Goal: Task Accomplishment & Management: Manage account settings

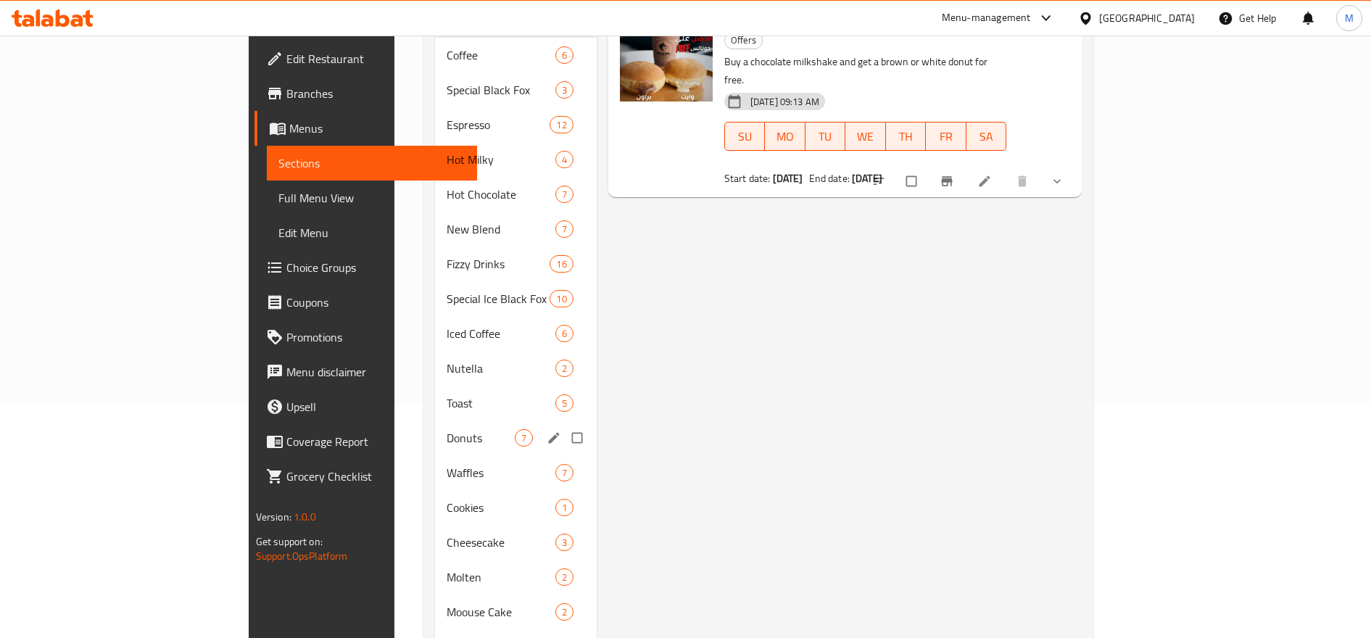
scroll to position [241, 0]
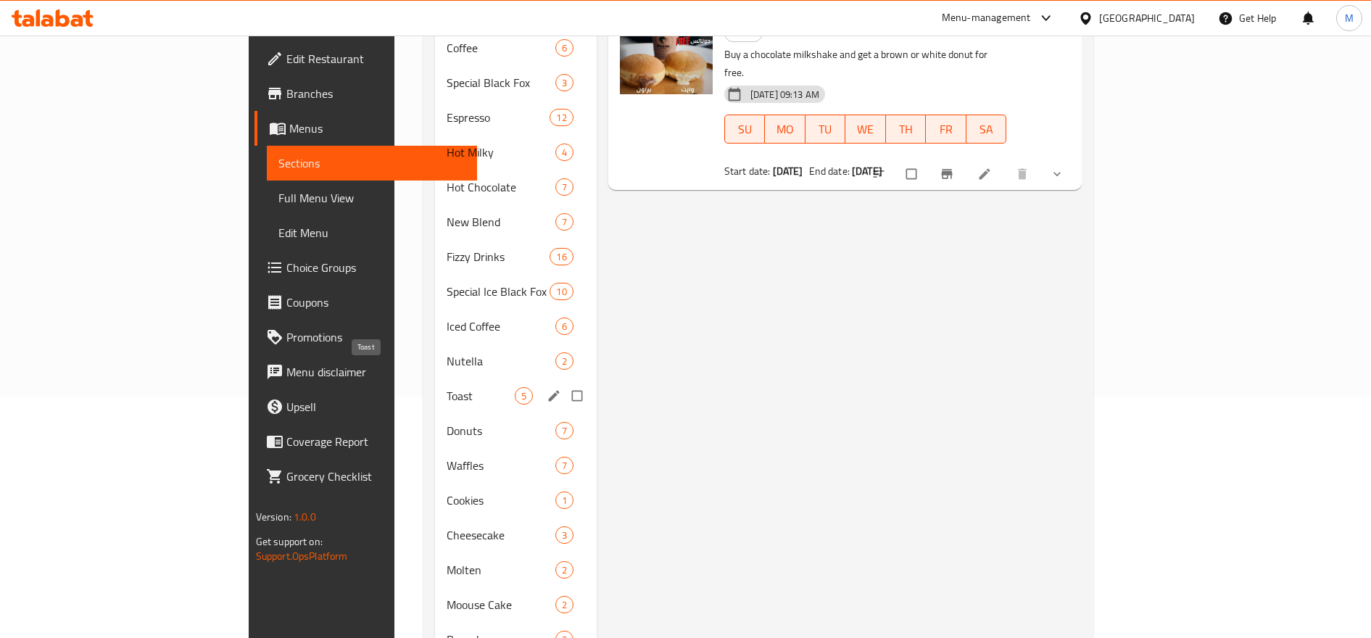
click at [446, 387] on span "Toast" at bounding box center [480, 395] width 68 height 17
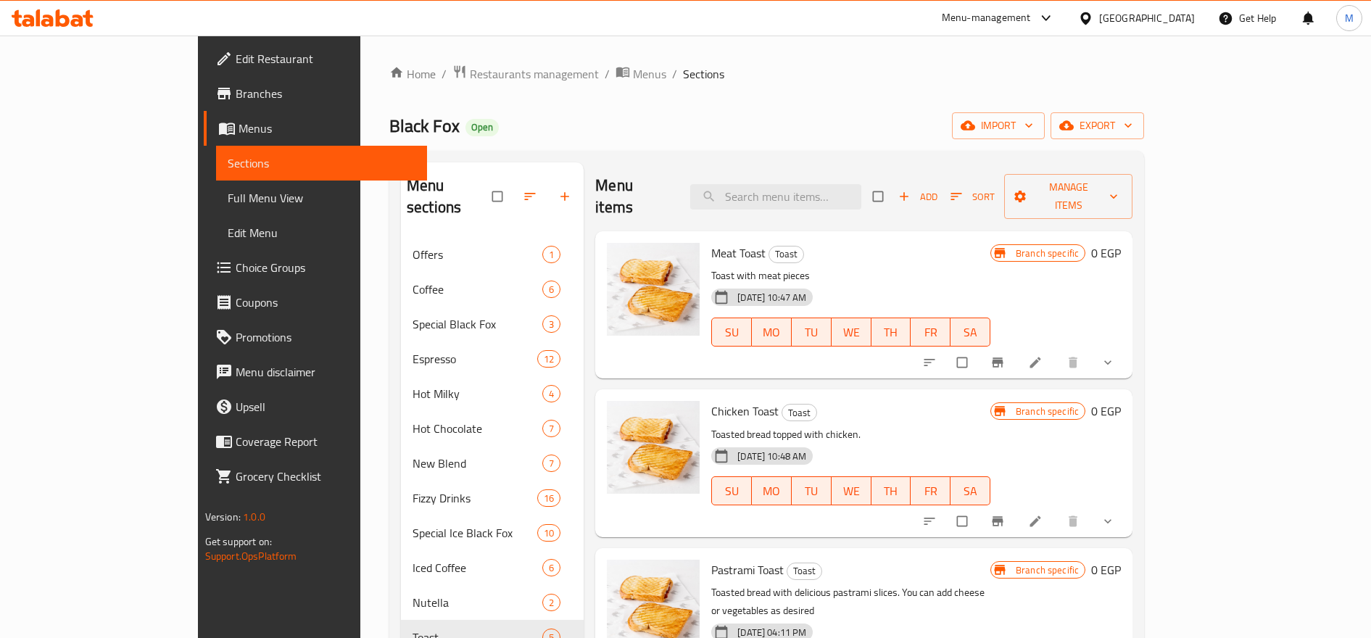
click at [1115, 355] on icon "show more" at bounding box center [1107, 362] width 14 height 14
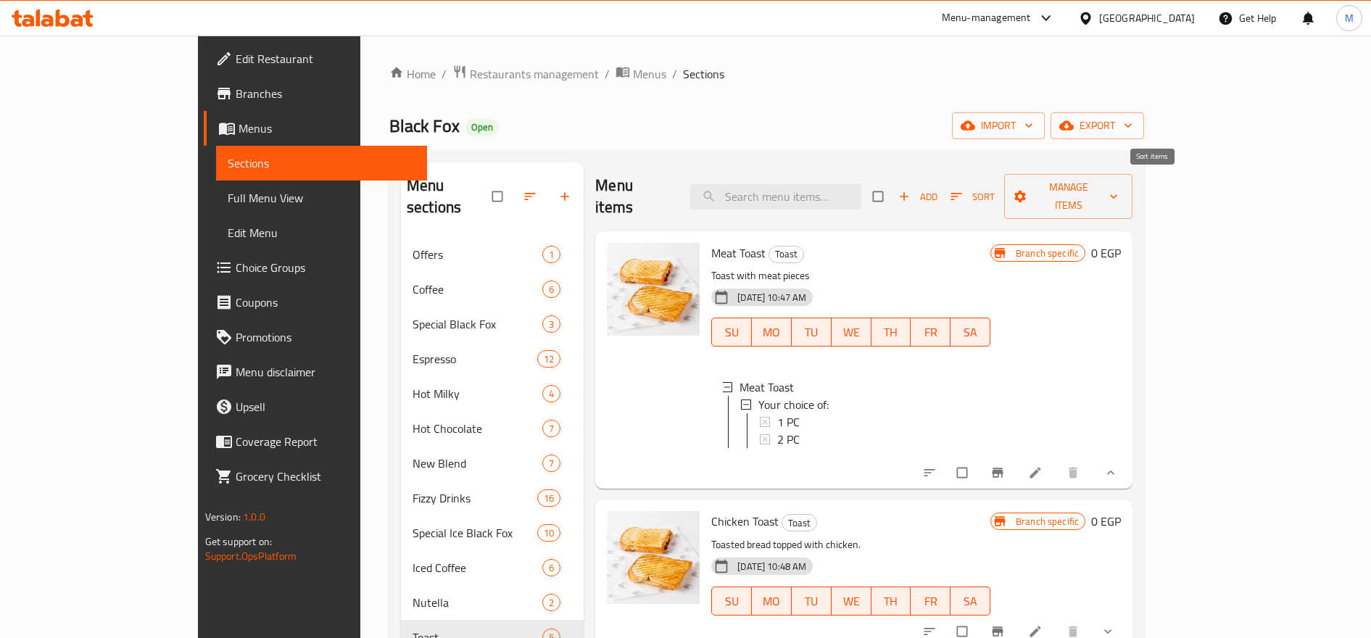
click at [962, 193] on icon "button" at bounding box center [956, 196] width 11 height 7
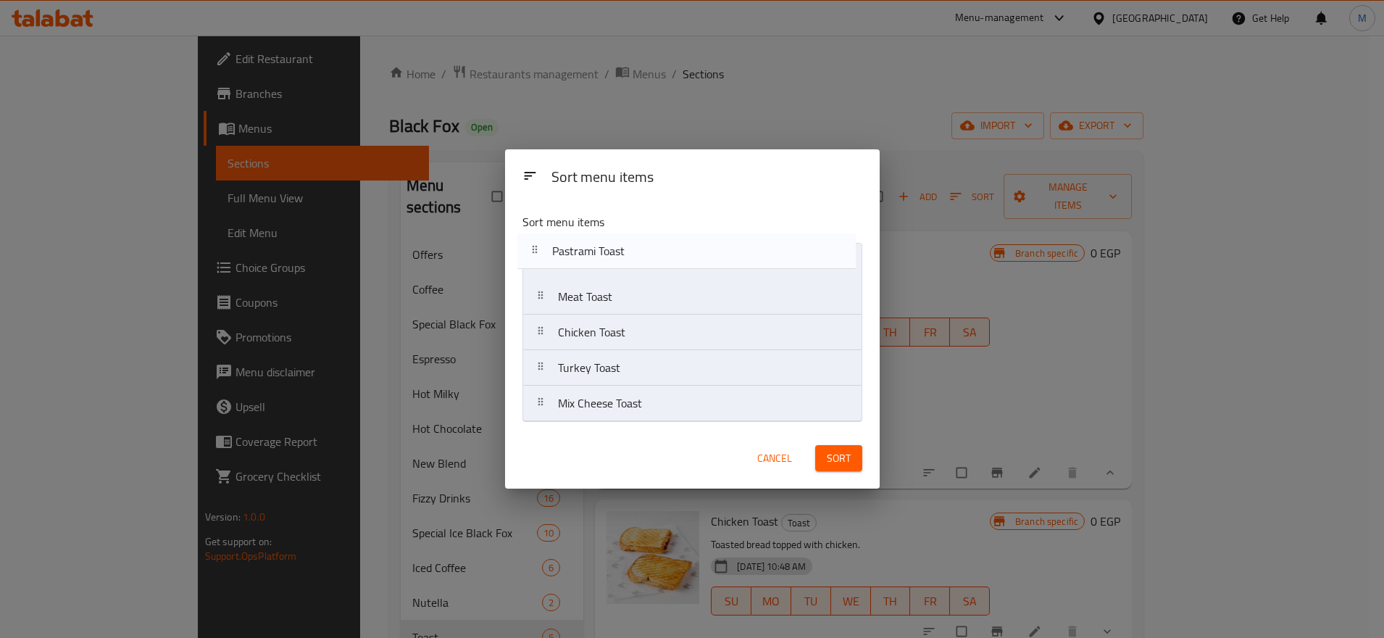
drag, startPoint x: 539, startPoint y: 341, endPoint x: 533, endPoint y: 246, distance: 94.4
click at [533, 246] on nav "Meat Toast Chicken Toast Pastrami Toast Turkey Toast Mix Cheese Toast" at bounding box center [693, 332] width 340 height 179
drag, startPoint x: 540, startPoint y: 375, endPoint x: 530, endPoint y: 289, distance: 86.8
click at [530, 289] on nav "Pastrami Toast Meat Toast Chicken Toast Turkey Toast Mix Cheese Toast" at bounding box center [693, 332] width 340 height 179
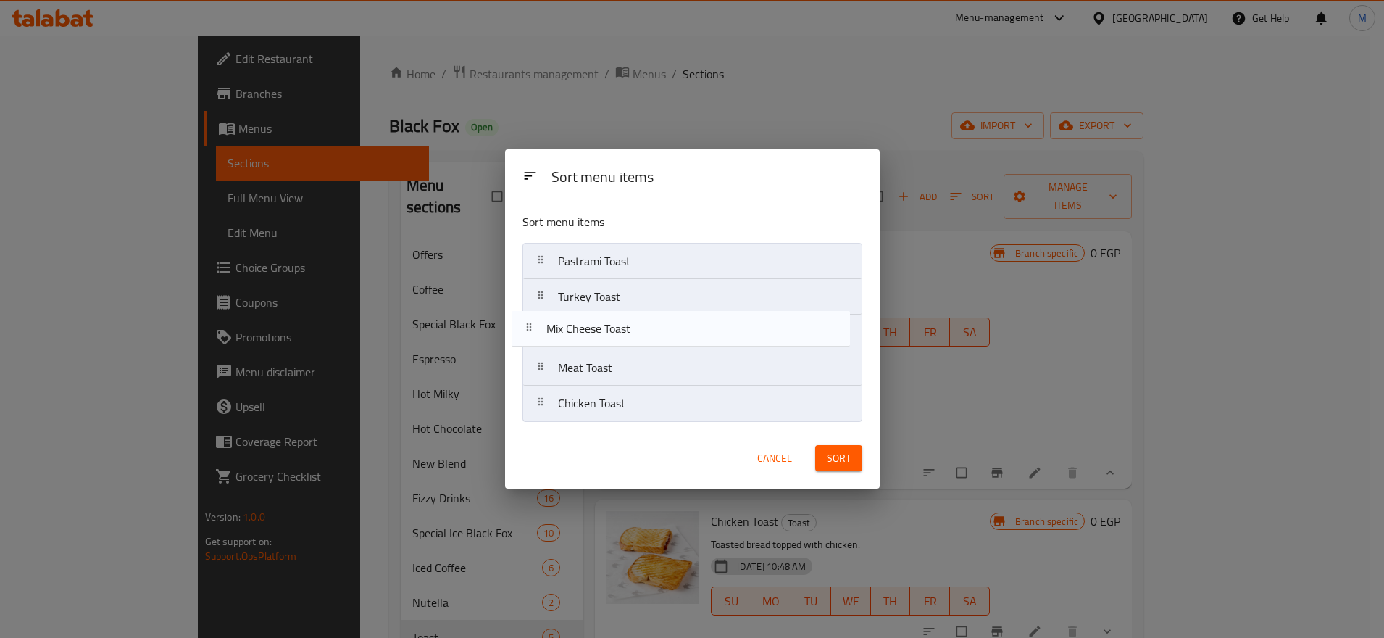
drag, startPoint x: 543, startPoint y: 407, endPoint x: 531, endPoint y: 326, distance: 81.3
click at [531, 326] on nav "Pastrami Toast Turkey Toast Meat Toast Chicken Toast Mix Cheese Toast" at bounding box center [693, 332] width 340 height 179
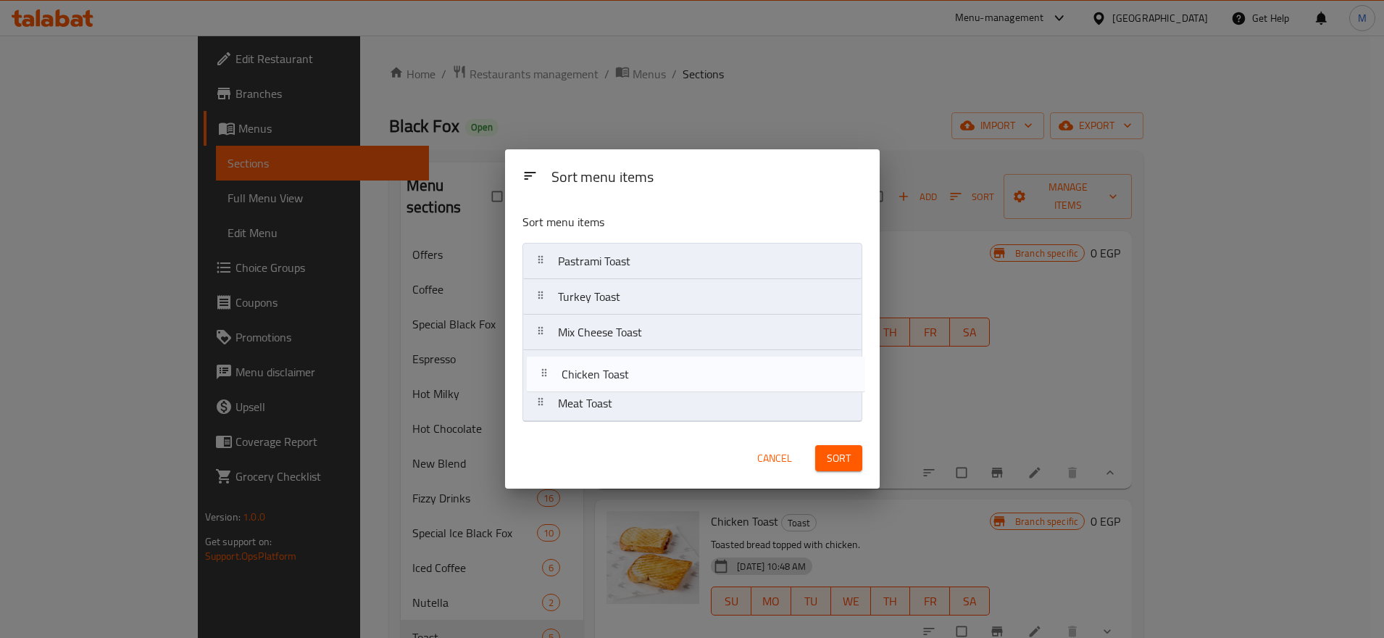
drag, startPoint x: 546, startPoint y: 372, endPoint x: 546, endPoint y: 353, distance: 18.8
click at [546, 353] on nav "Pastrami Toast Turkey Toast Mix Cheese Toast Meat Toast Chicken Toast" at bounding box center [693, 332] width 340 height 179
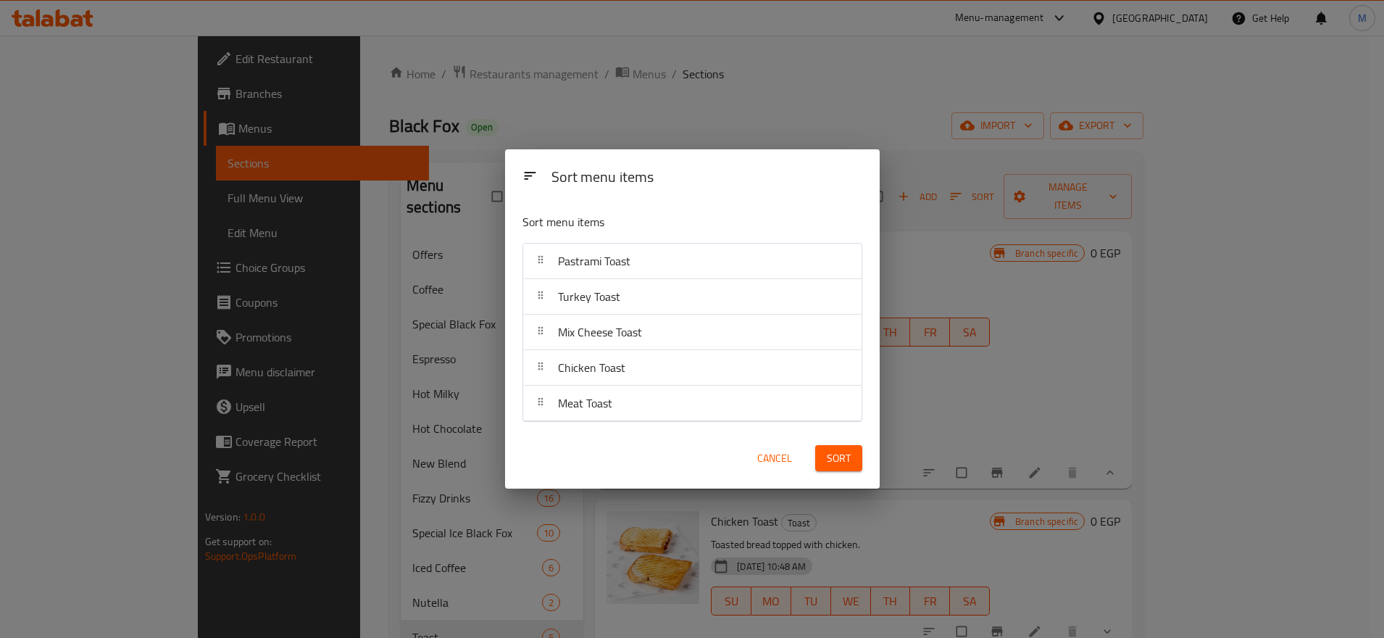
click at [823, 454] on button "Sort" at bounding box center [838, 458] width 47 height 27
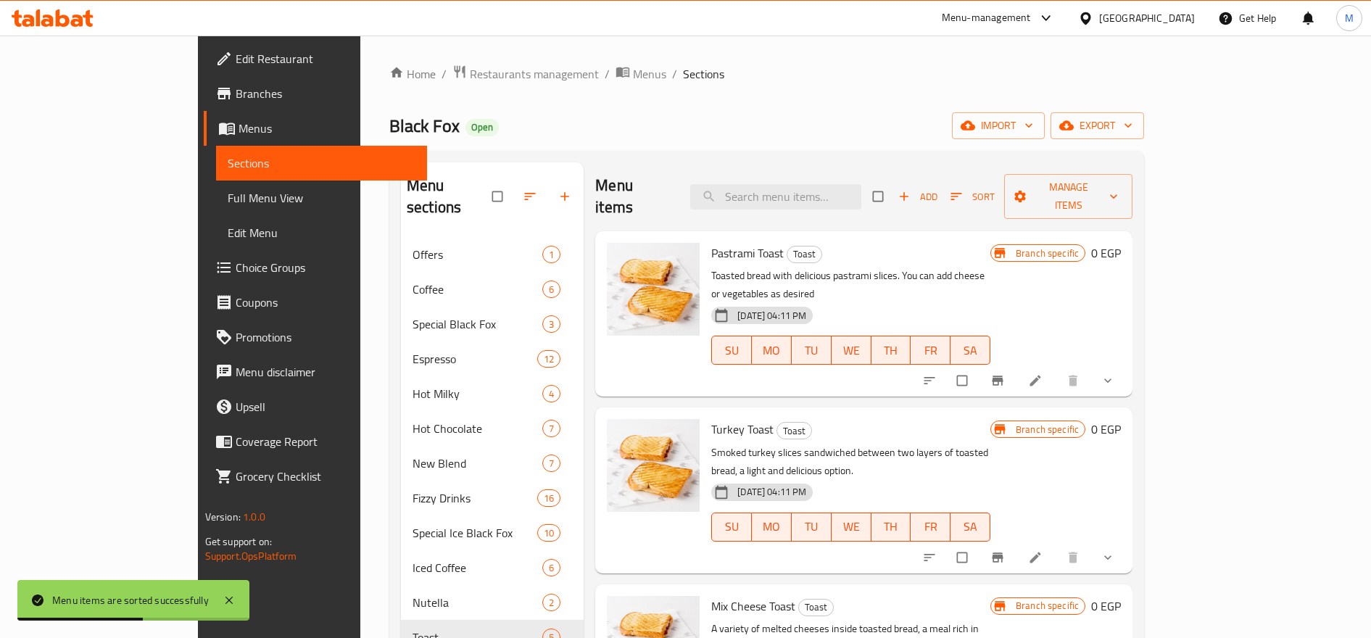
click at [1115, 373] on icon "show more" at bounding box center [1107, 380] width 14 height 14
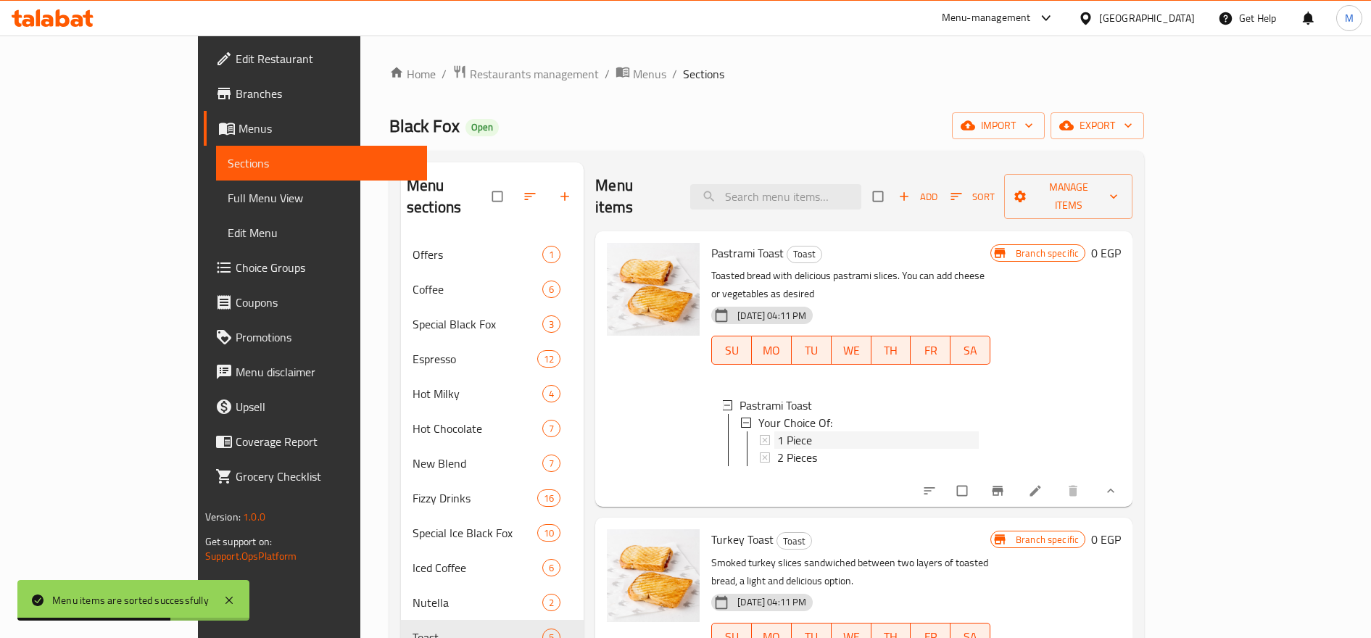
click at [777, 431] on span "1 Piece" at bounding box center [794, 439] width 35 height 17
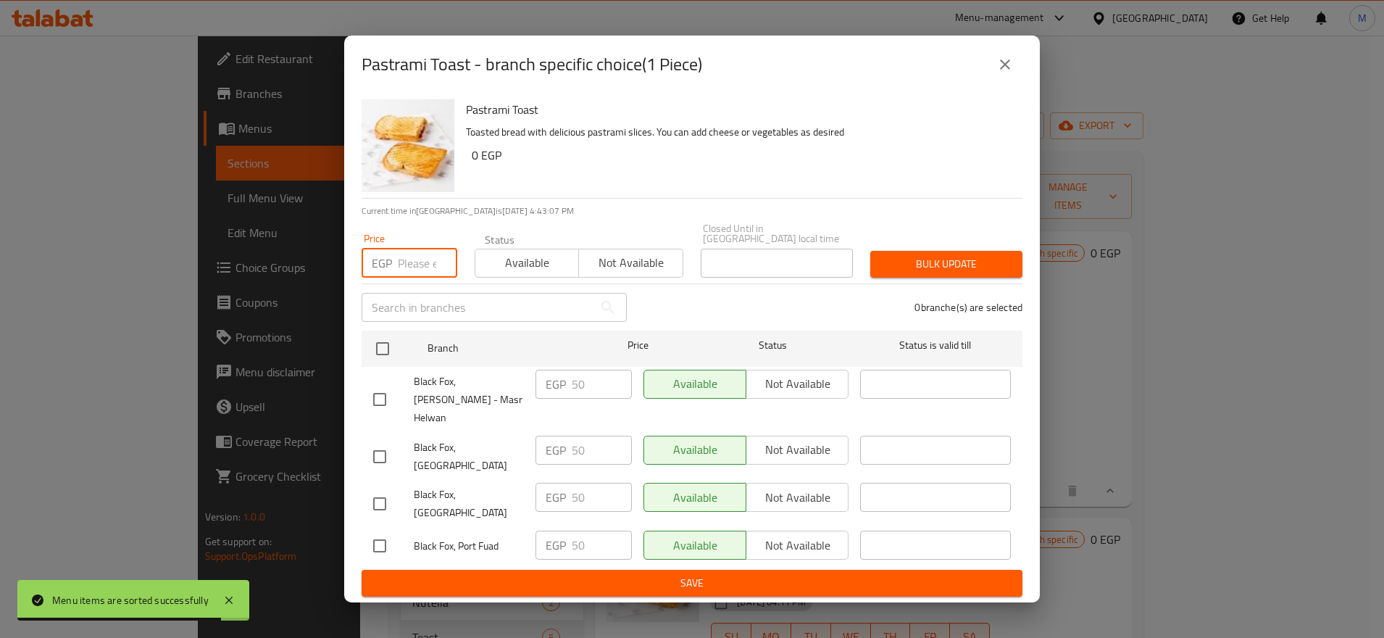
click at [427, 262] on input "number" at bounding box center [427, 263] width 59 height 29
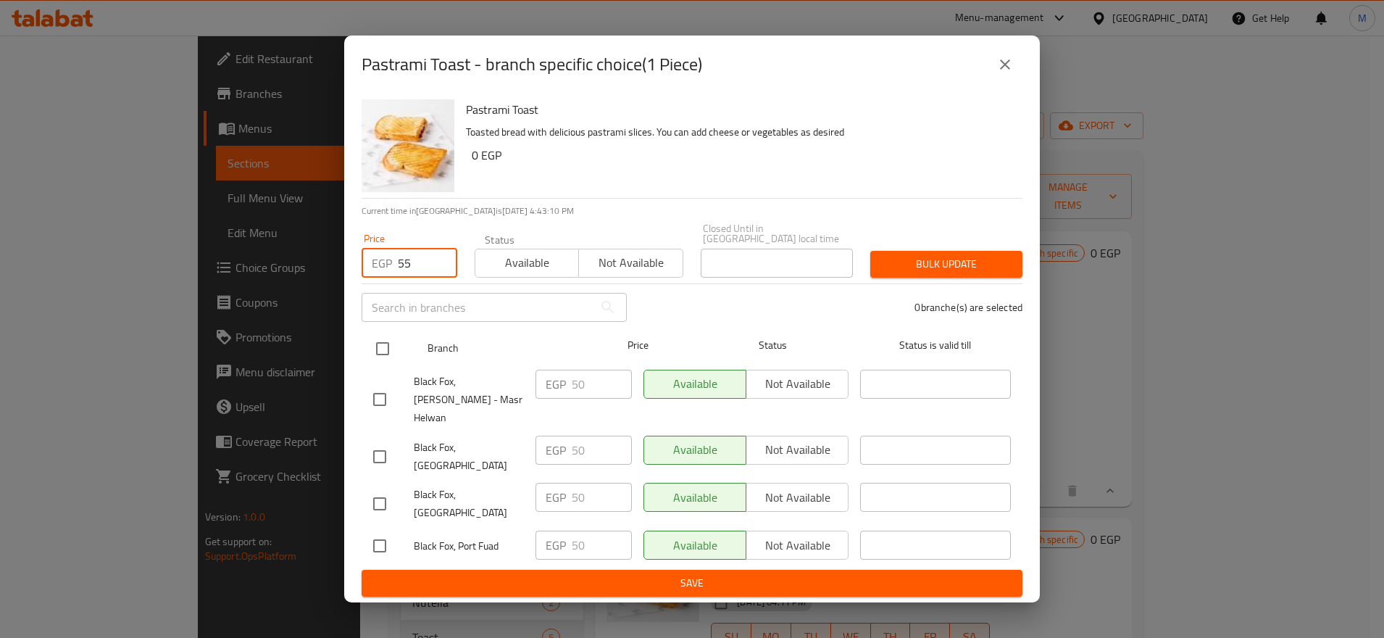
type input "55"
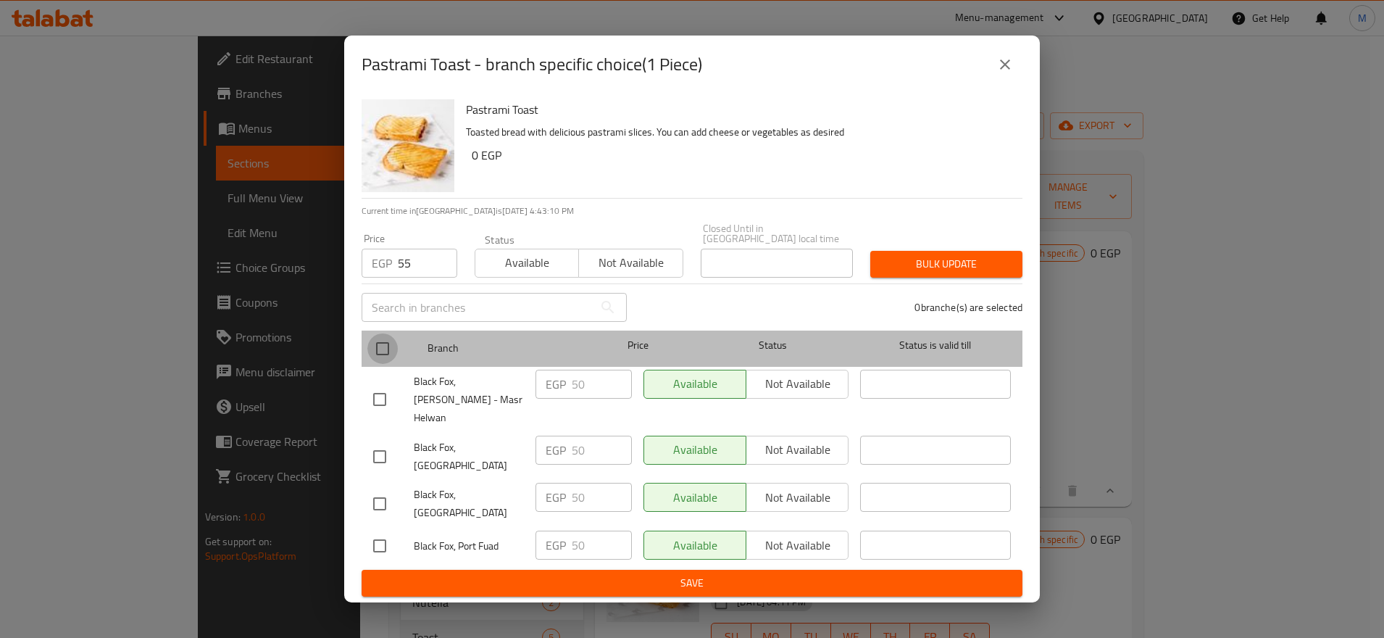
click at [386, 347] on input "checkbox" at bounding box center [382, 348] width 30 height 30
checkbox input "true"
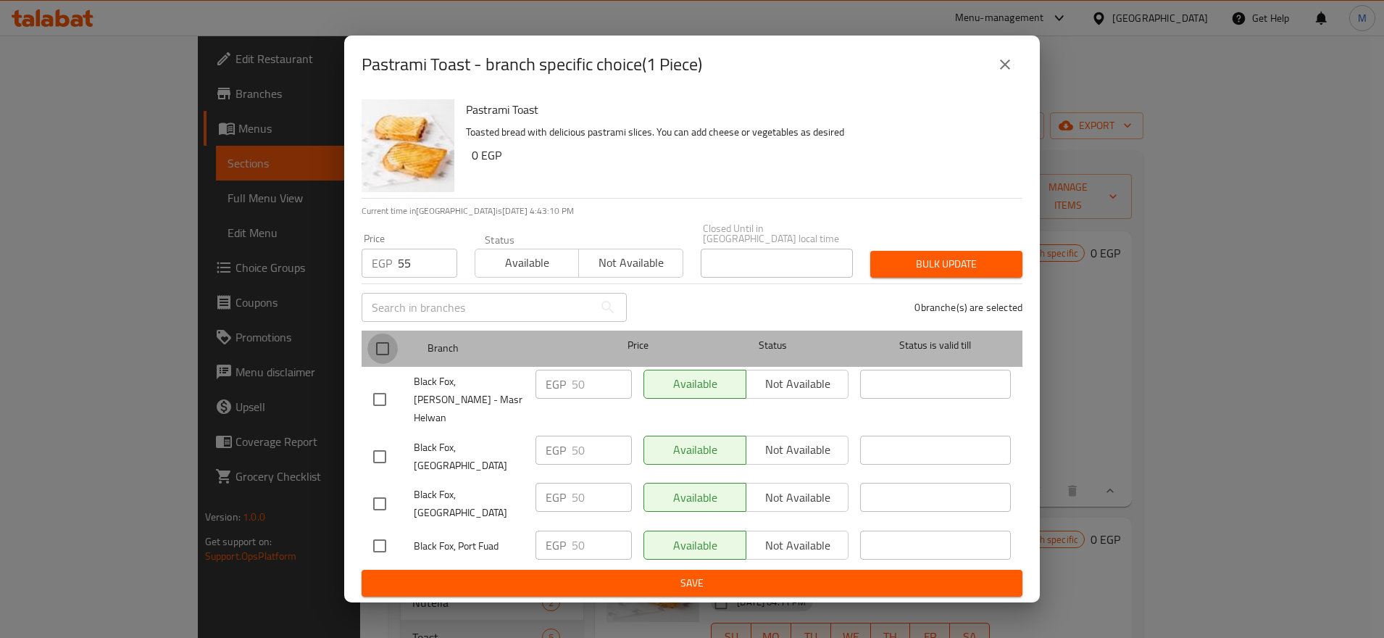
checkbox input "true"
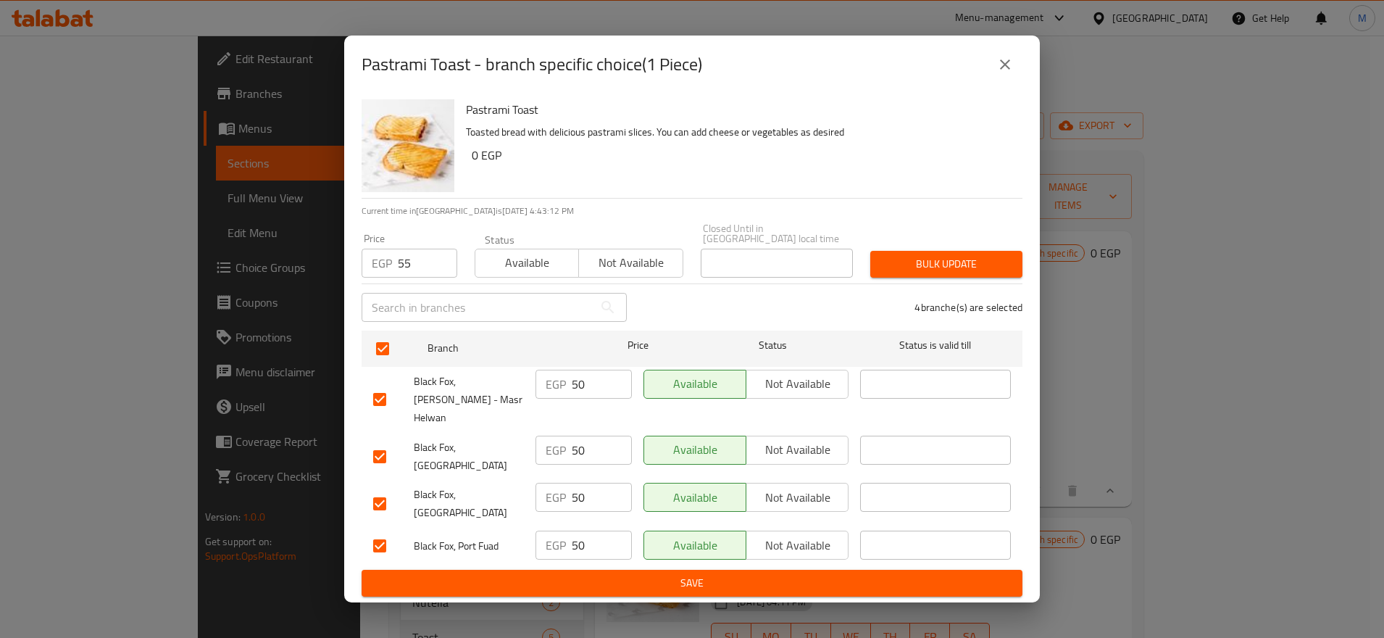
click at [927, 264] on span "Bulk update" at bounding box center [946, 264] width 129 height 18
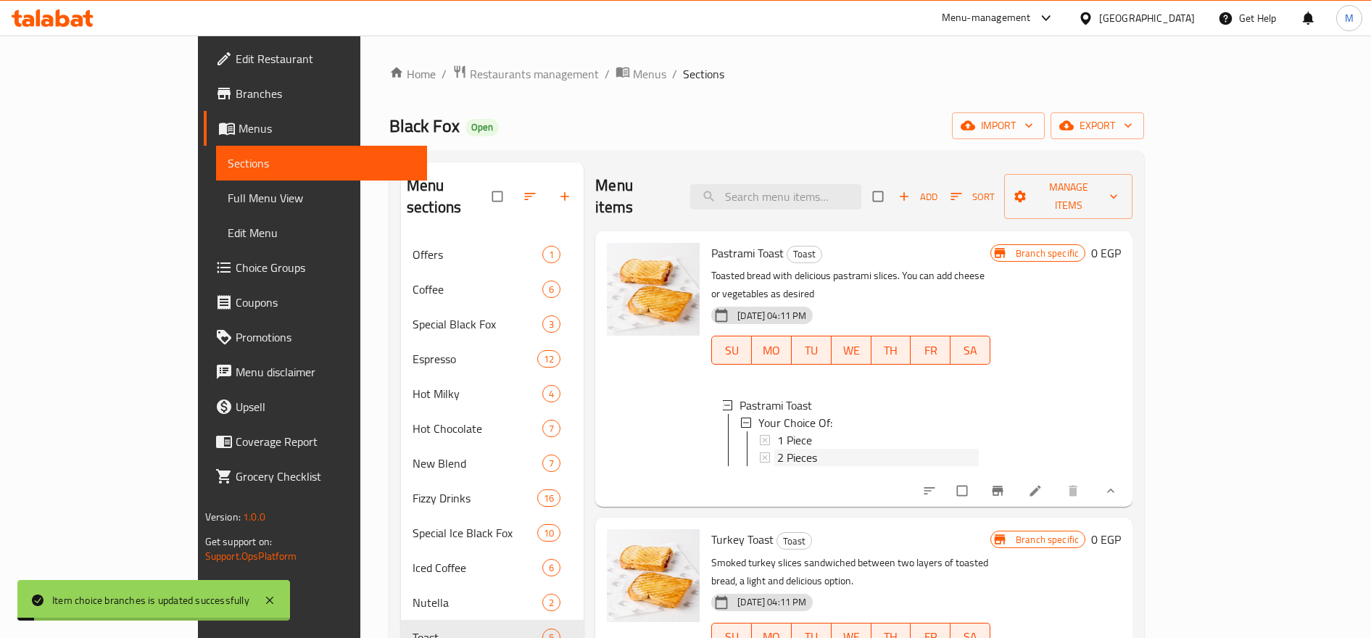
click at [777, 449] on div "2 Pieces" at bounding box center [877, 457] width 201 height 17
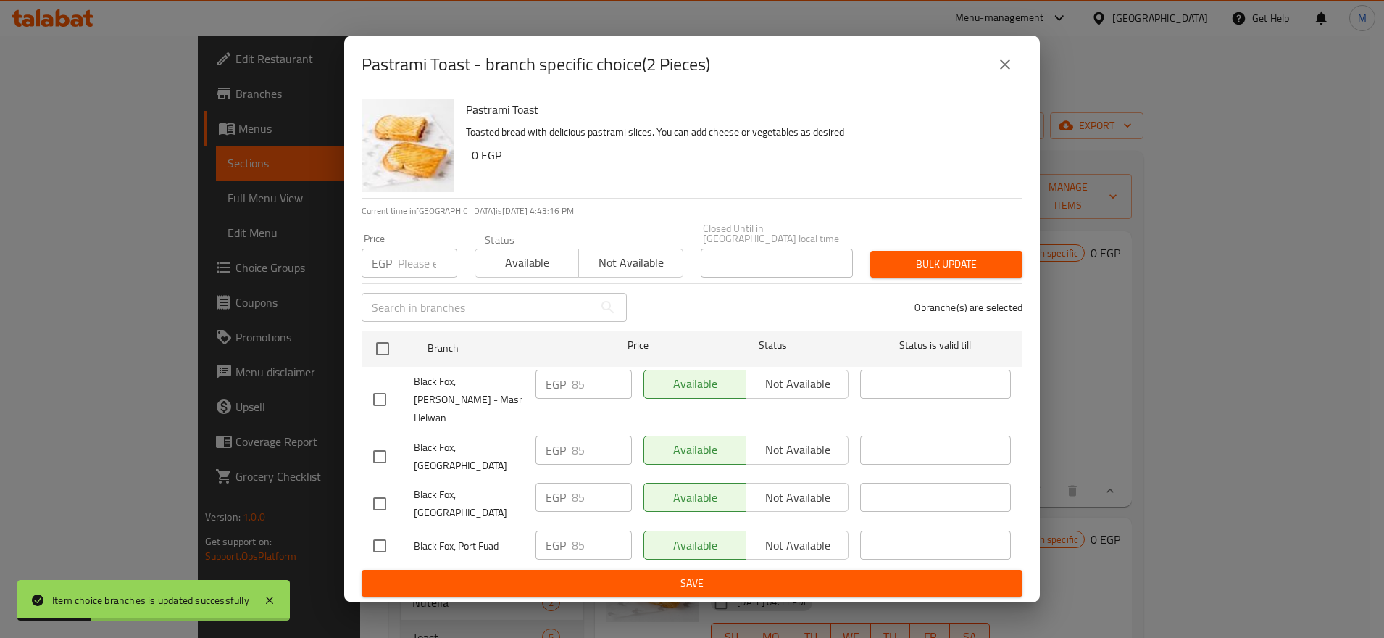
click at [430, 262] on input "number" at bounding box center [427, 263] width 59 height 29
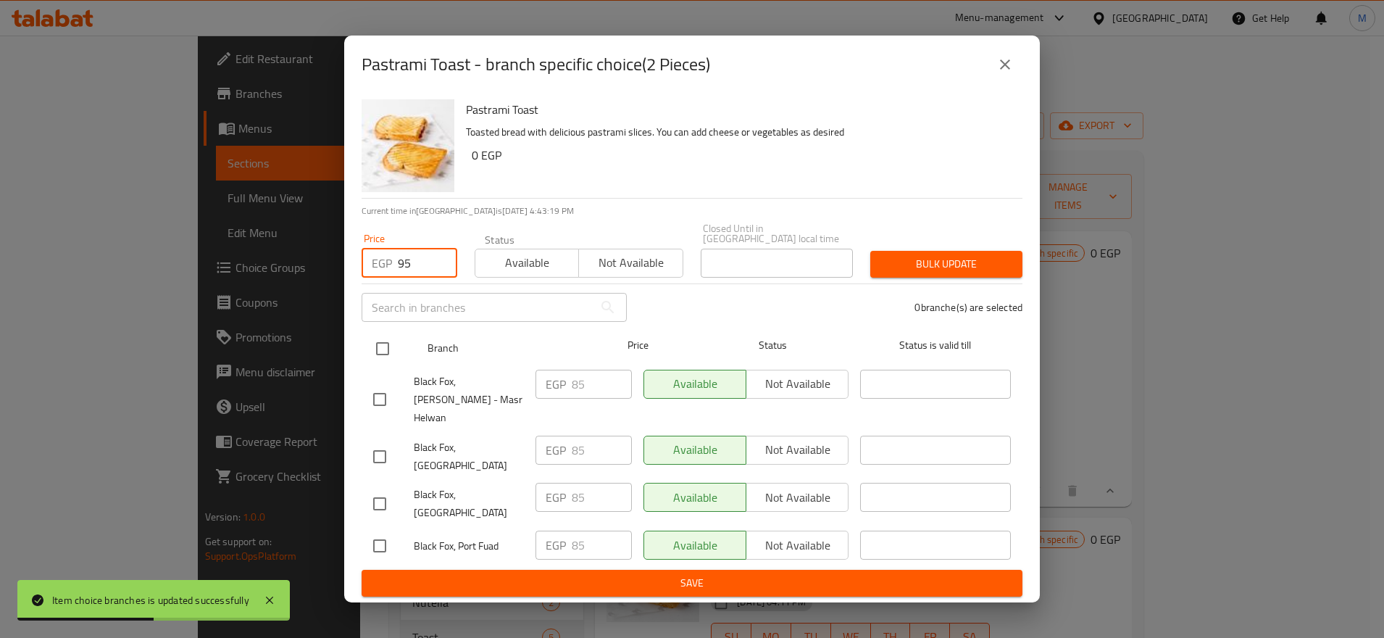
type input "95"
click at [381, 352] on input "checkbox" at bounding box center [382, 348] width 30 height 30
checkbox input "true"
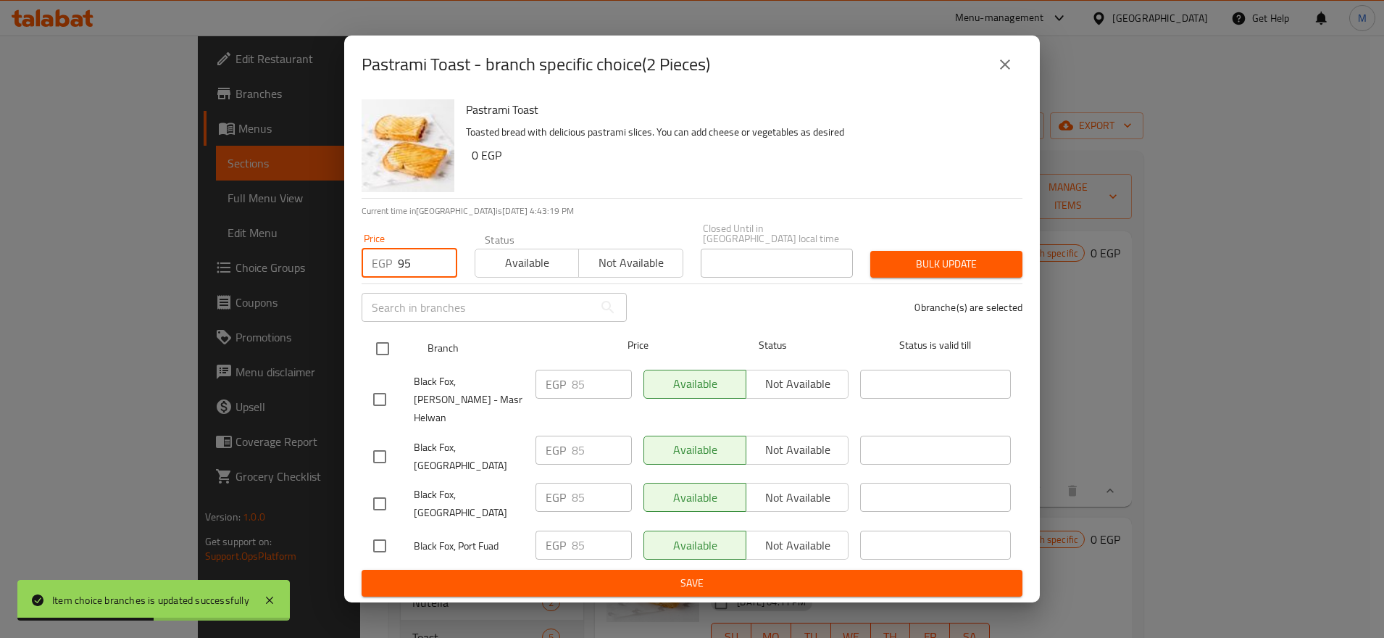
checkbox input "true"
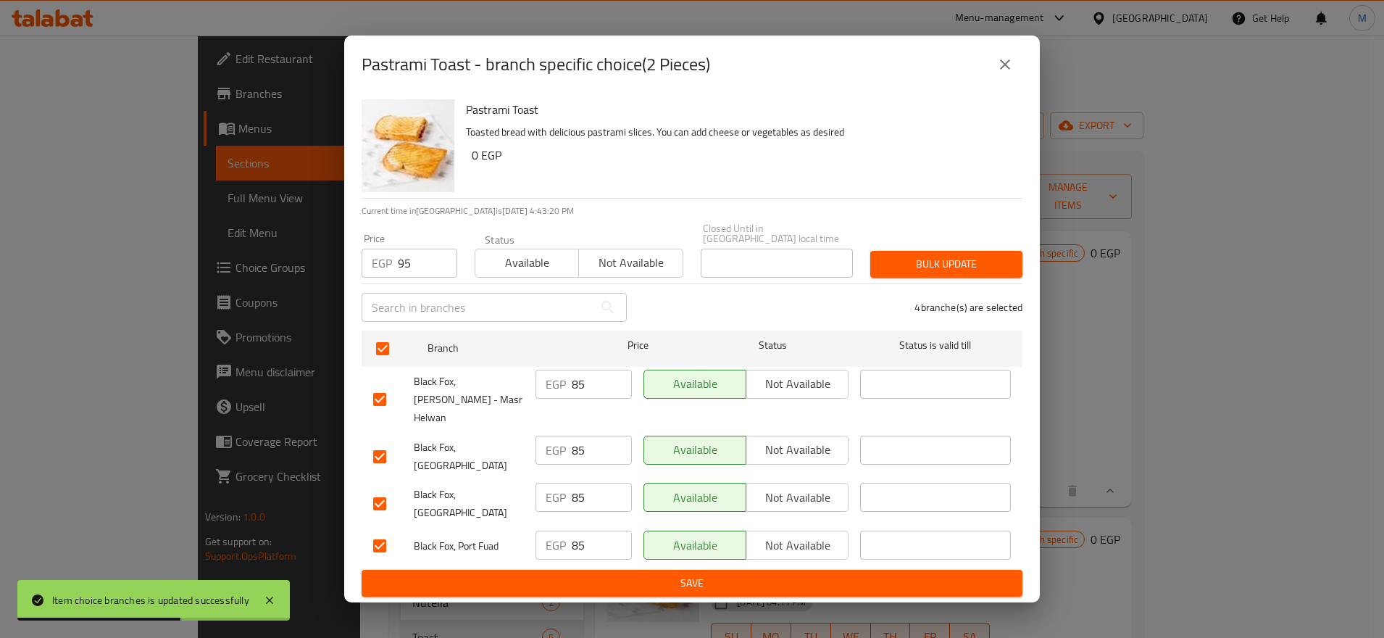
click at [915, 273] on span "Bulk update" at bounding box center [946, 264] width 129 height 18
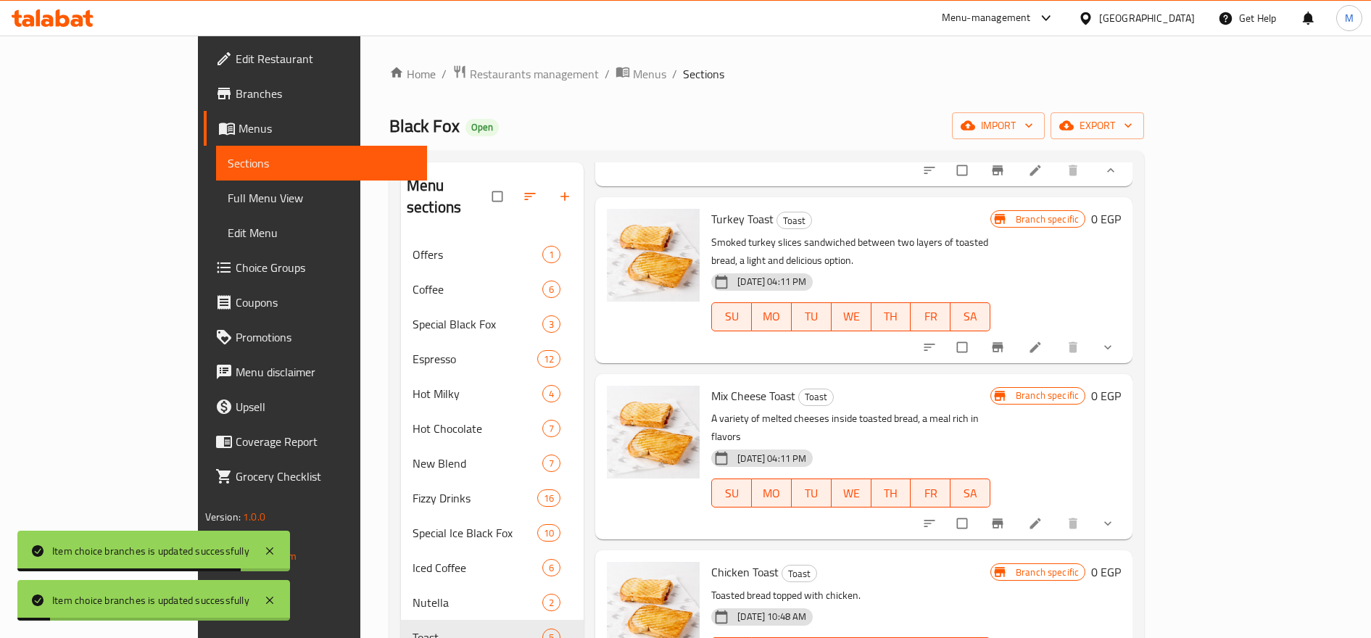
scroll to position [321, 0]
click at [1115, 339] on icon "show more" at bounding box center [1107, 346] width 14 height 14
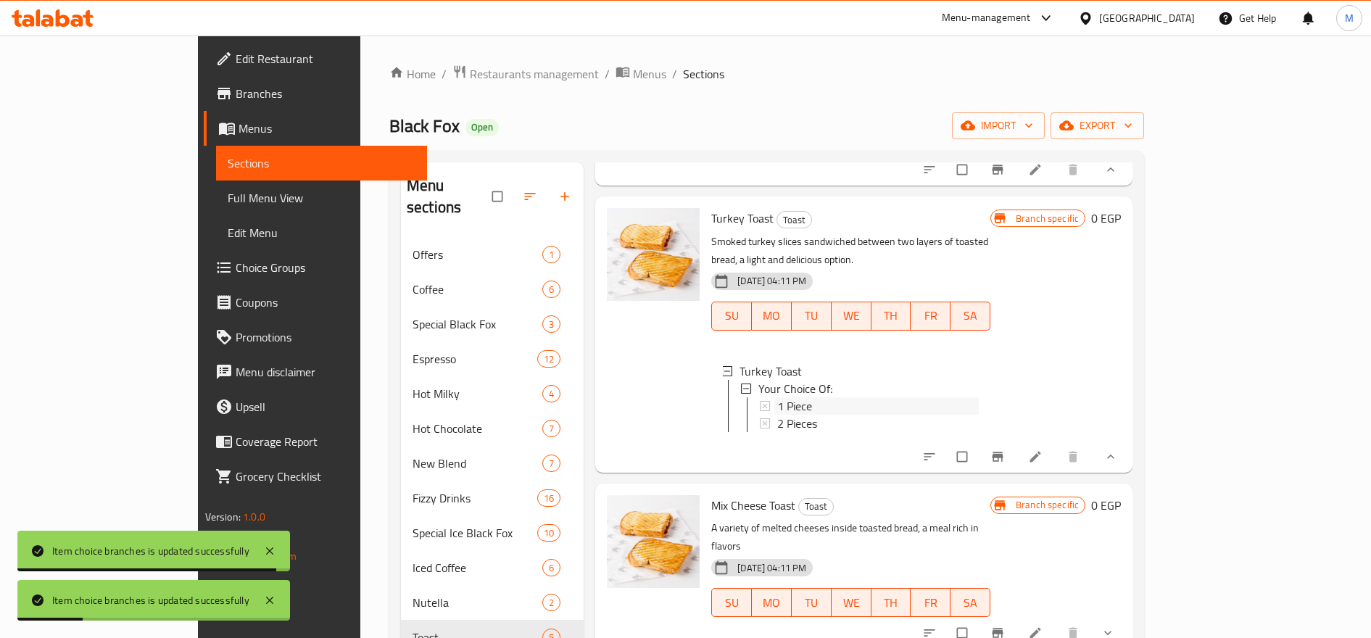
click at [777, 397] on span "1 Piece" at bounding box center [794, 405] width 35 height 17
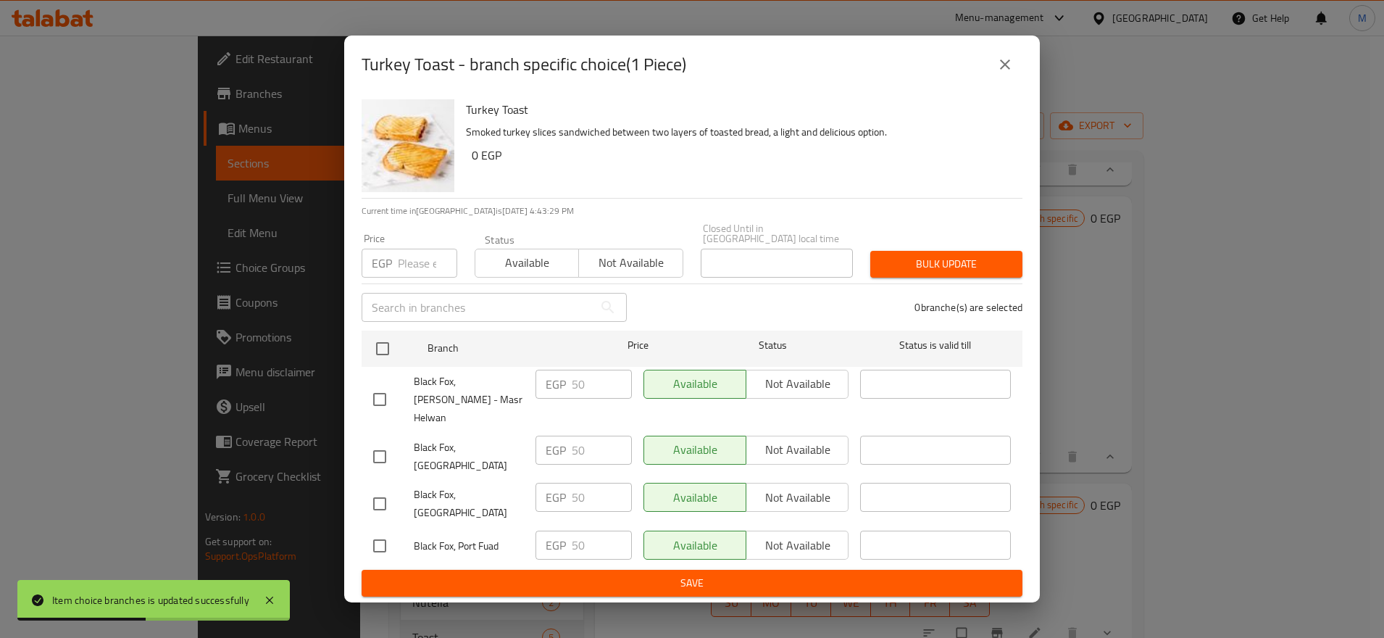
click at [404, 270] on input "number" at bounding box center [427, 263] width 59 height 29
type input "55"
click at [377, 371] on div "Black Fox, Maadi Corniche - Masr Helwan" at bounding box center [448, 400] width 162 height 72
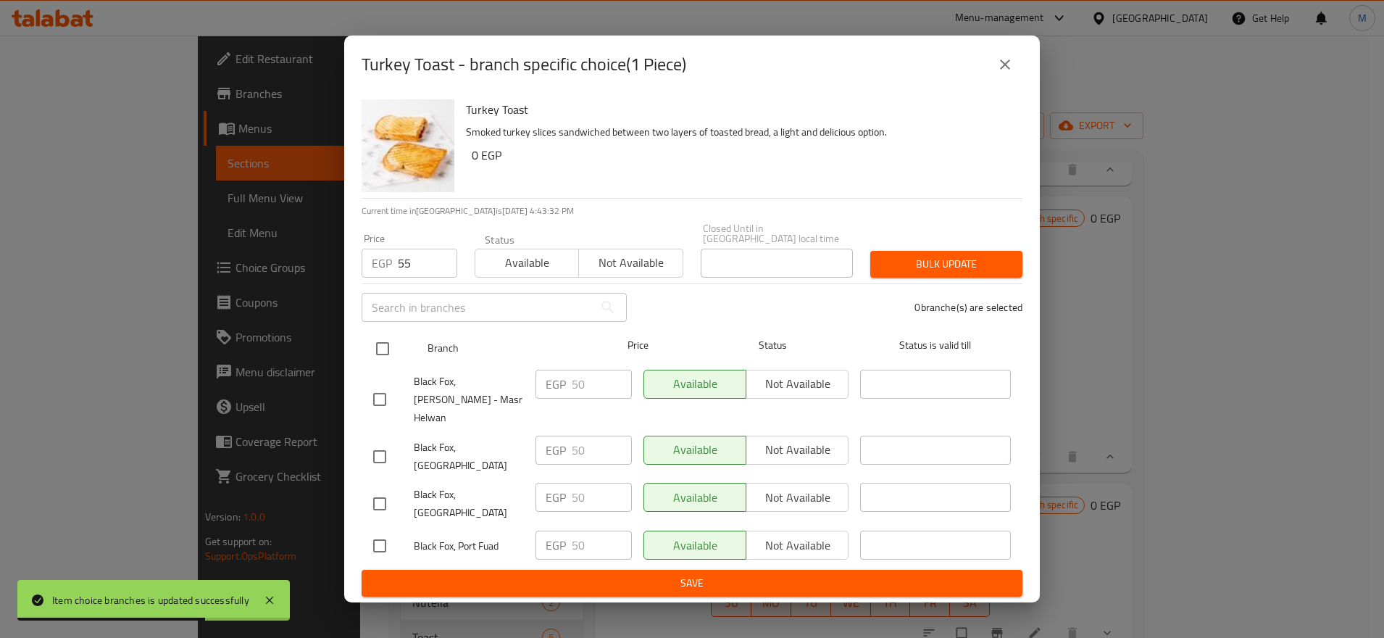
click at [381, 360] on input "checkbox" at bounding box center [382, 348] width 30 height 30
checkbox input "true"
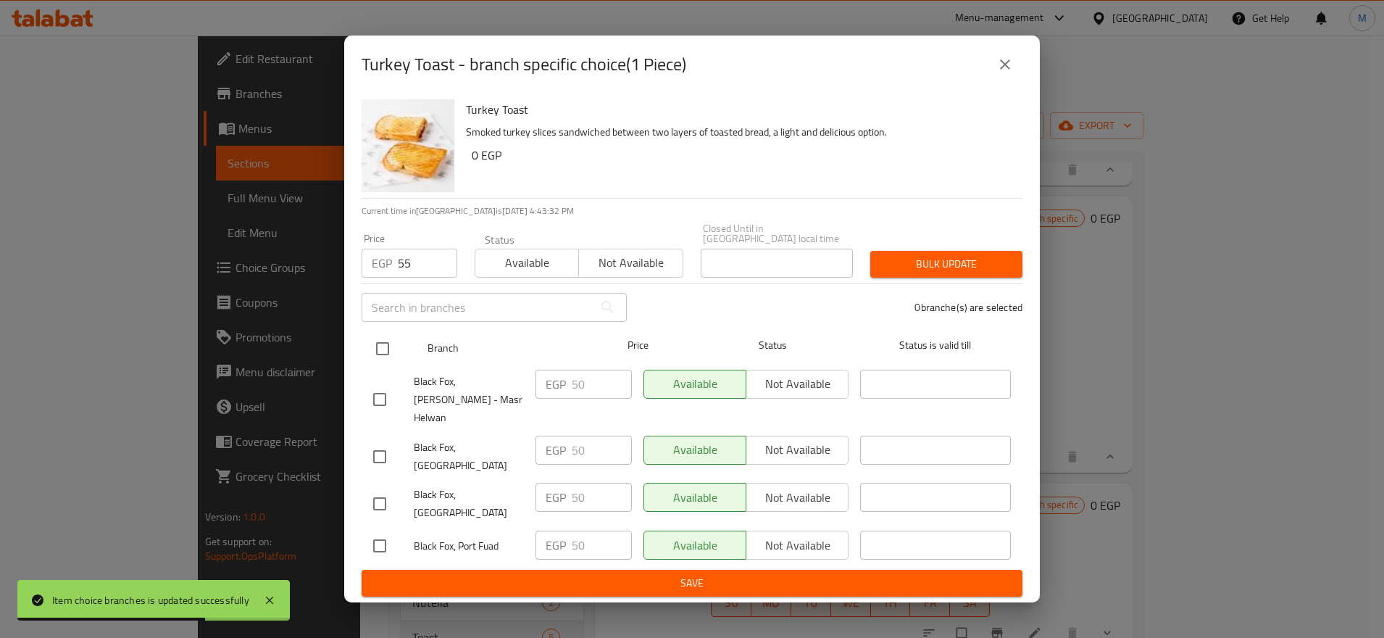
checkbox input "true"
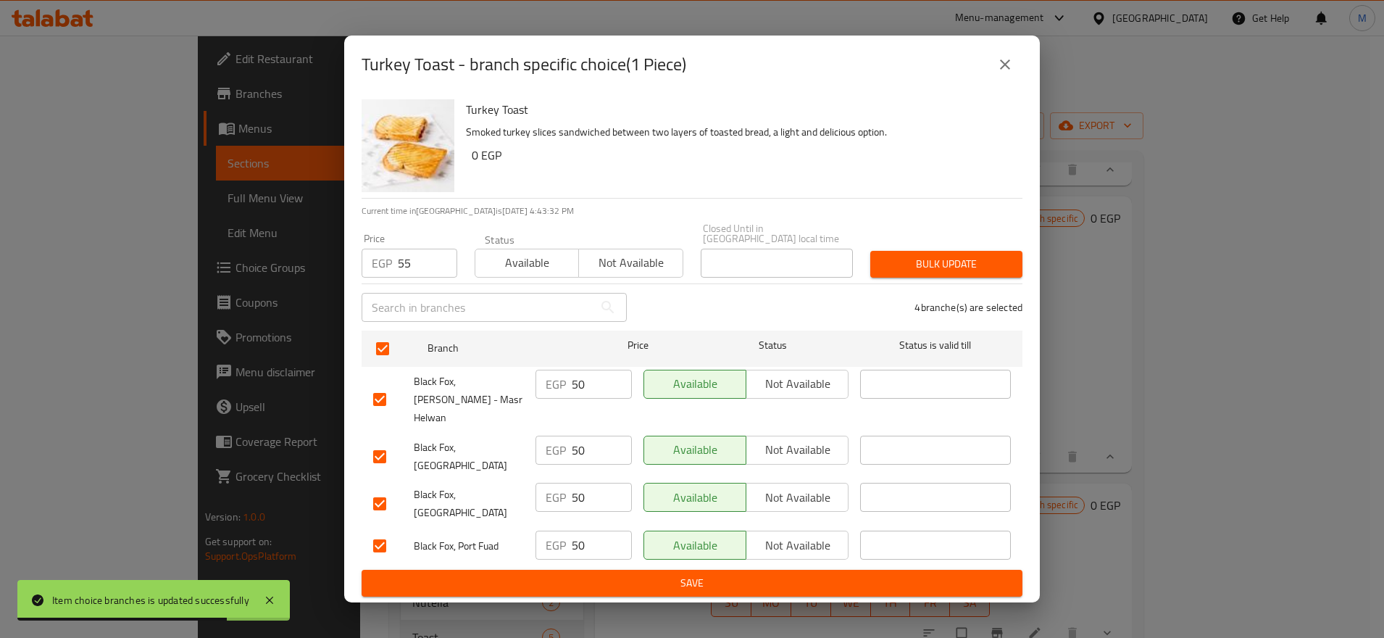
click at [905, 251] on div "Bulk update" at bounding box center [947, 264] width 170 height 44
click at [912, 271] on span "Bulk update" at bounding box center [946, 264] width 129 height 18
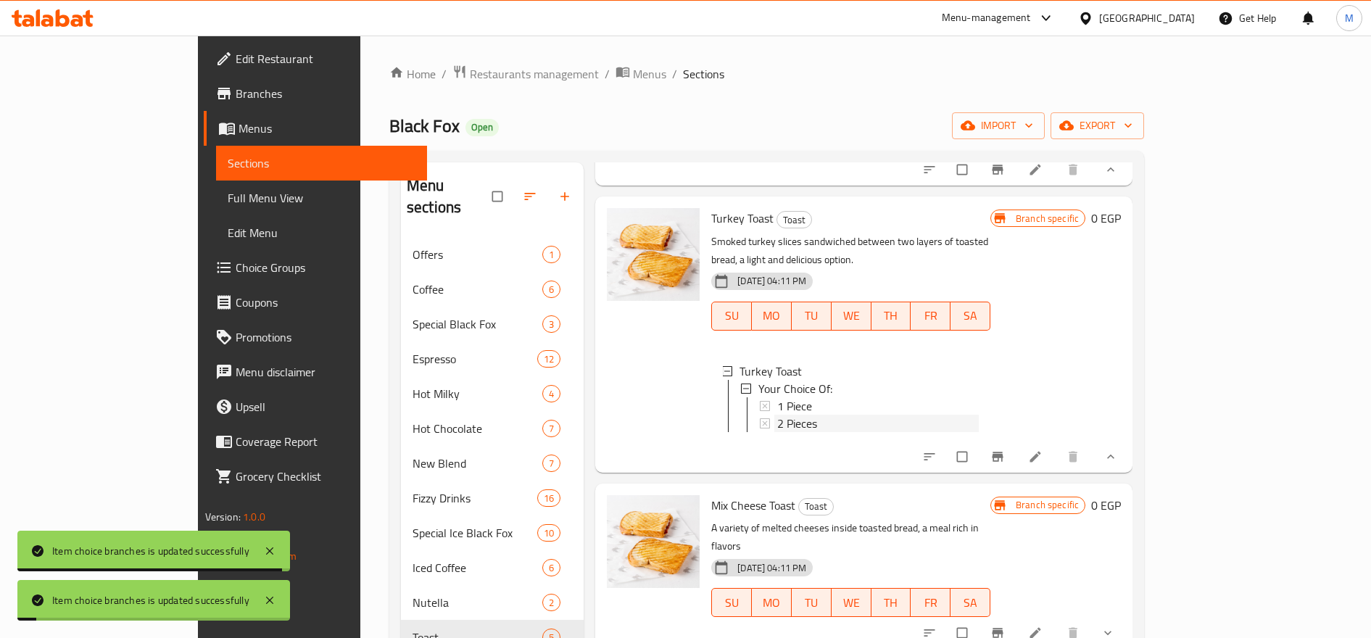
click at [777, 415] on span "2 Pieces" at bounding box center [797, 423] width 40 height 17
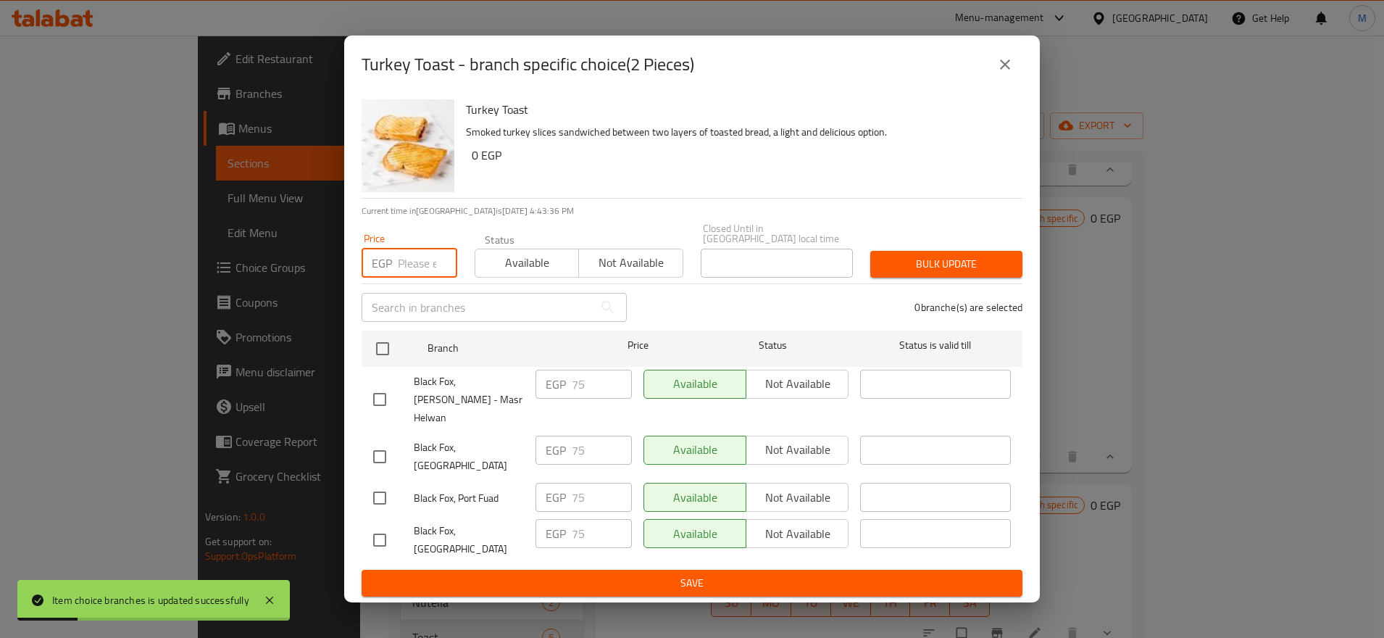
click at [413, 266] on input "number" at bounding box center [427, 263] width 59 height 29
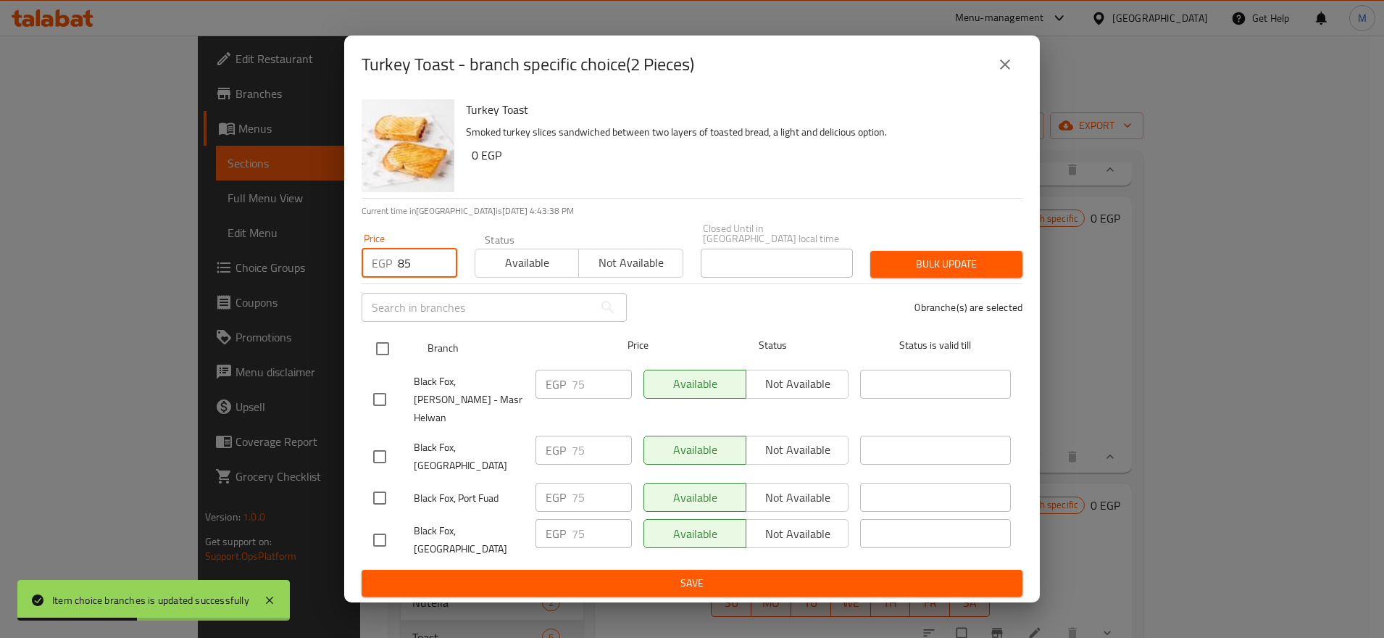
type input "85"
click at [378, 357] on input "checkbox" at bounding box center [382, 348] width 30 height 30
checkbox input "true"
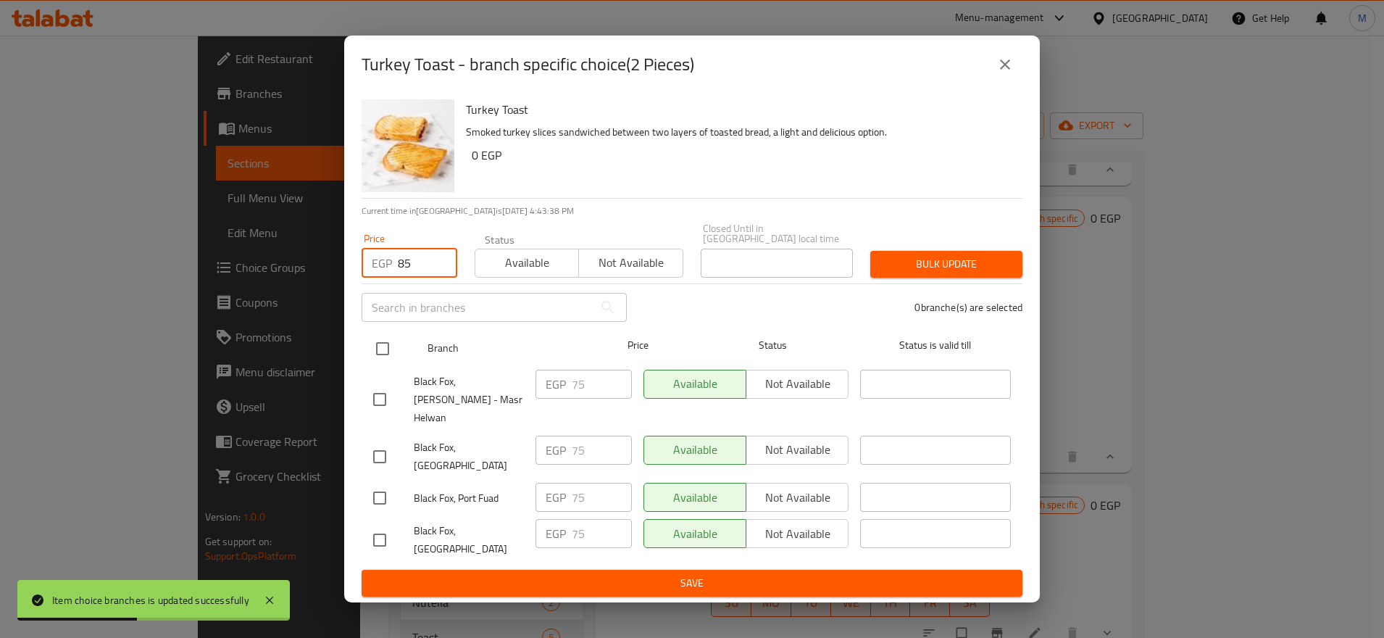
checkbox input "true"
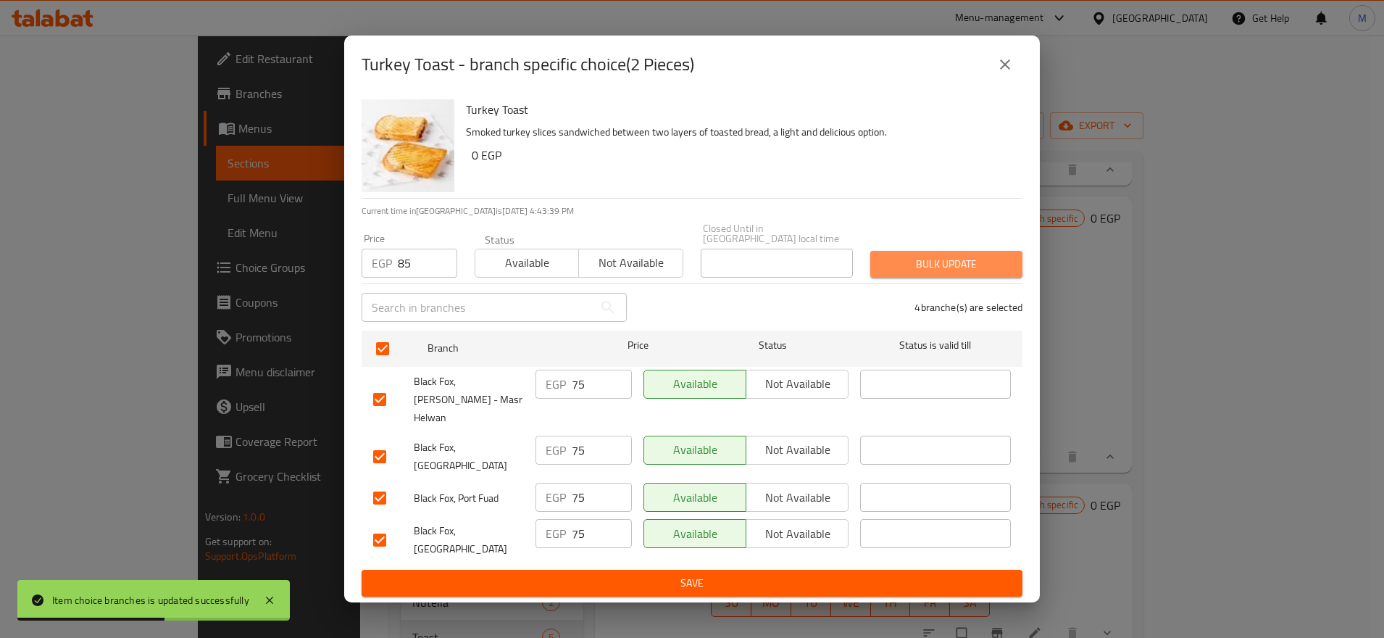
click at [926, 265] on span "Bulk update" at bounding box center [946, 264] width 129 height 18
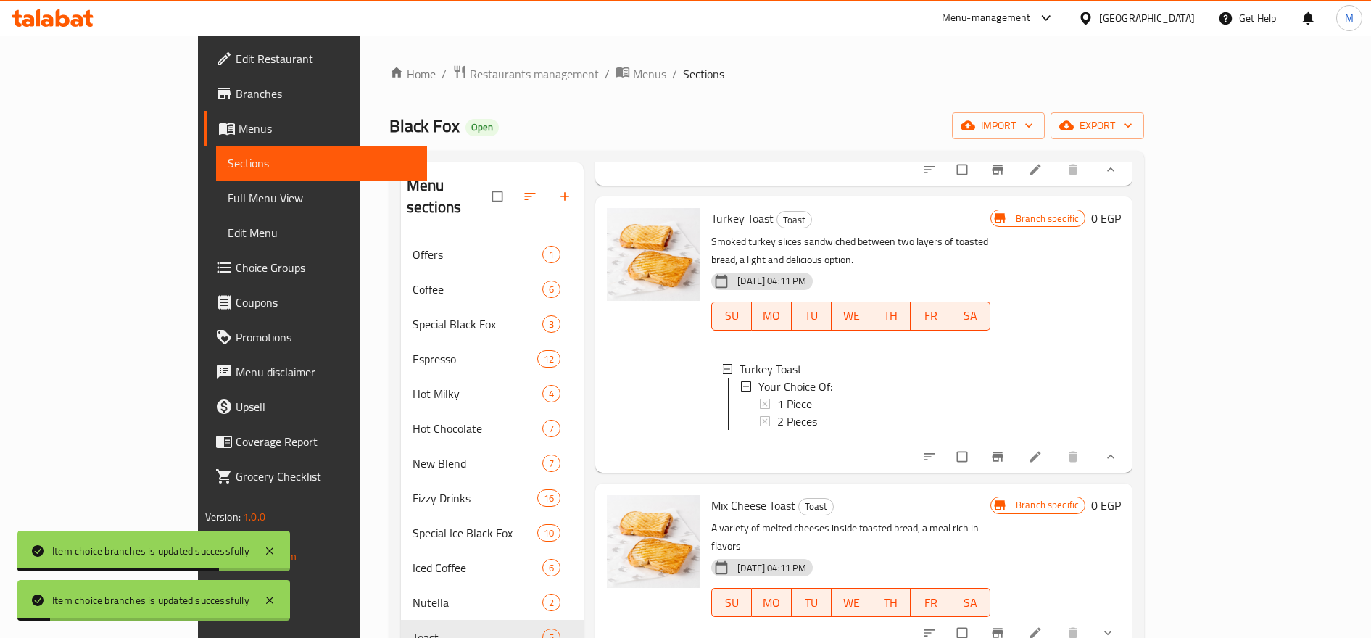
scroll to position [445, 0]
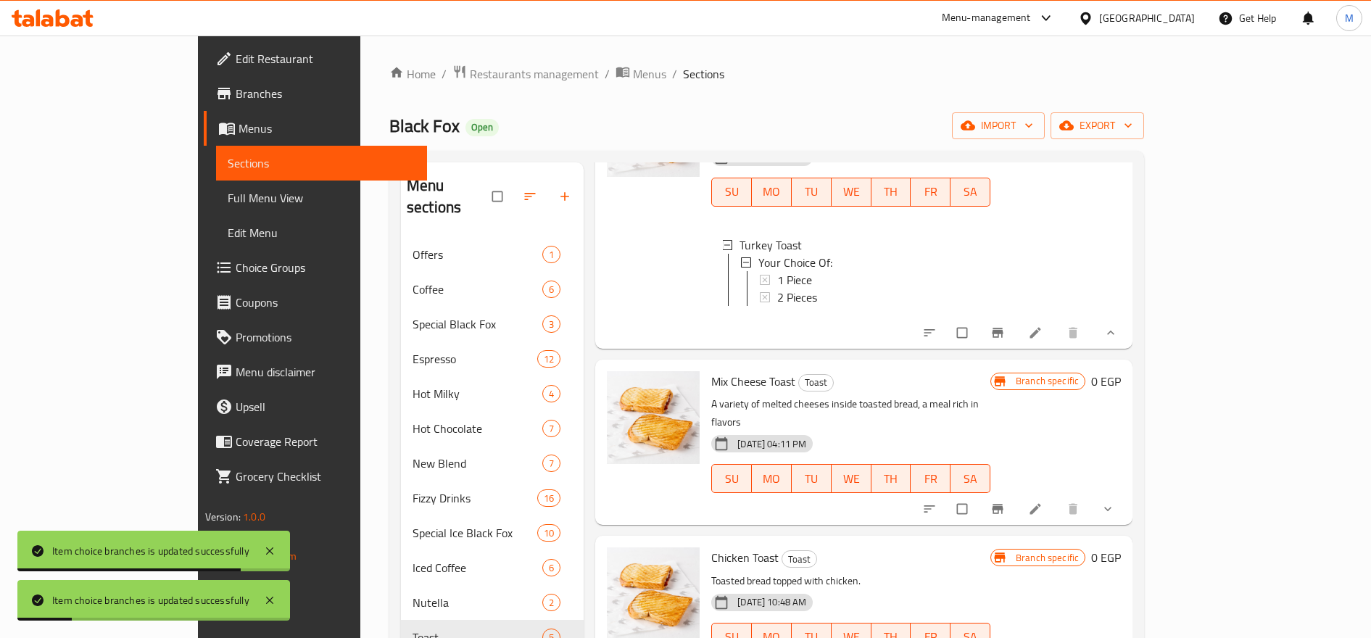
click at [1115, 502] on icon "show more" at bounding box center [1107, 509] width 14 height 14
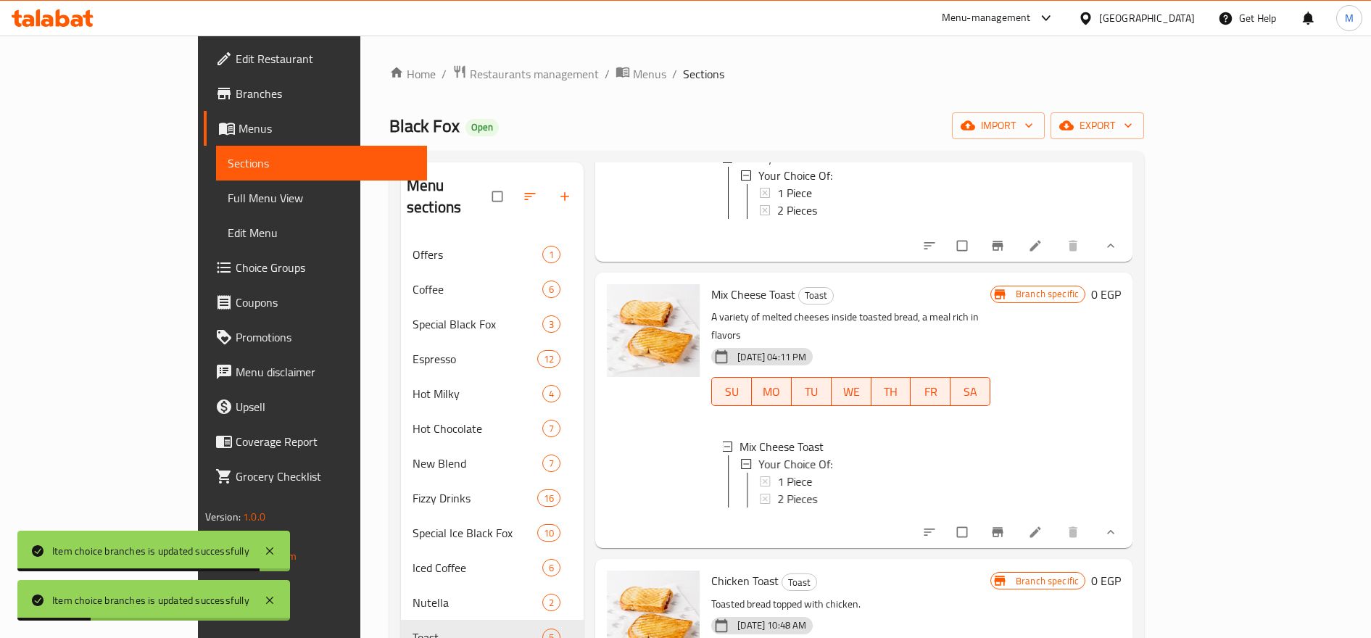
scroll to position [566, 0]
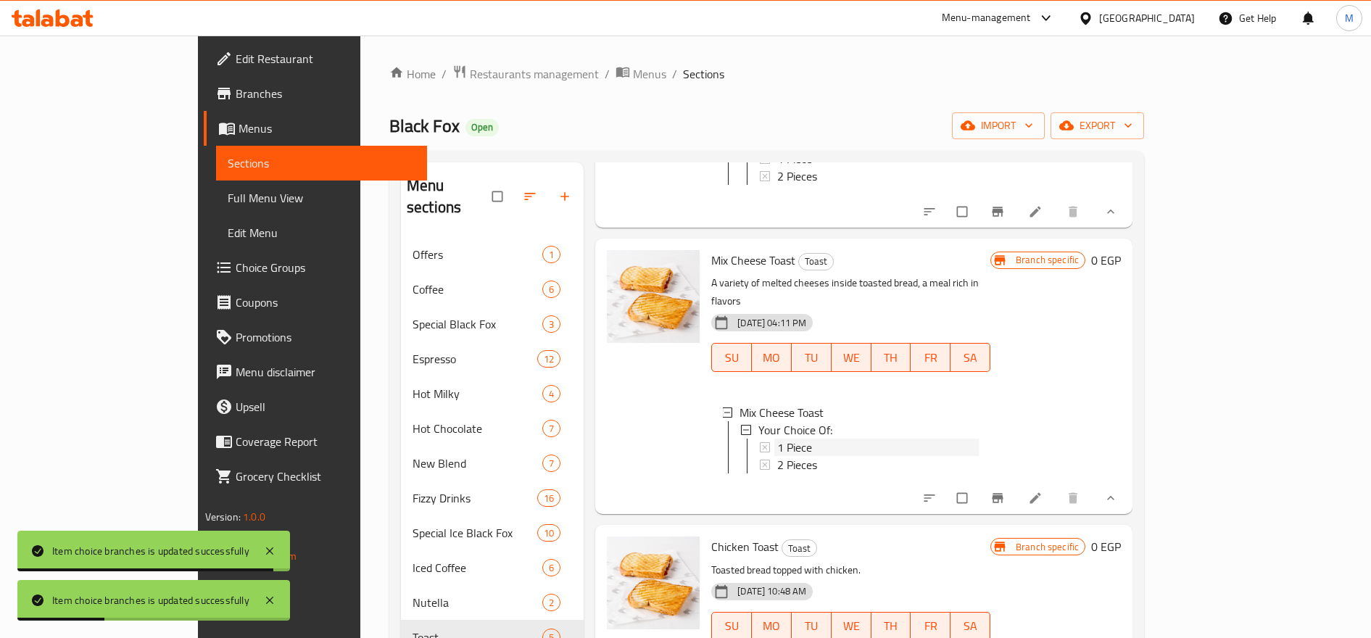
click at [813, 439] on div "1 Piece" at bounding box center [877, 447] width 201 height 17
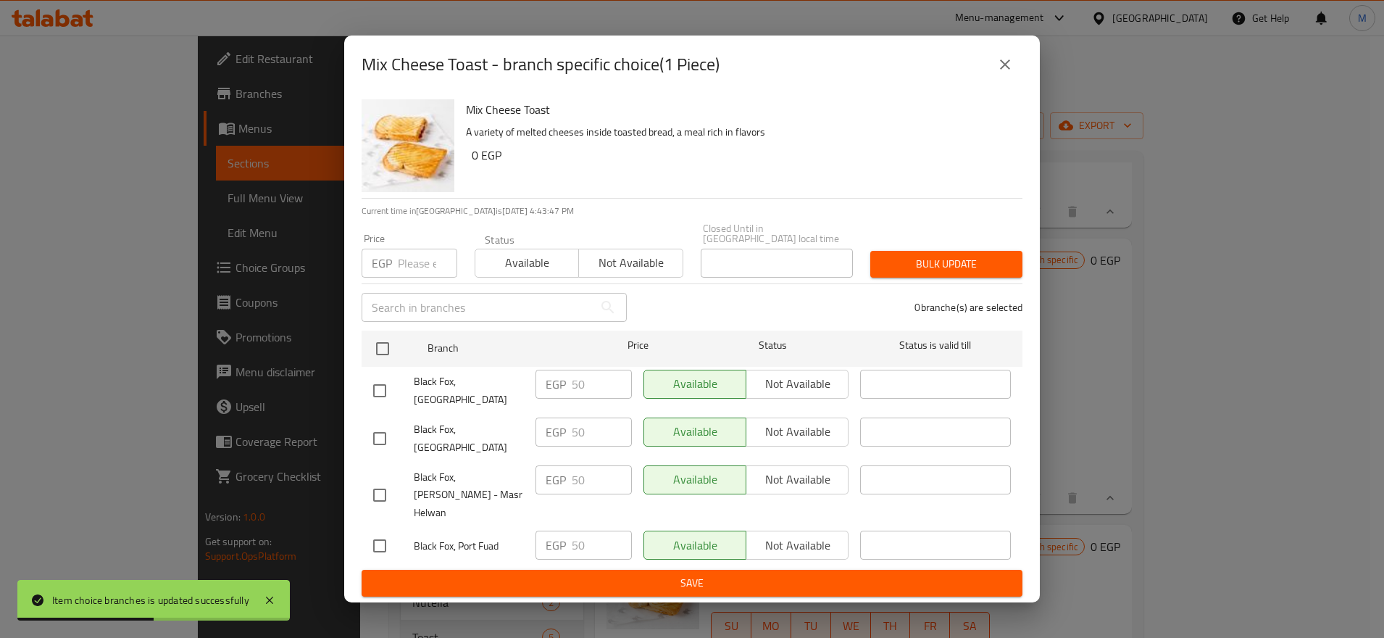
click at [432, 267] on input "number" at bounding box center [427, 263] width 59 height 29
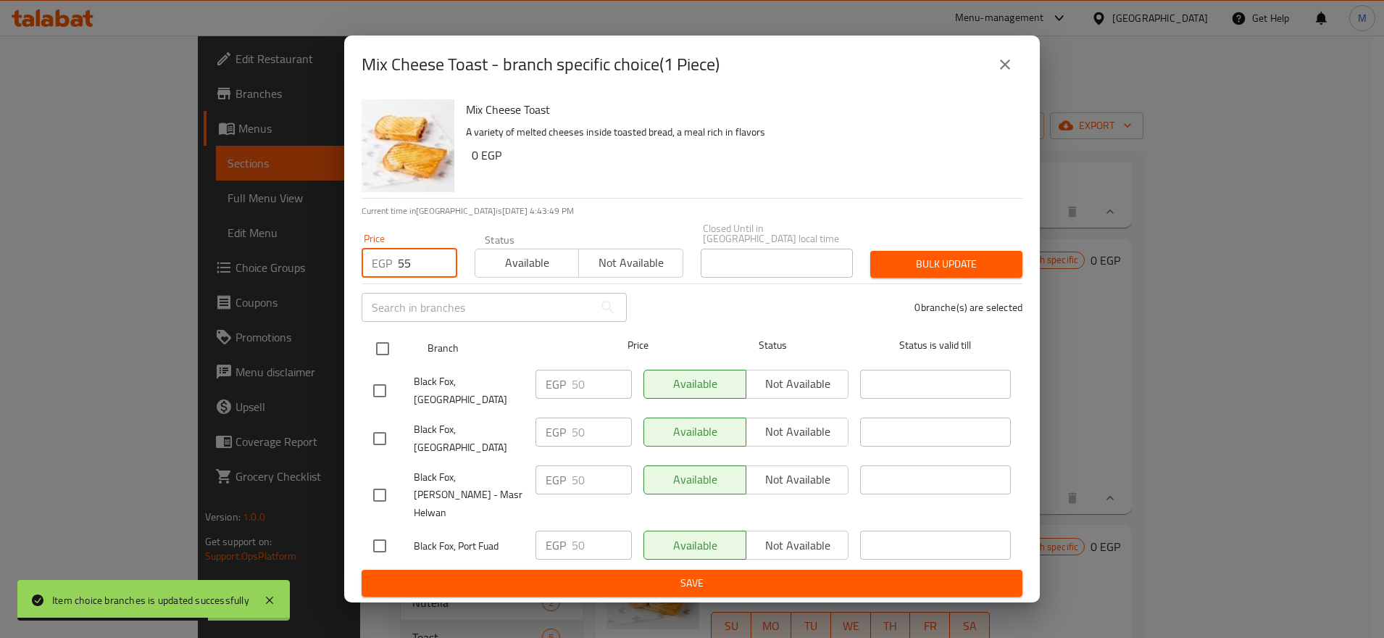
type input "55"
click at [377, 358] on input "checkbox" at bounding box center [382, 348] width 30 height 30
checkbox input "true"
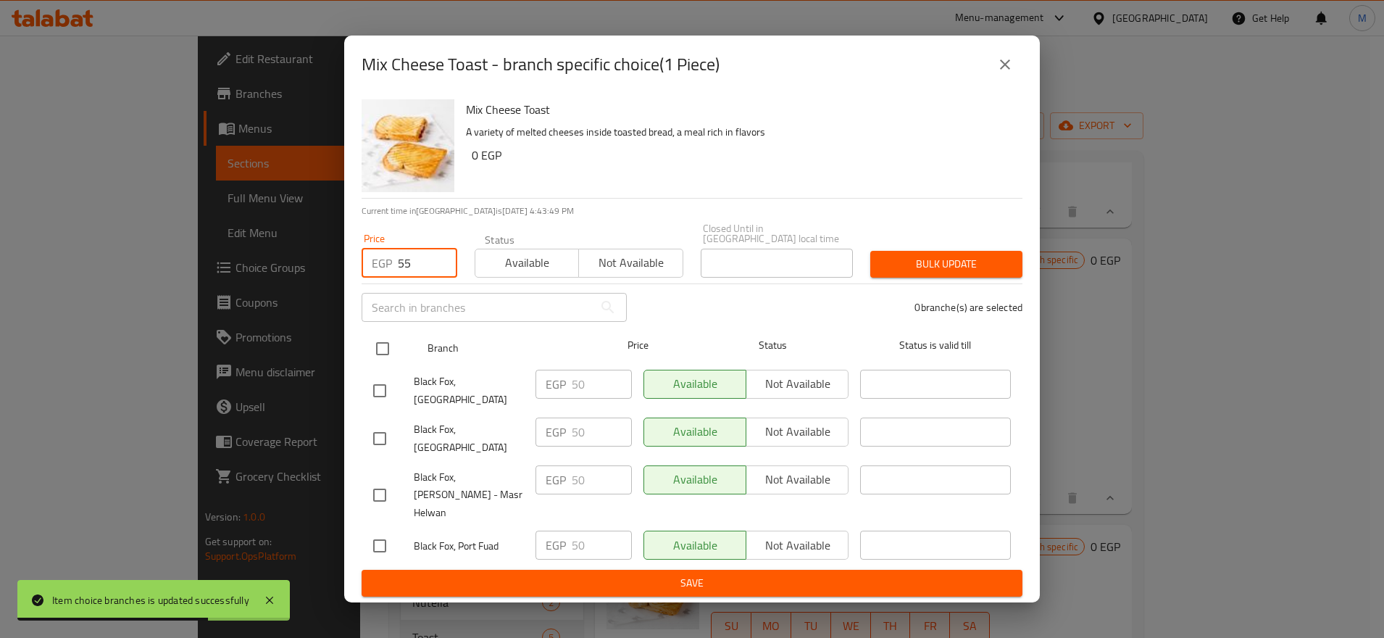
checkbox input "true"
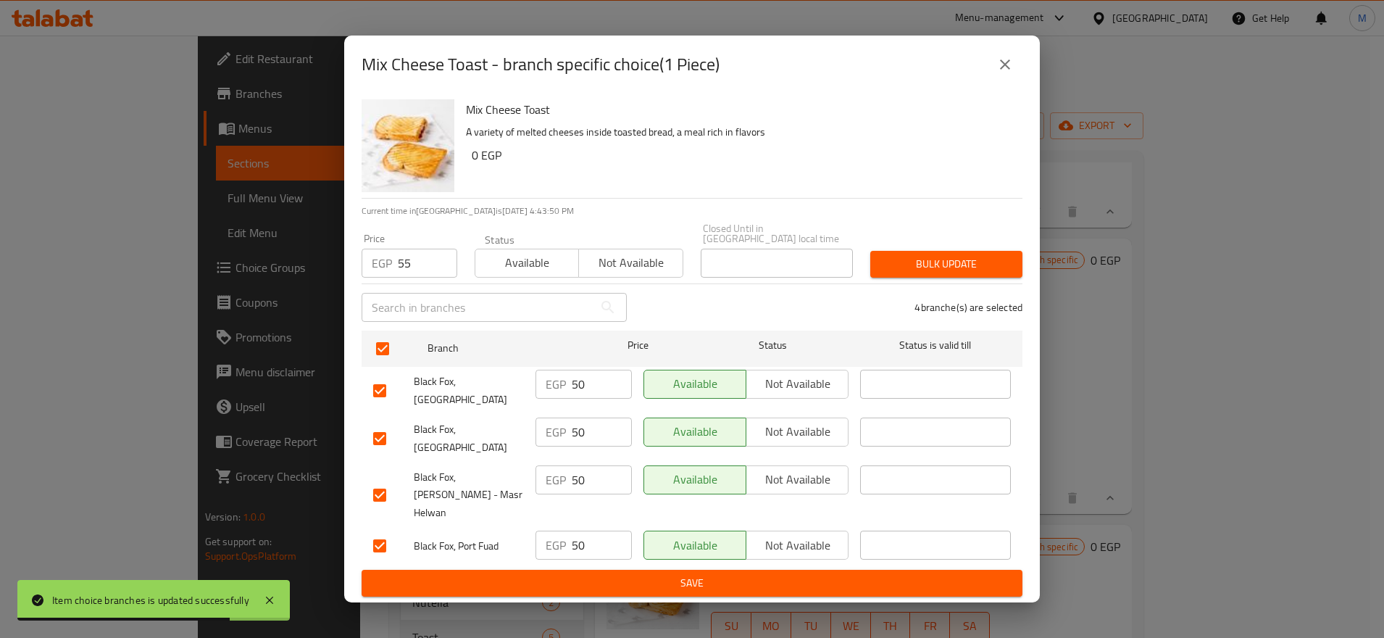
click at [936, 262] on span "Bulk update" at bounding box center [946, 264] width 129 height 18
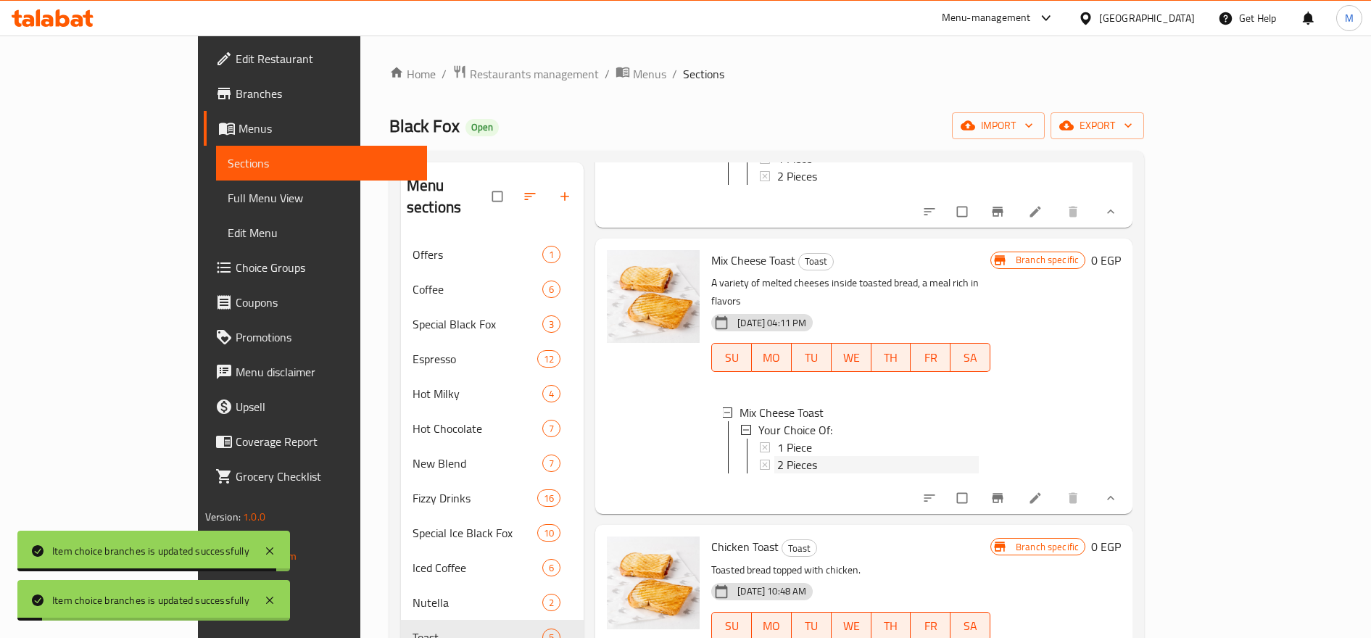
click at [819, 456] on div "2 Pieces" at bounding box center [877, 464] width 201 height 17
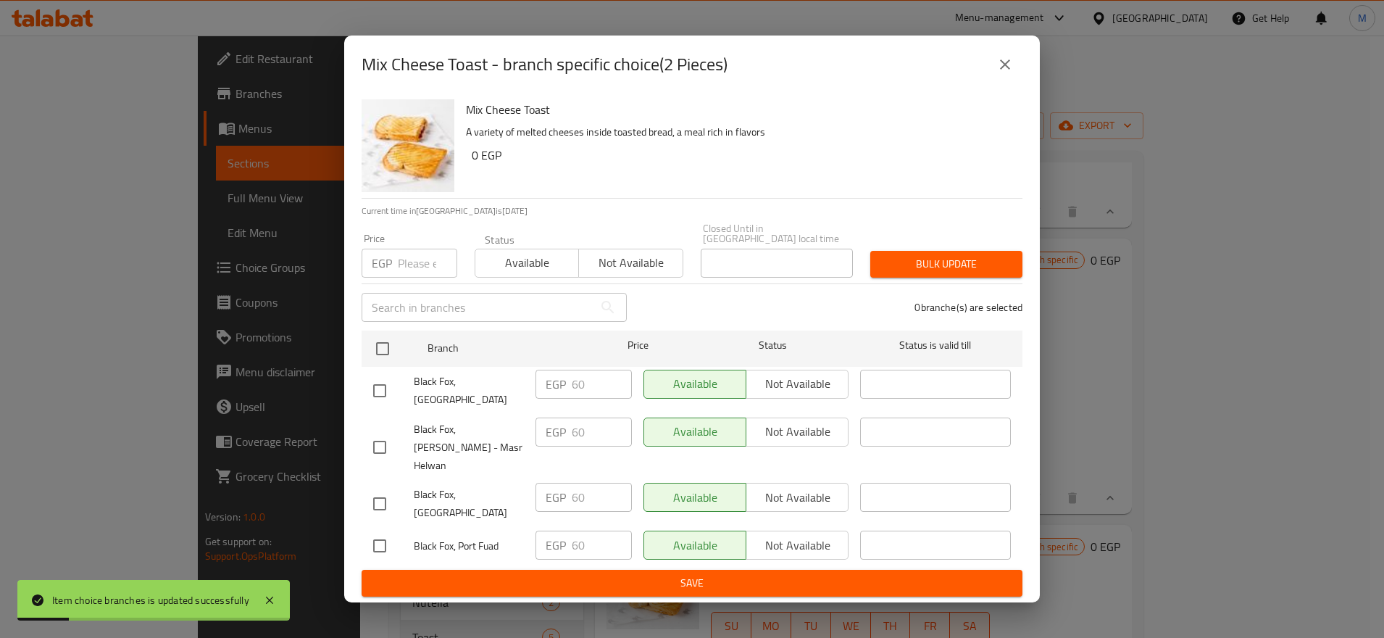
click at [404, 265] on input "number" at bounding box center [427, 263] width 59 height 29
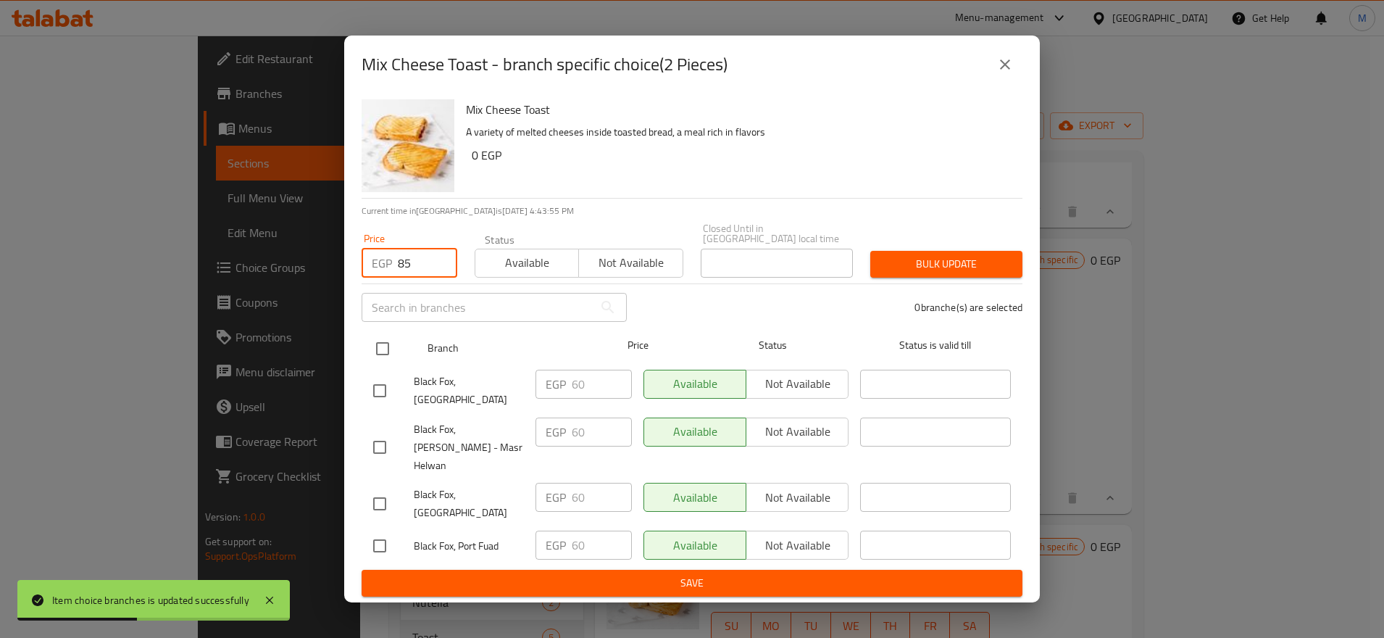
type input "85"
click at [385, 353] on input "checkbox" at bounding box center [382, 348] width 30 height 30
checkbox input "true"
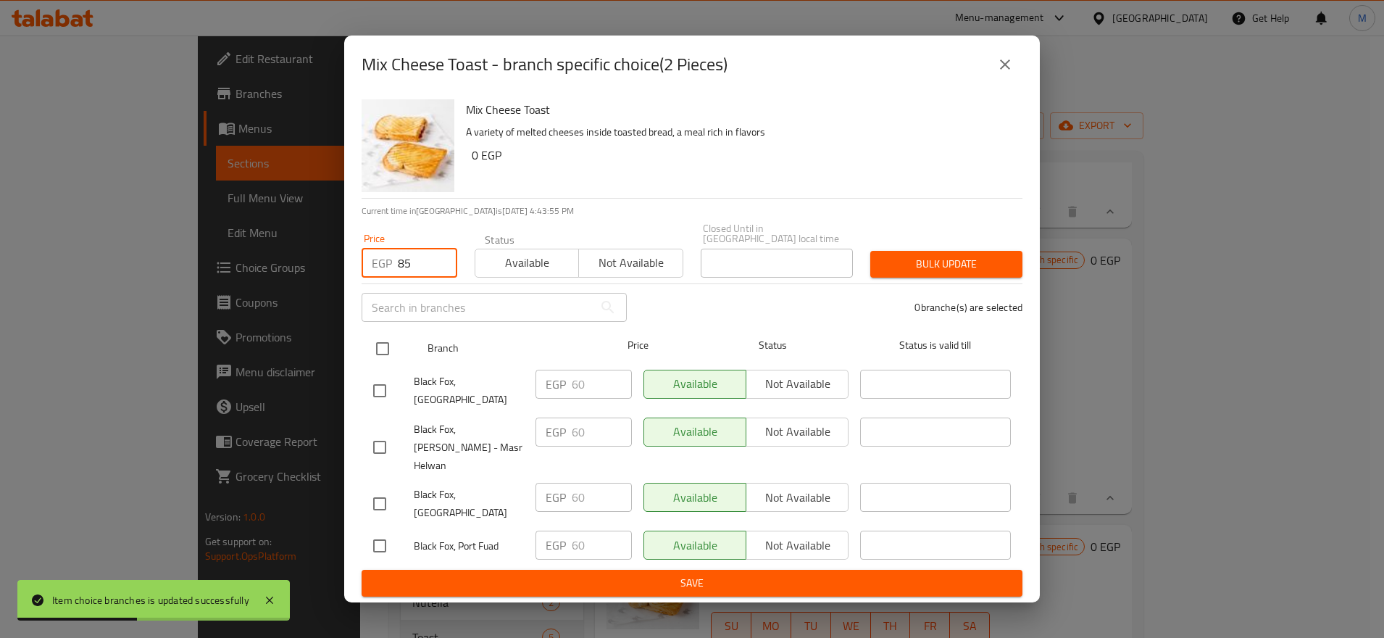
checkbox input "true"
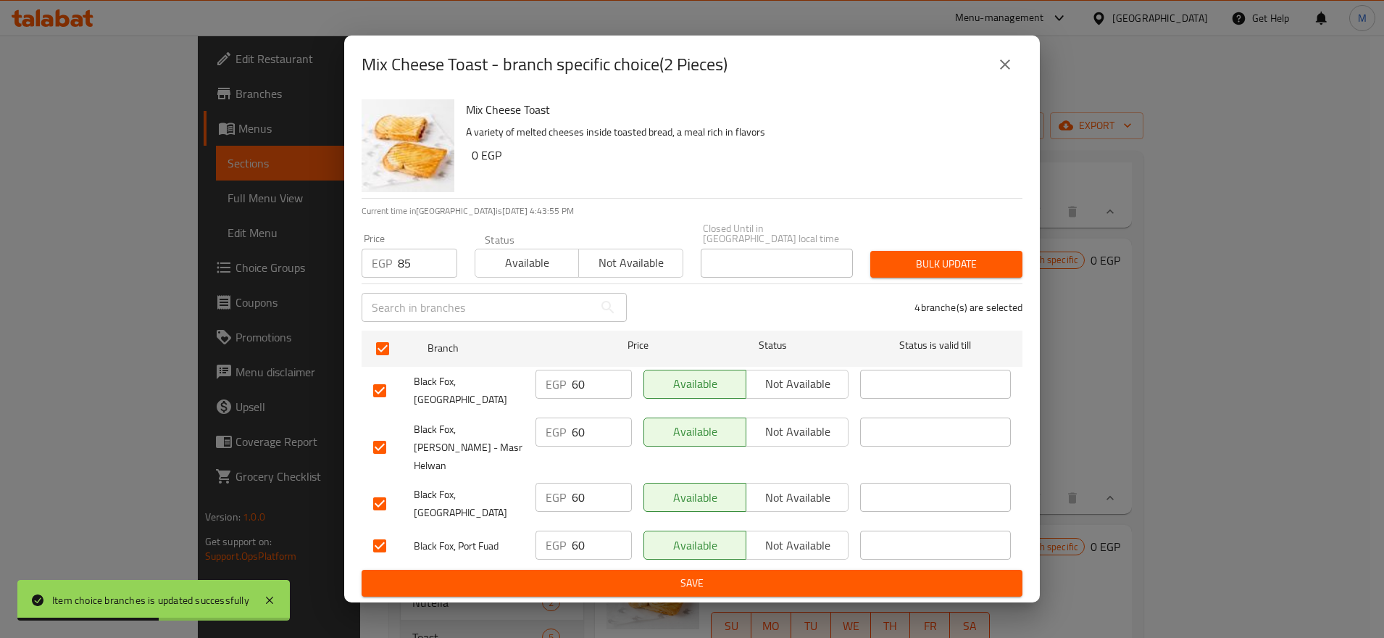
click at [923, 270] on span "Bulk update" at bounding box center [946, 264] width 129 height 18
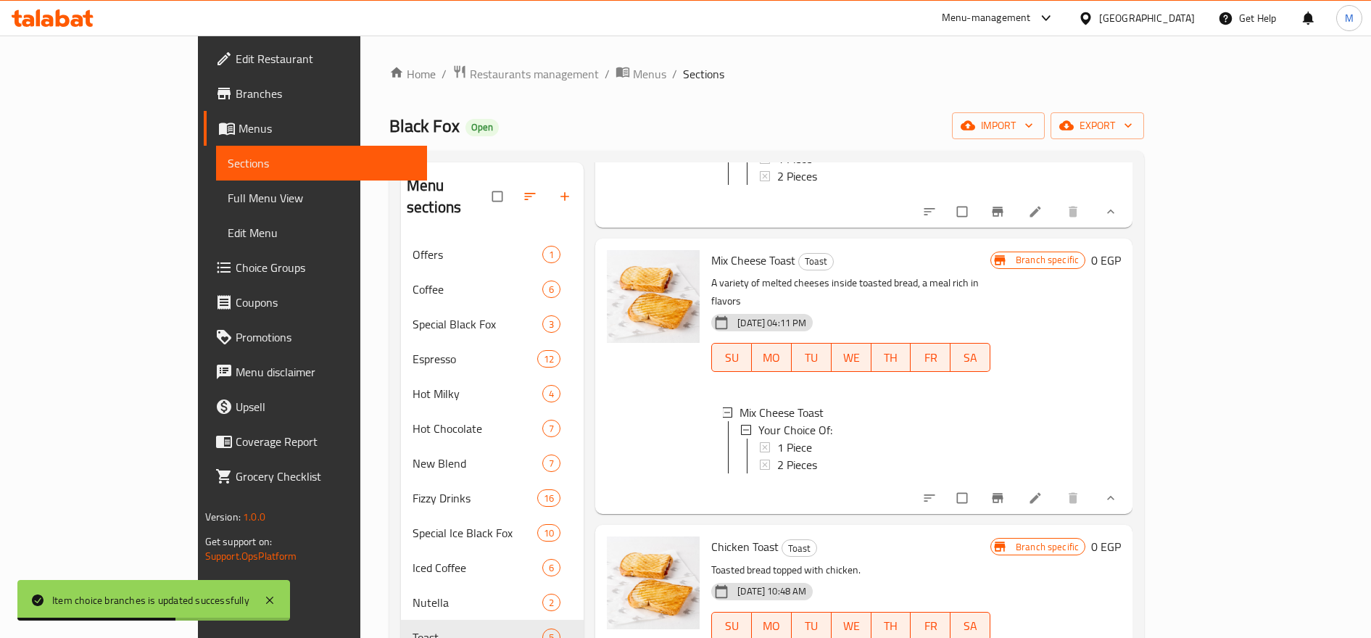
click at [777, 456] on span "2 Pieces" at bounding box center [797, 464] width 40 height 17
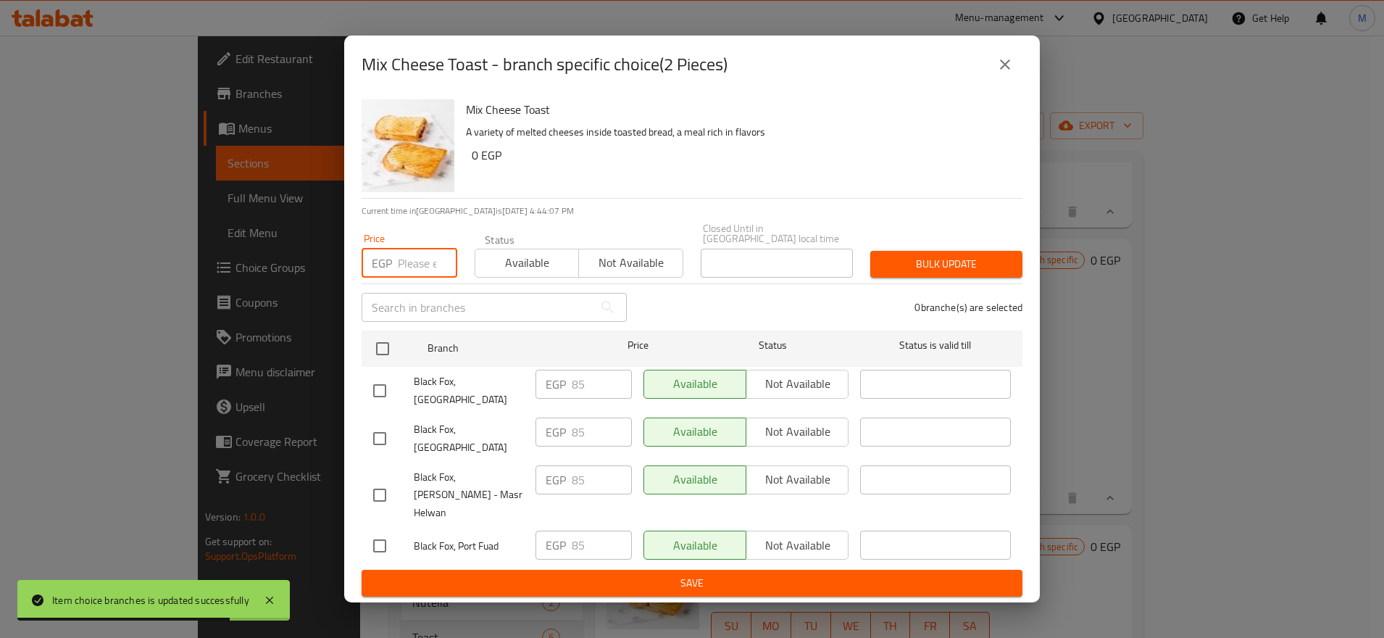
click at [424, 259] on input "number" at bounding box center [427, 263] width 59 height 29
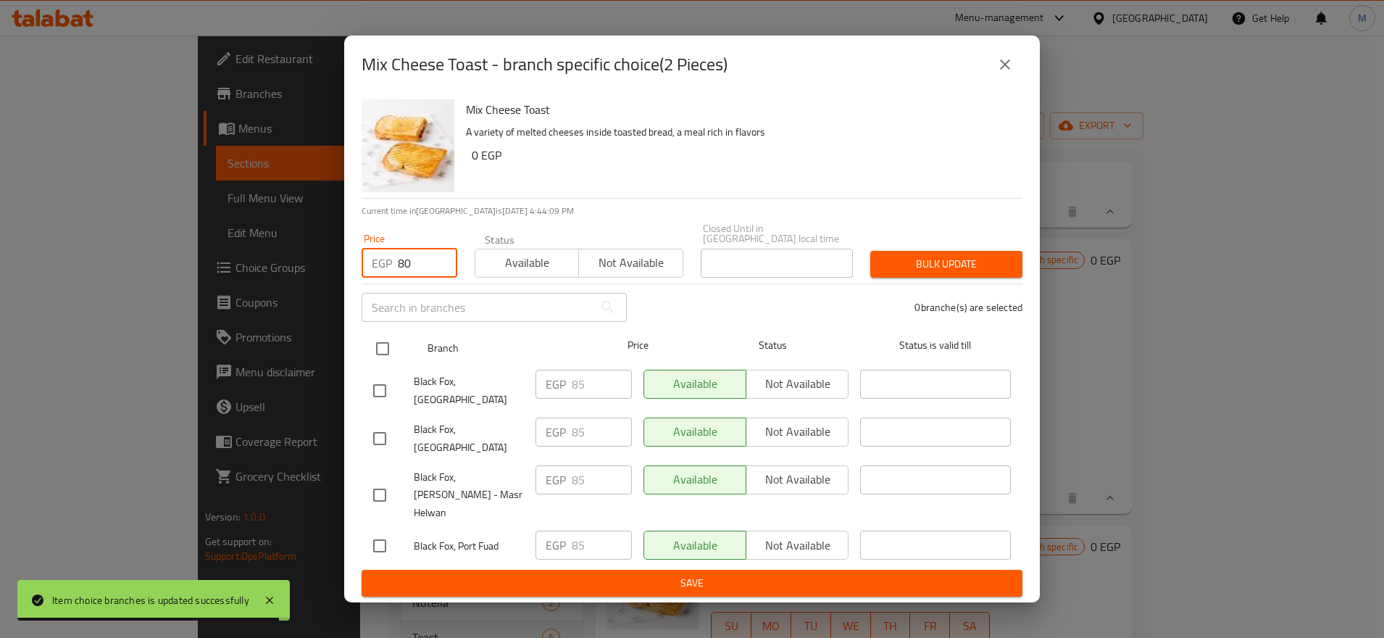
type input "80"
click at [386, 354] on input "checkbox" at bounding box center [382, 348] width 30 height 30
checkbox input "true"
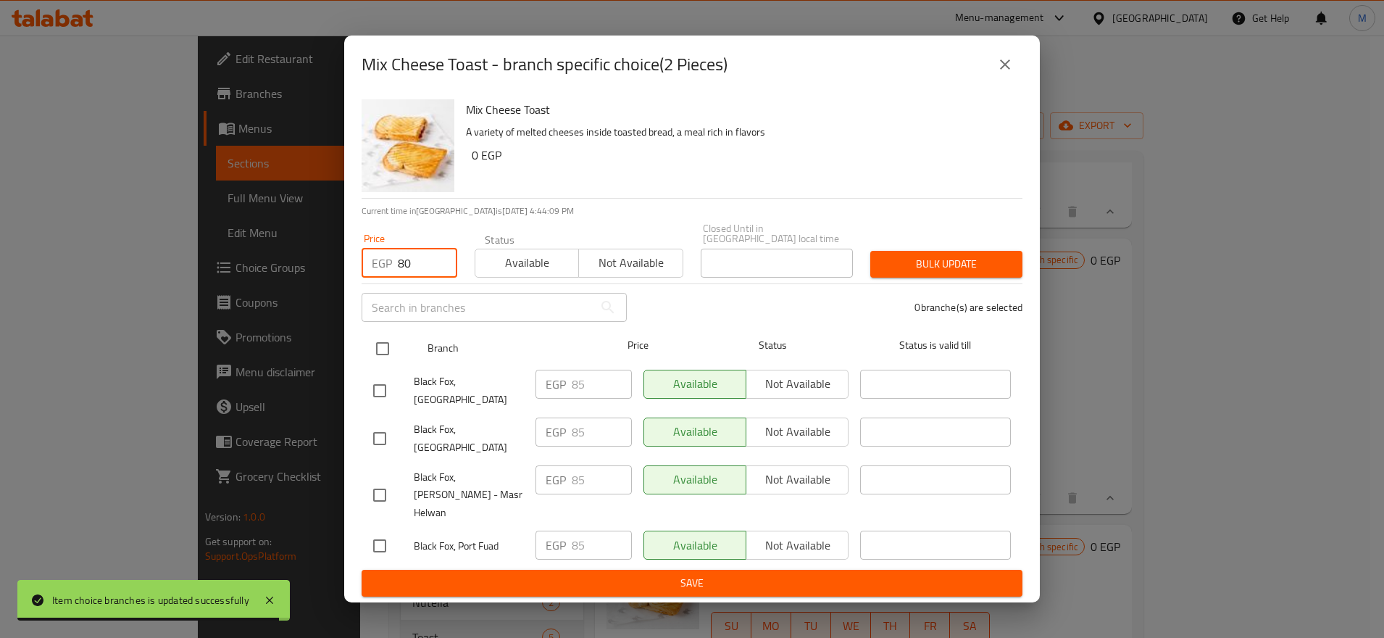
checkbox input "true"
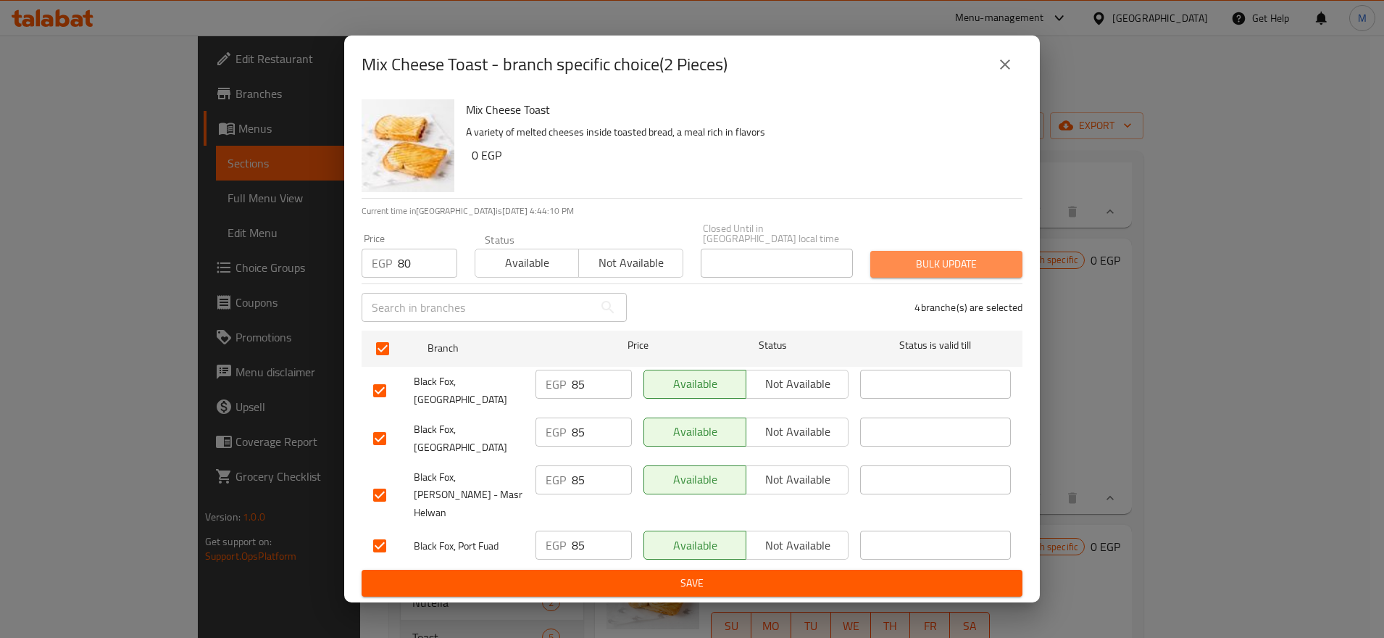
click at [973, 271] on span "Bulk update" at bounding box center [946, 264] width 129 height 18
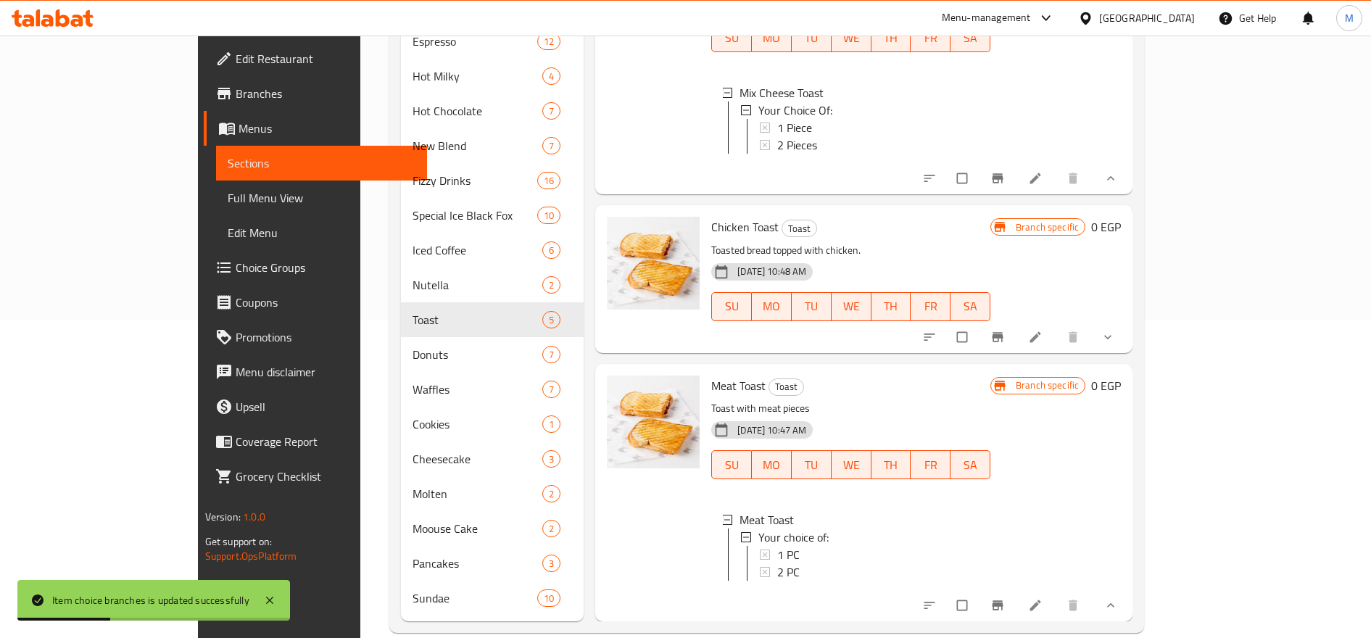
scroll to position [320, 0]
click at [1115, 328] on icon "show more" at bounding box center [1107, 335] width 14 height 14
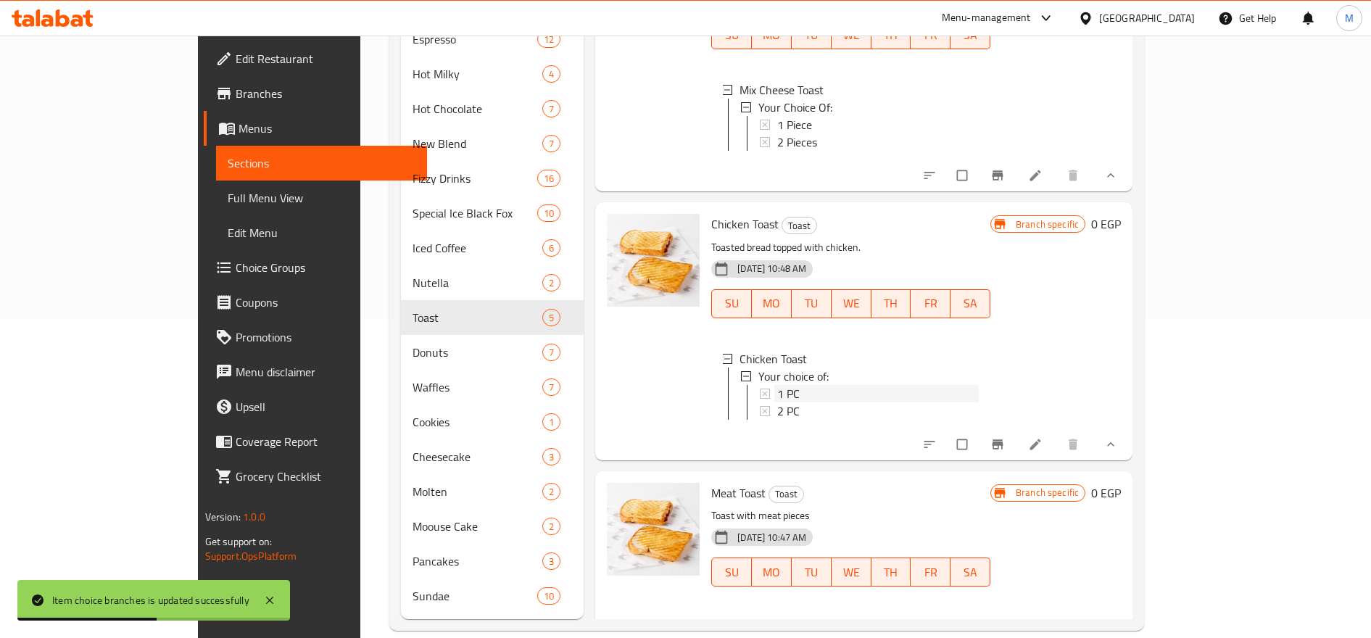
click at [777, 385] on div "1 PC" at bounding box center [877, 393] width 201 height 17
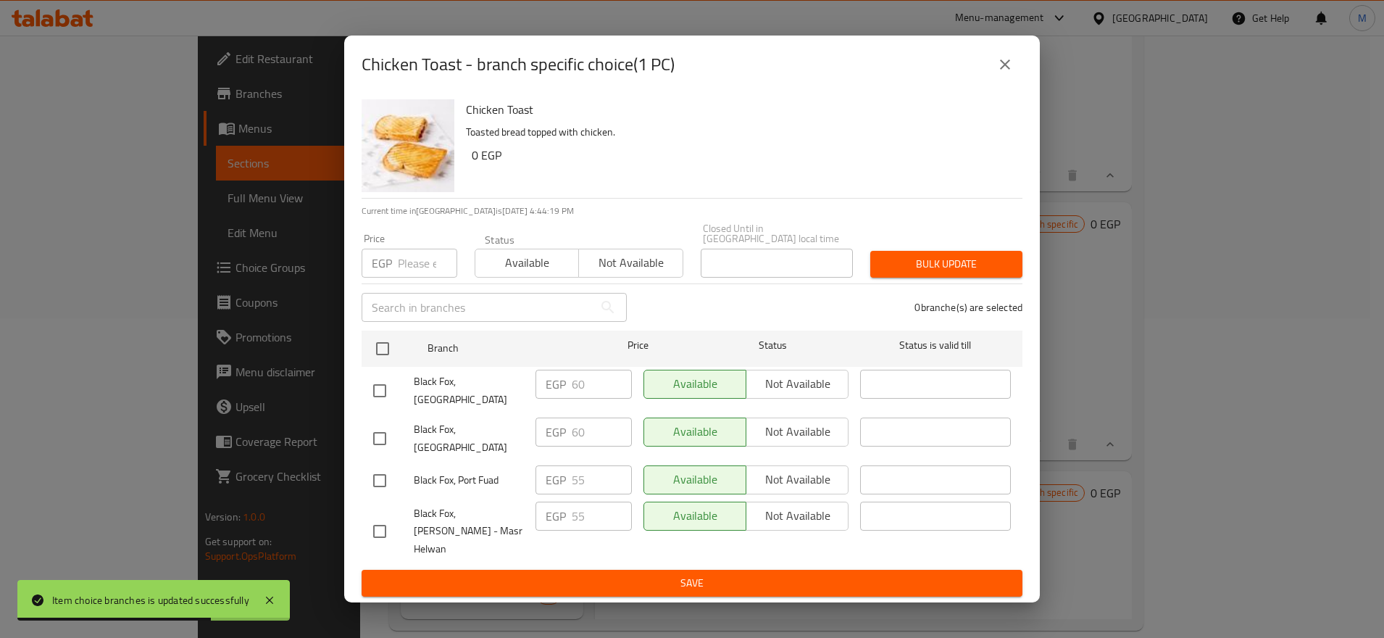
click at [421, 269] on input "number" at bounding box center [427, 263] width 59 height 29
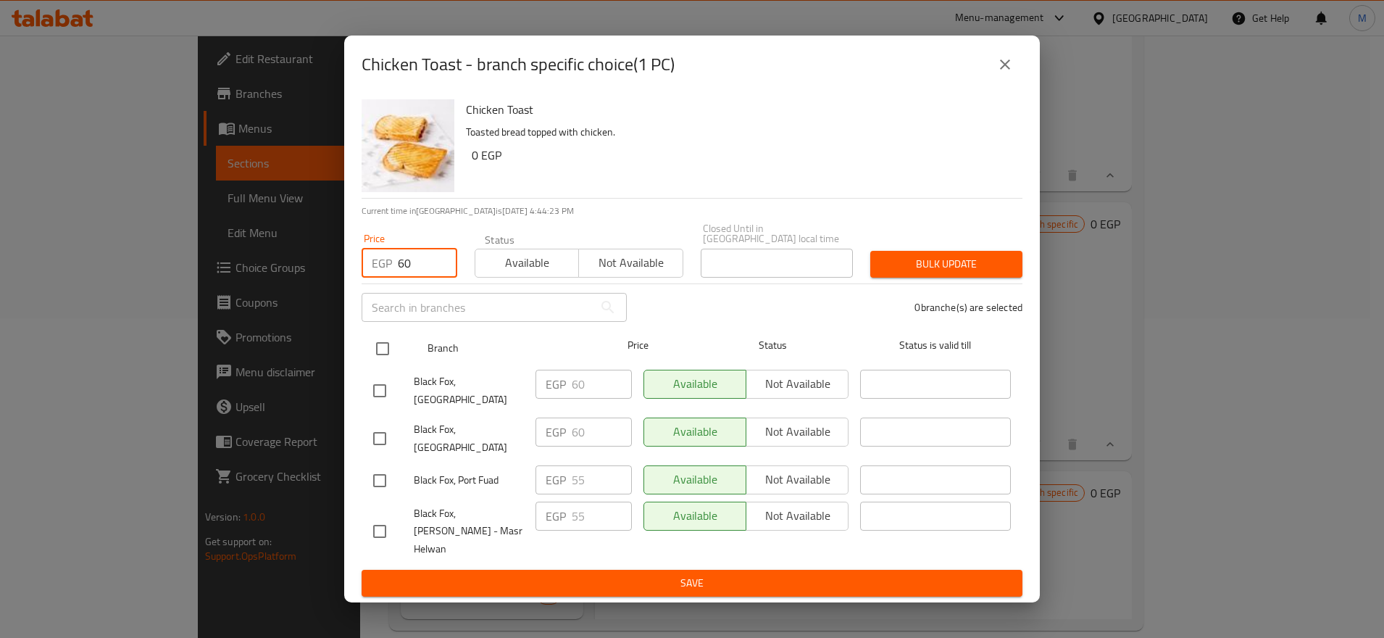
type input "60"
click at [387, 352] on input "checkbox" at bounding box center [382, 348] width 30 height 30
checkbox input "true"
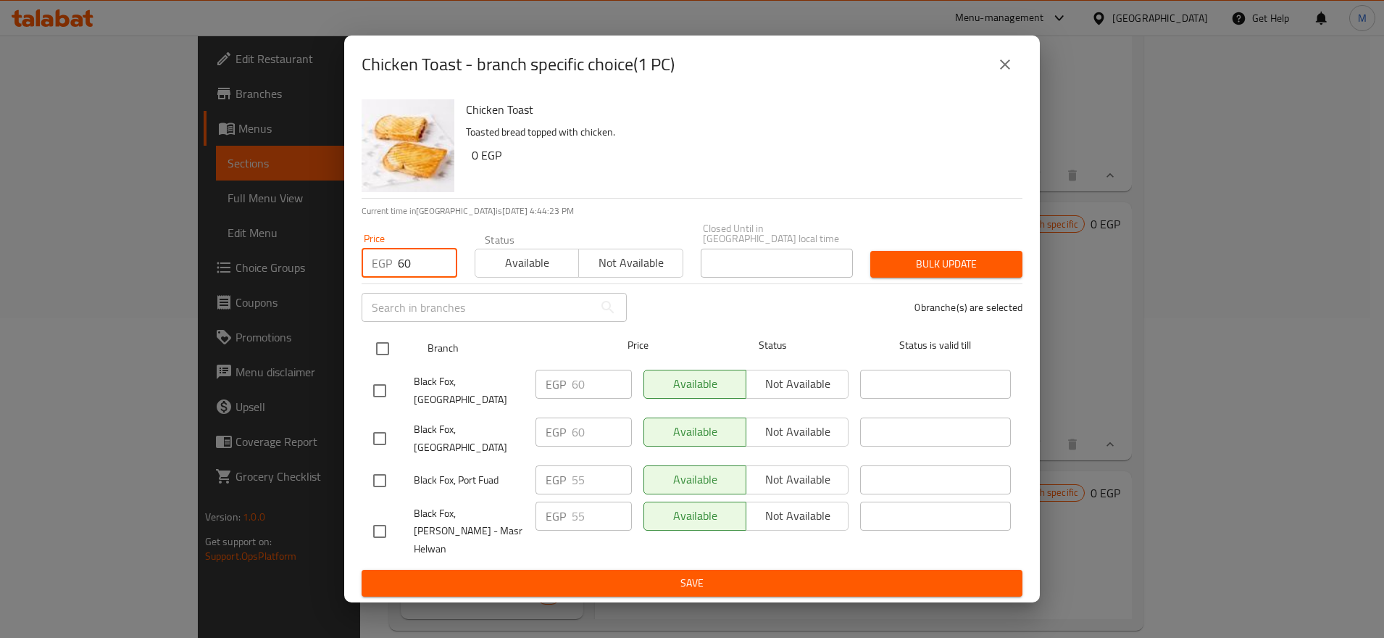
checkbox input "true"
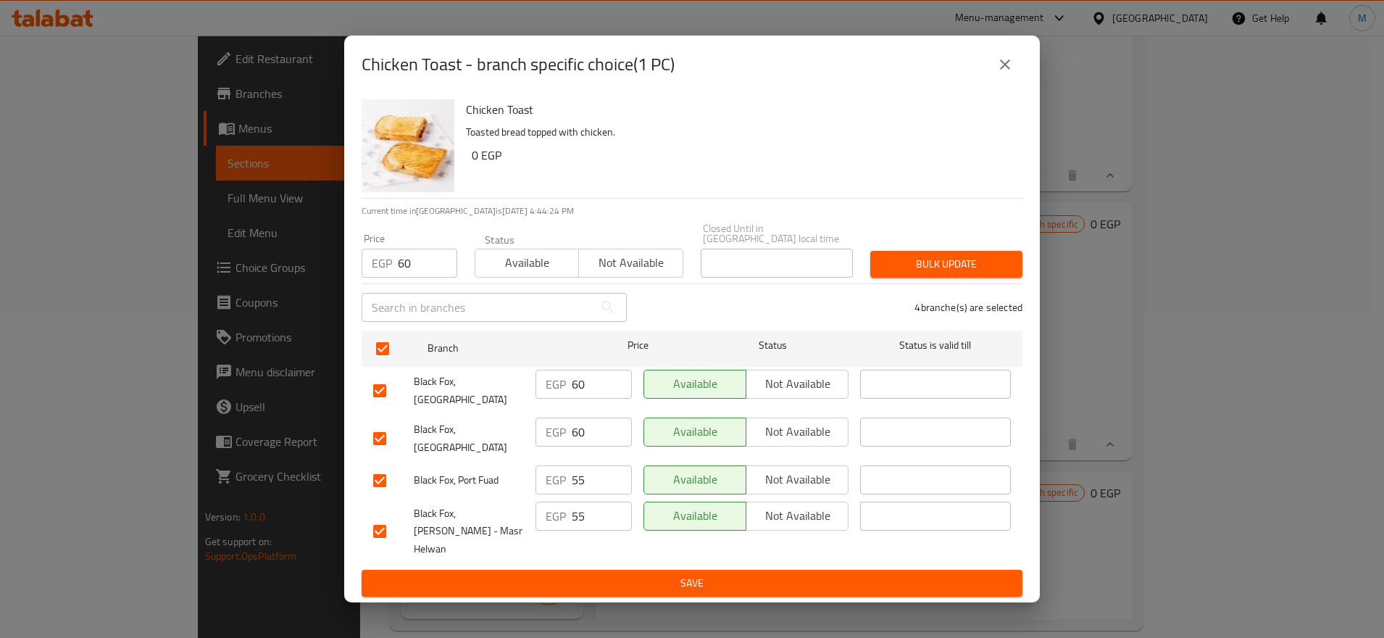
click at [891, 273] on span "Bulk update" at bounding box center [946, 264] width 129 height 18
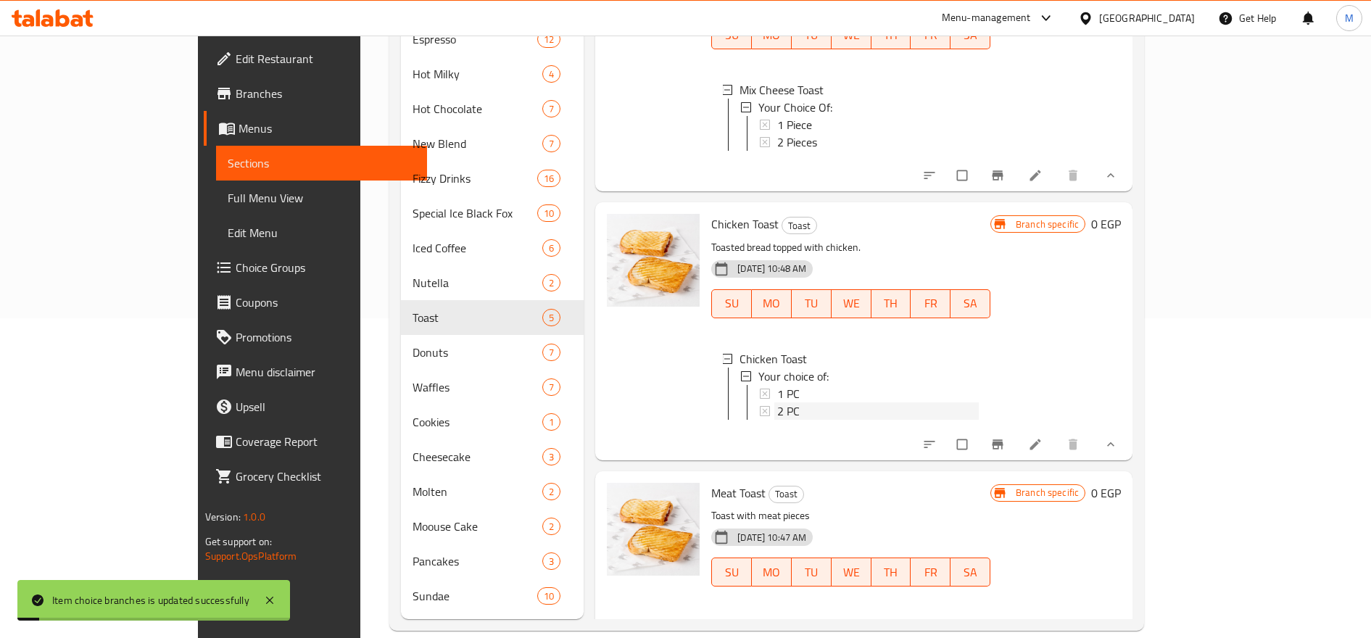
click at [777, 402] on div "2 PC" at bounding box center [877, 410] width 201 height 17
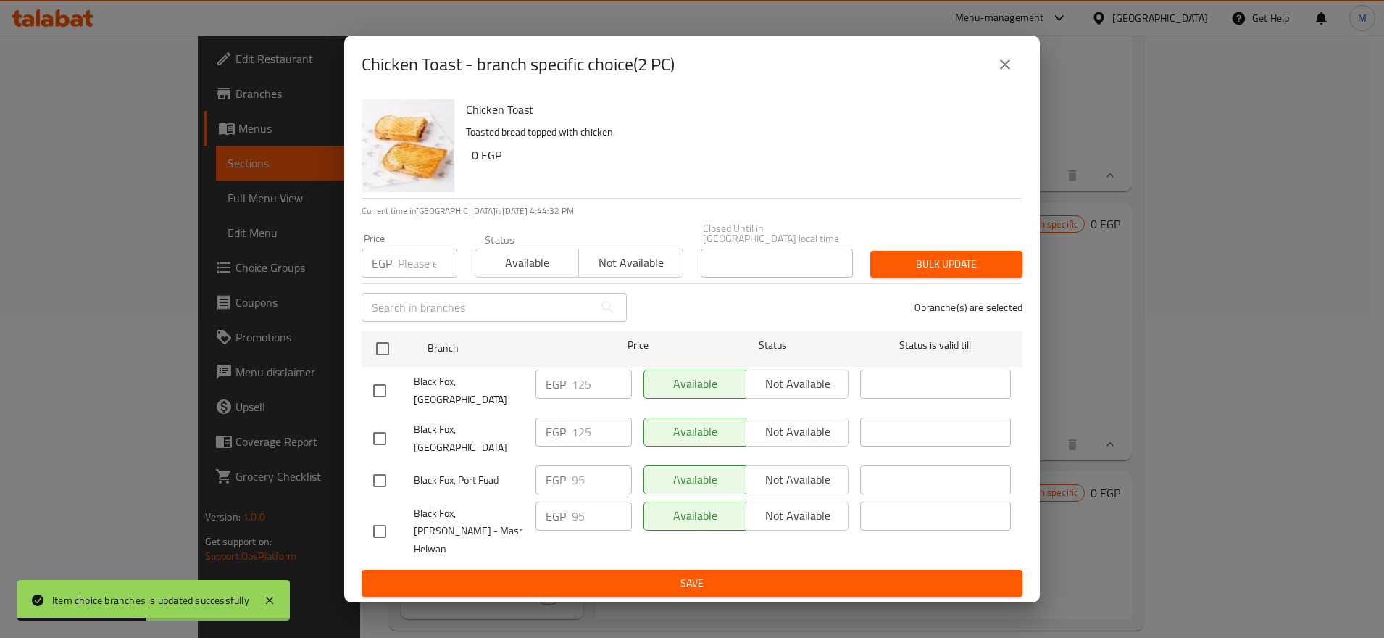
click at [394, 262] on div "EGP Price" at bounding box center [410, 263] width 96 height 29
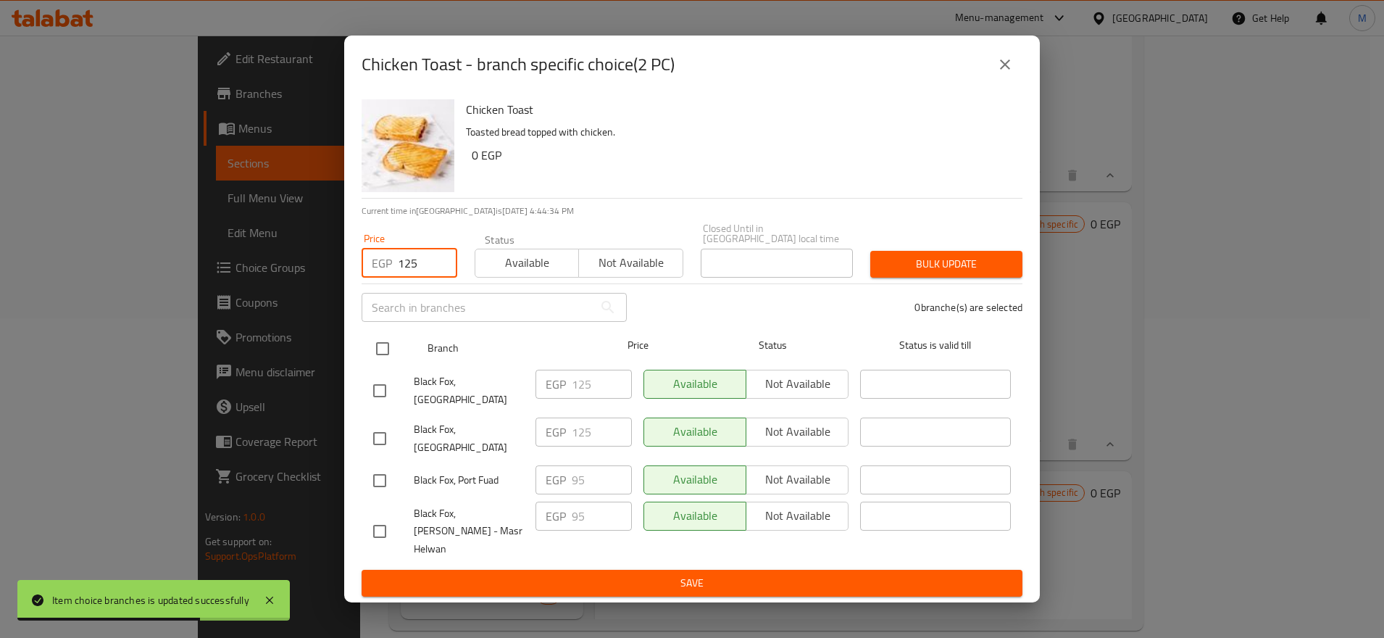
type input "125"
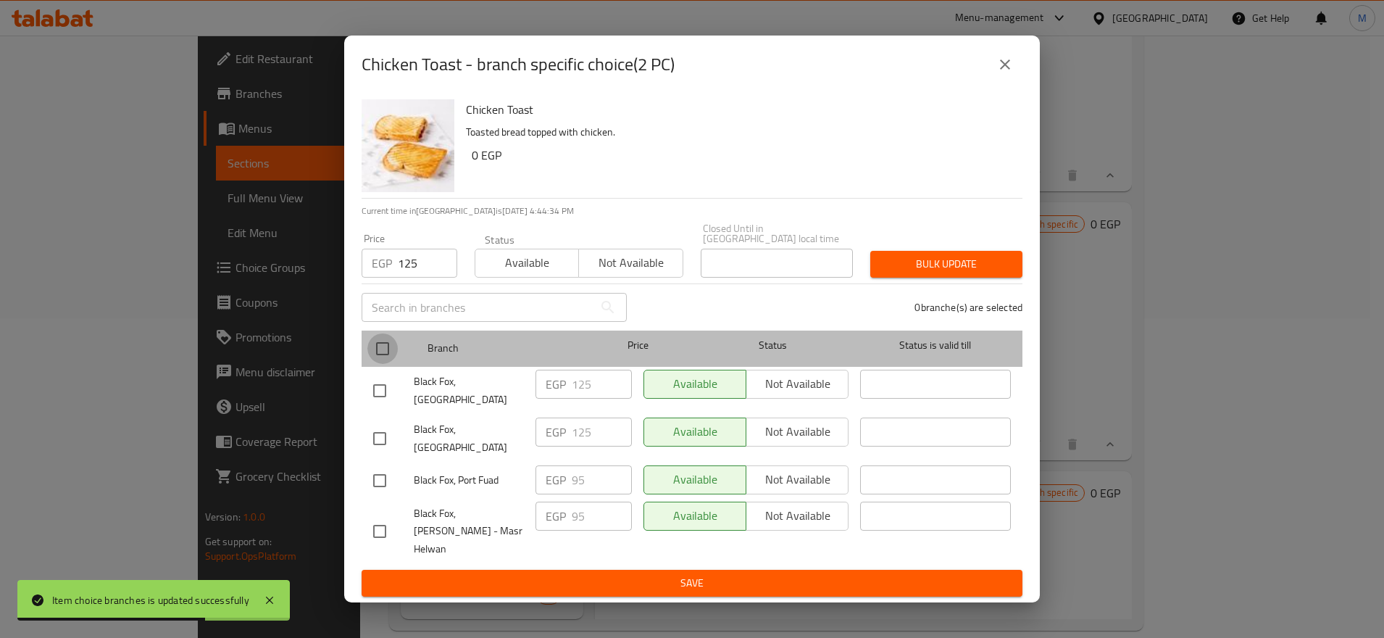
click at [381, 353] on input "checkbox" at bounding box center [382, 348] width 30 height 30
checkbox input "true"
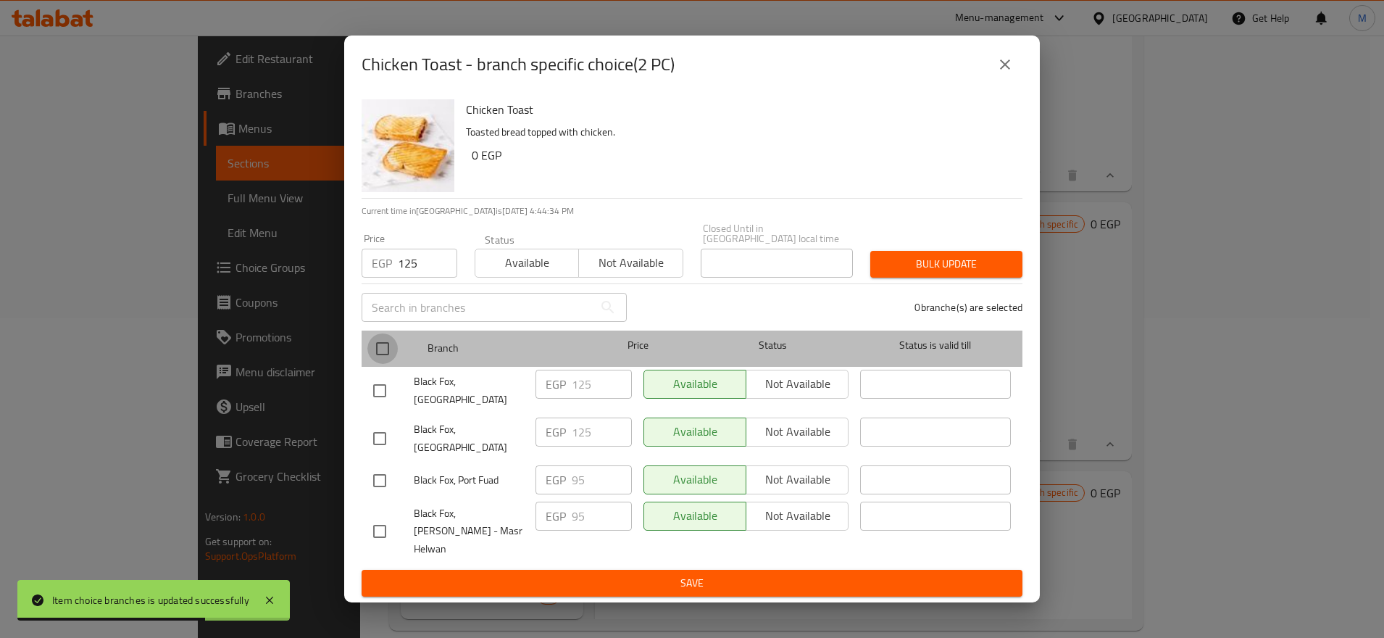
checkbox input "true"
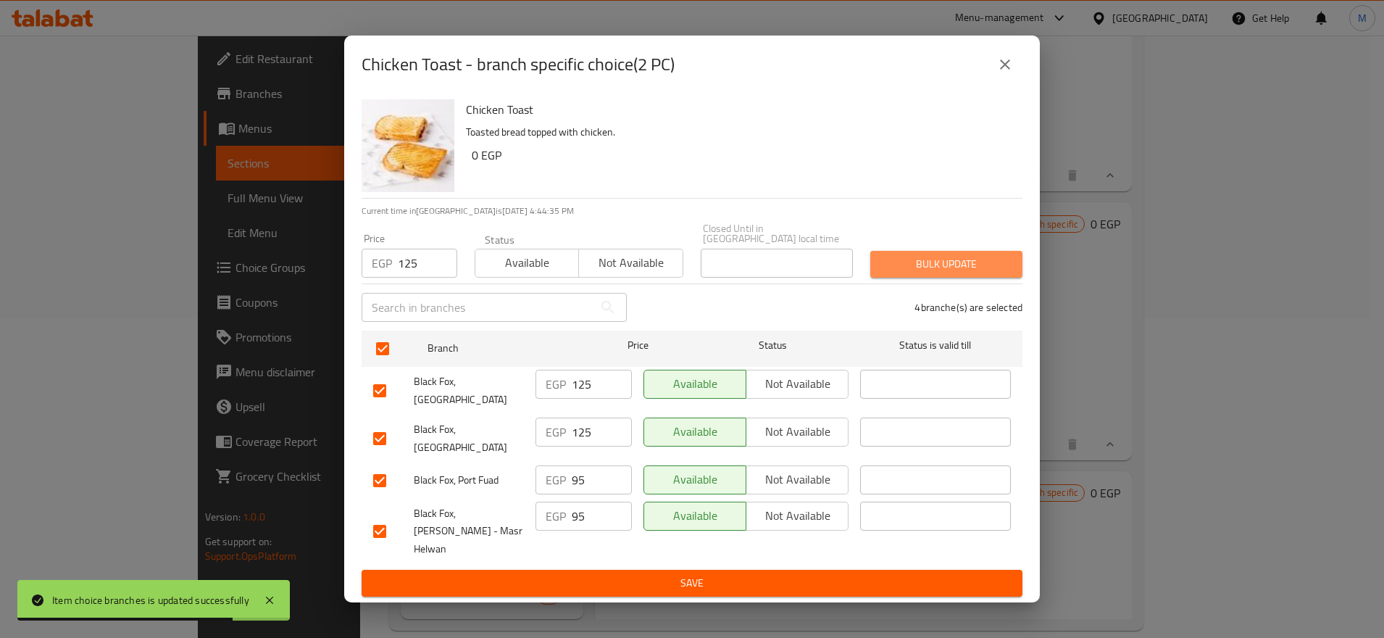
click at [895, 269] on span "Bulk update" at bounding box center [946, 264] width 129 height 18
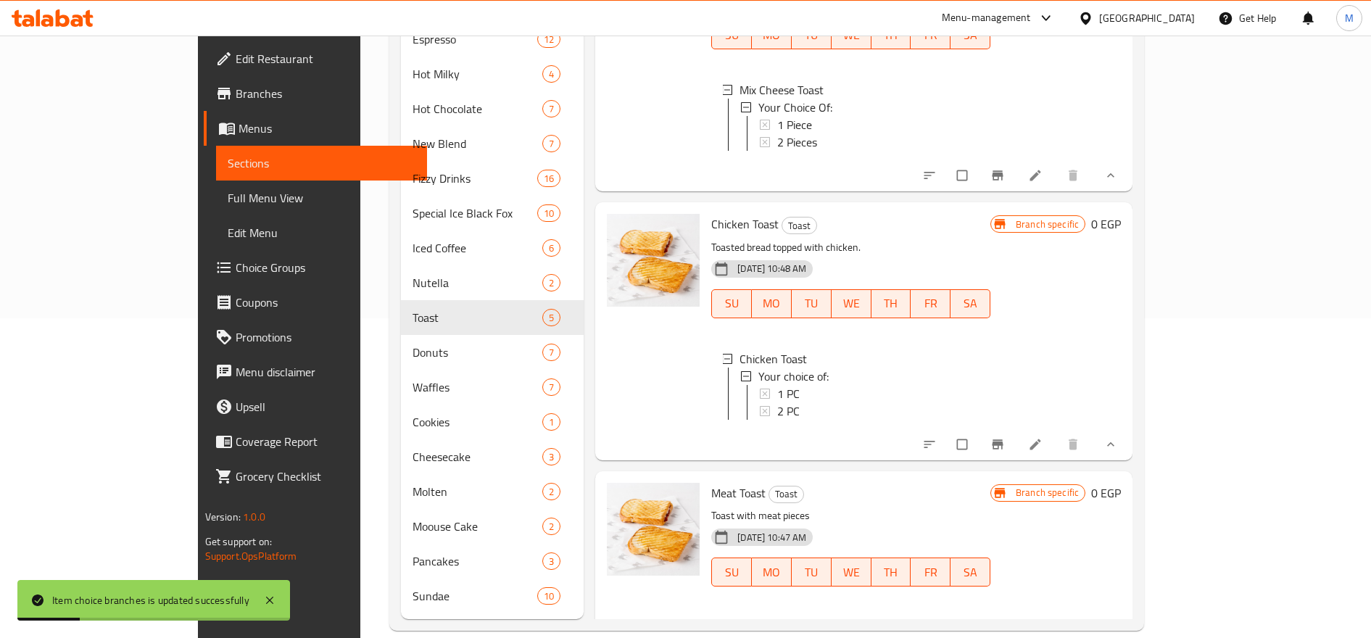
scroll to position [693, 0]
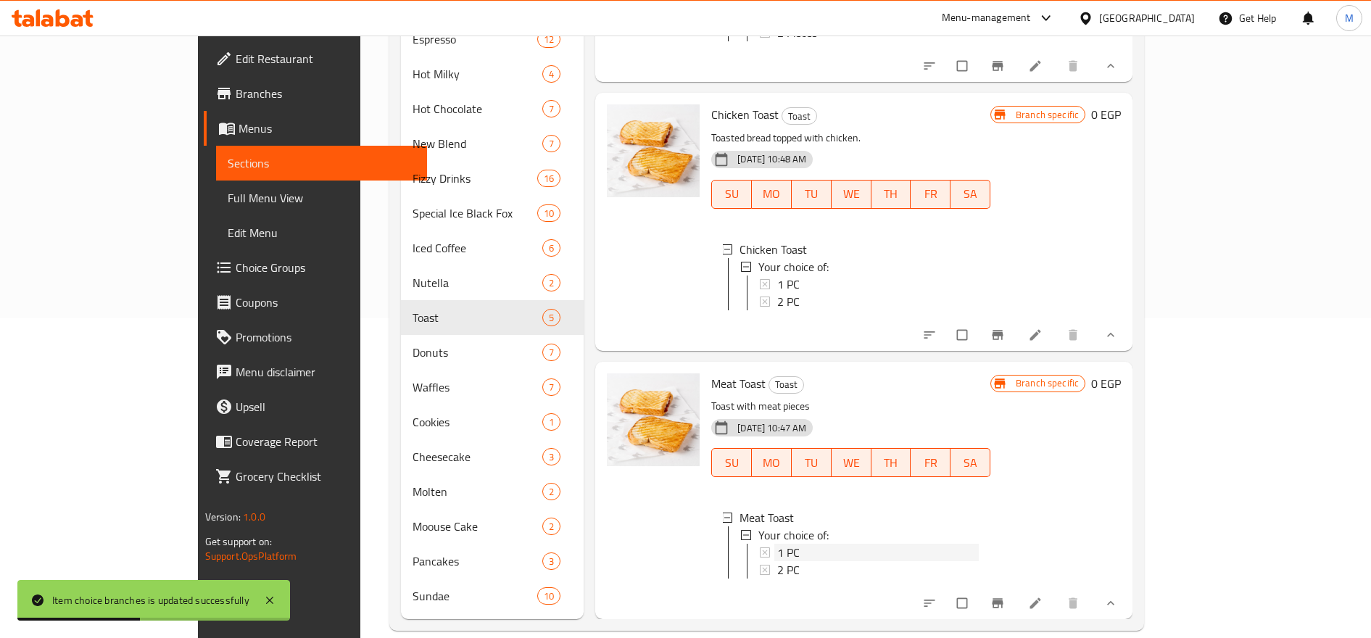
click at [777, 544] on span "1 PC" at bounding box center [788, 552] width 22 height 17
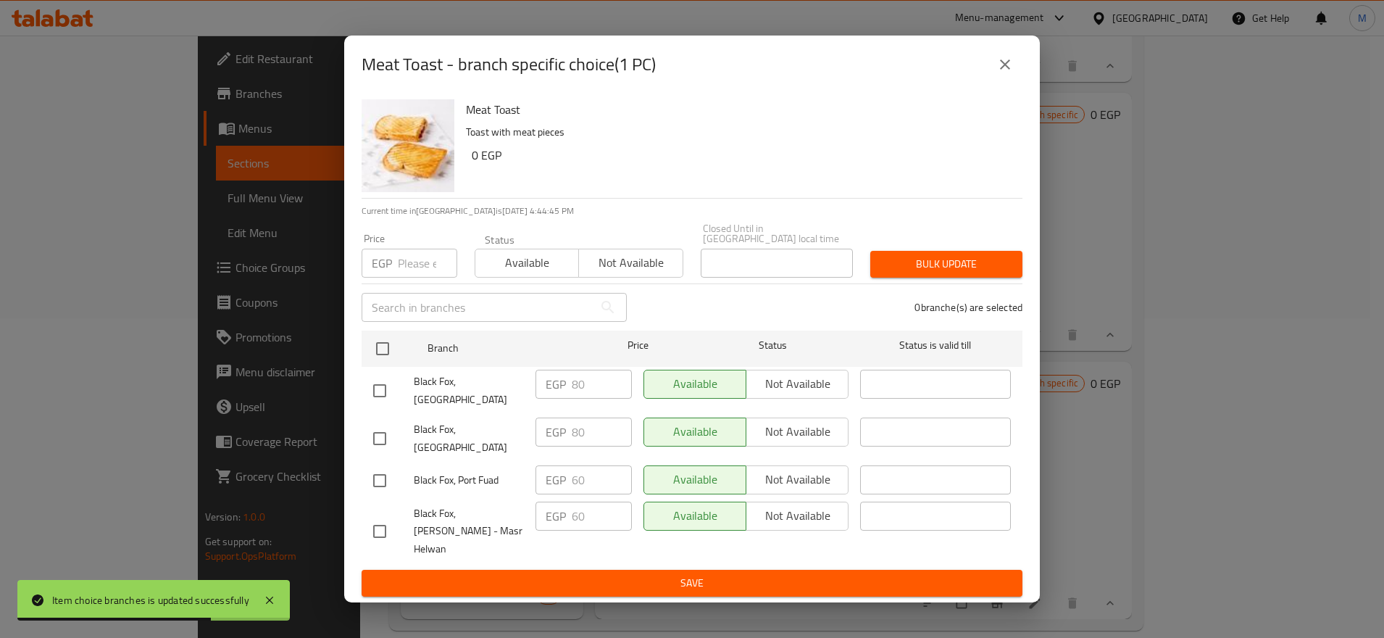
click at [420, 266] on input "number" at bounding box center [427, 263] width 59 height 29
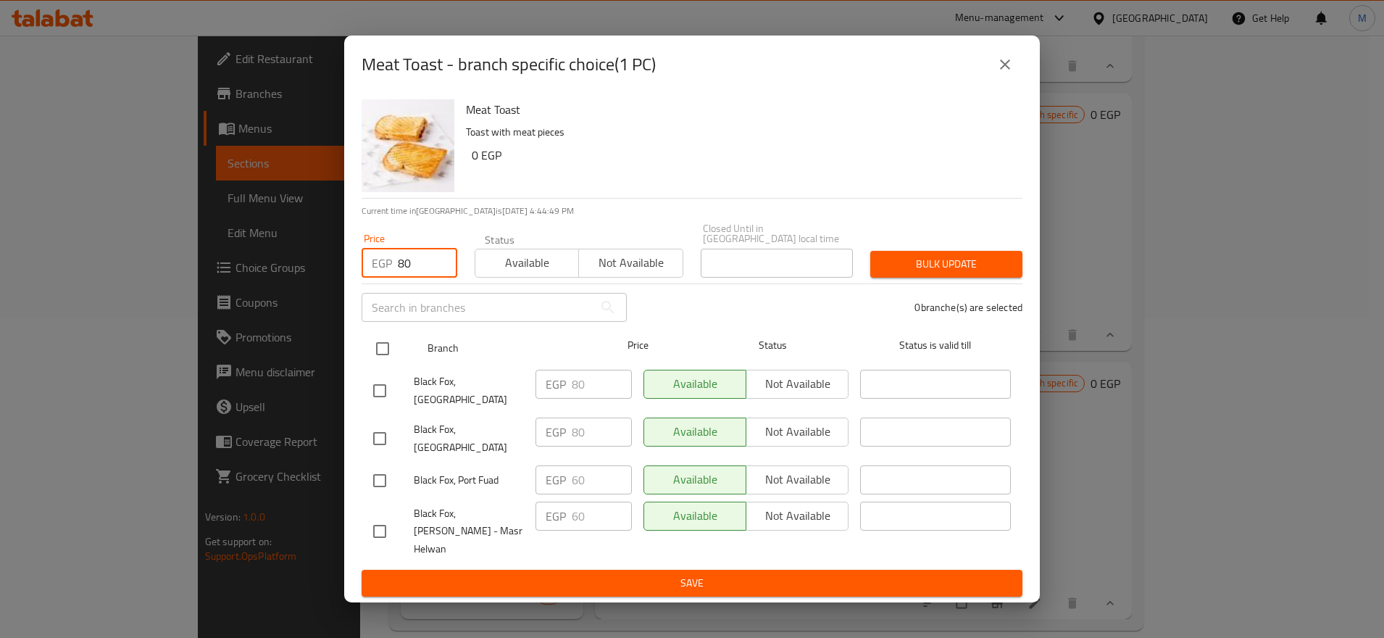
type input "80"
click at [396, 356] on input "checkbox" at bounding box center [382, 348] width 30 height 30
checkbox input "true"
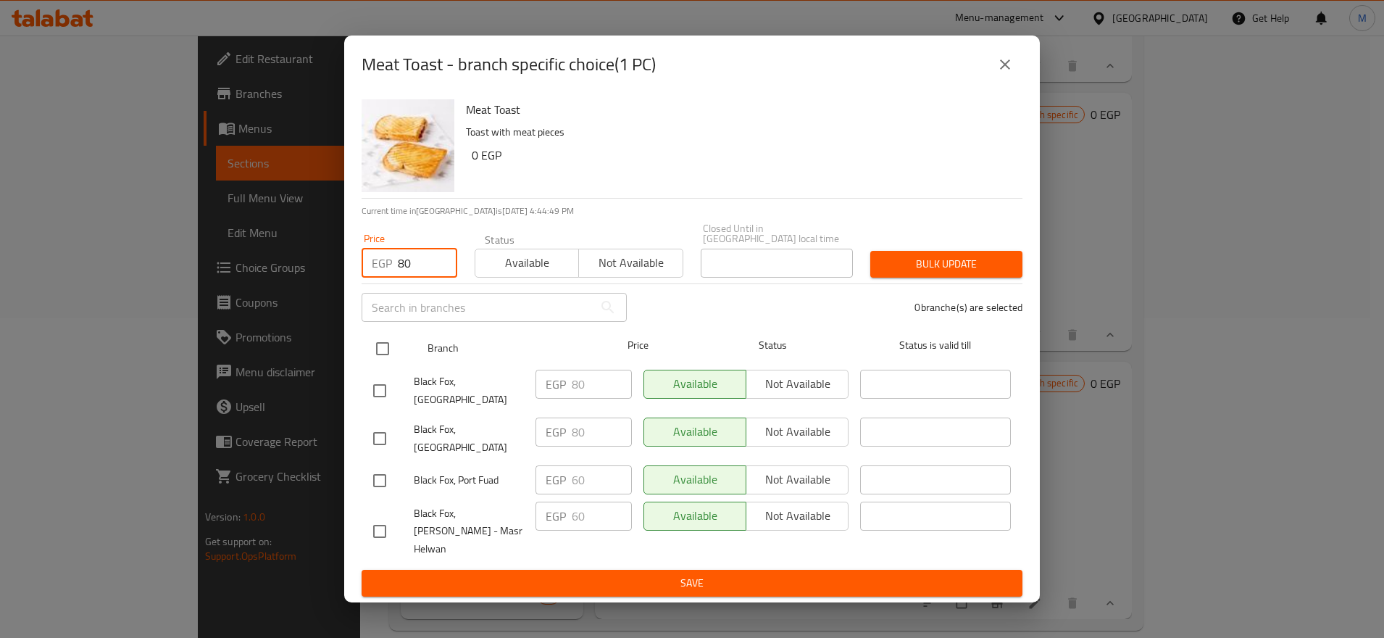
checkbox input "true"
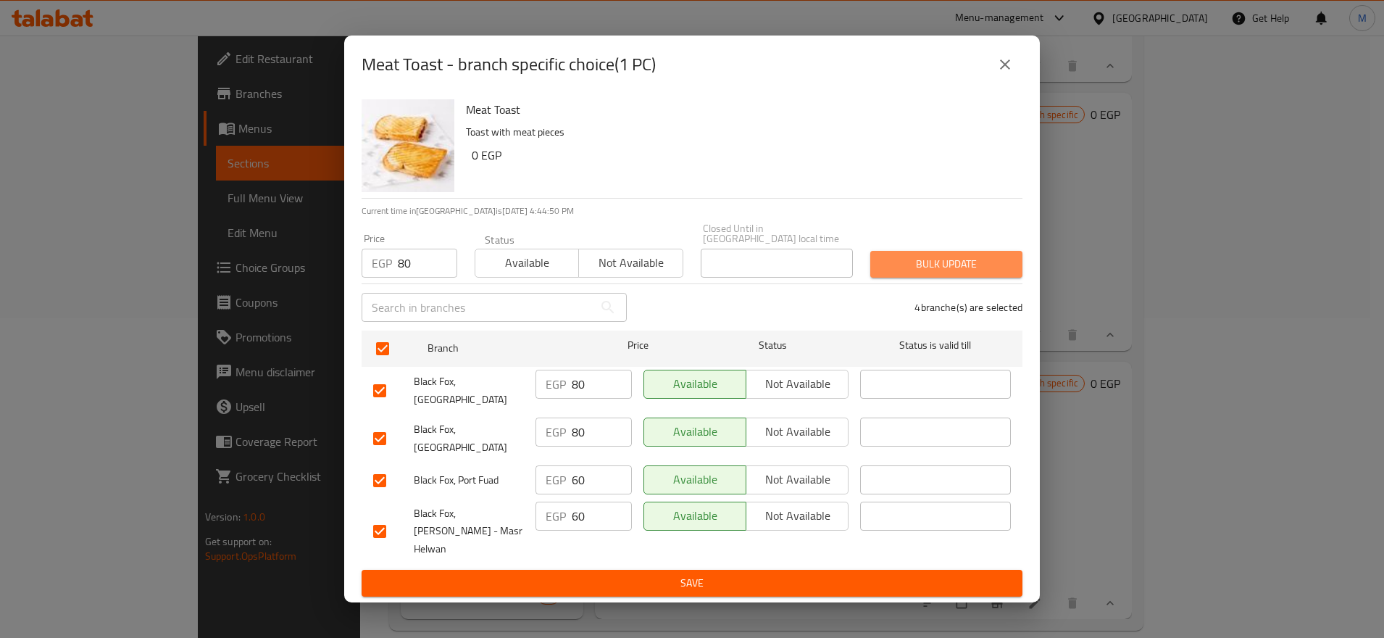
click at [965, 265] on span "Bulk update" at bounding box center [946, 264] width 129 height 18
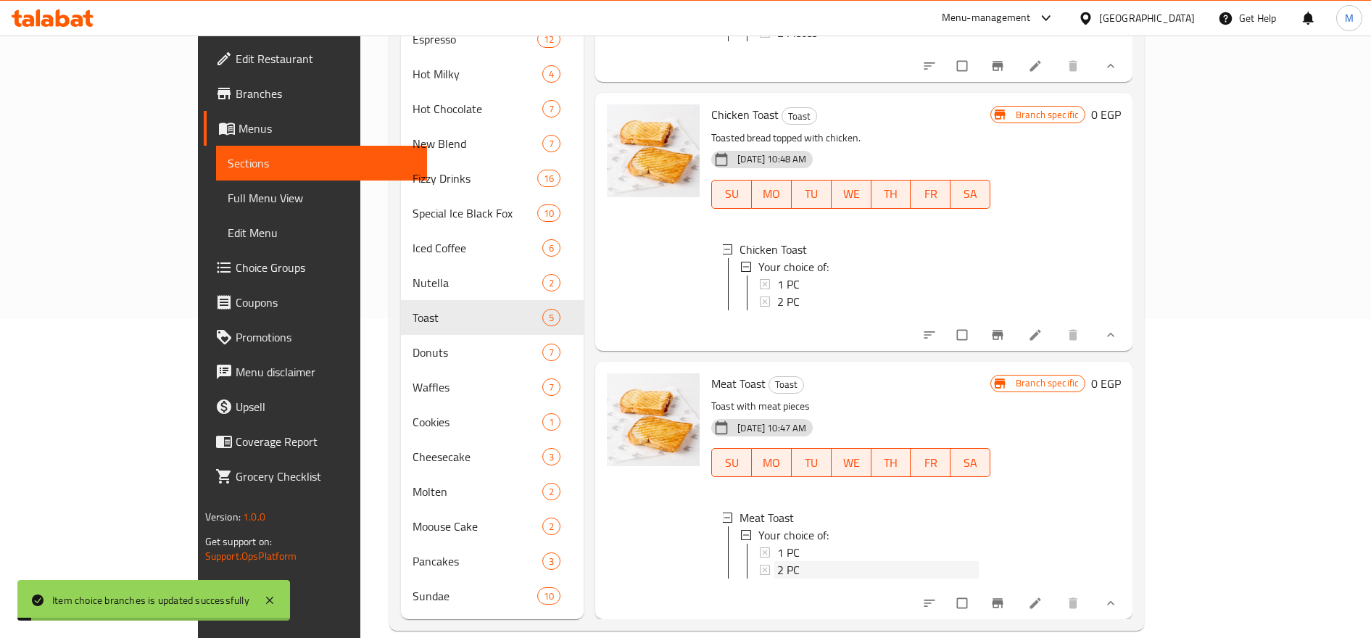
click at [777, 561] on span "2 PC" at bounding box center [788, 569] width 22 height 17
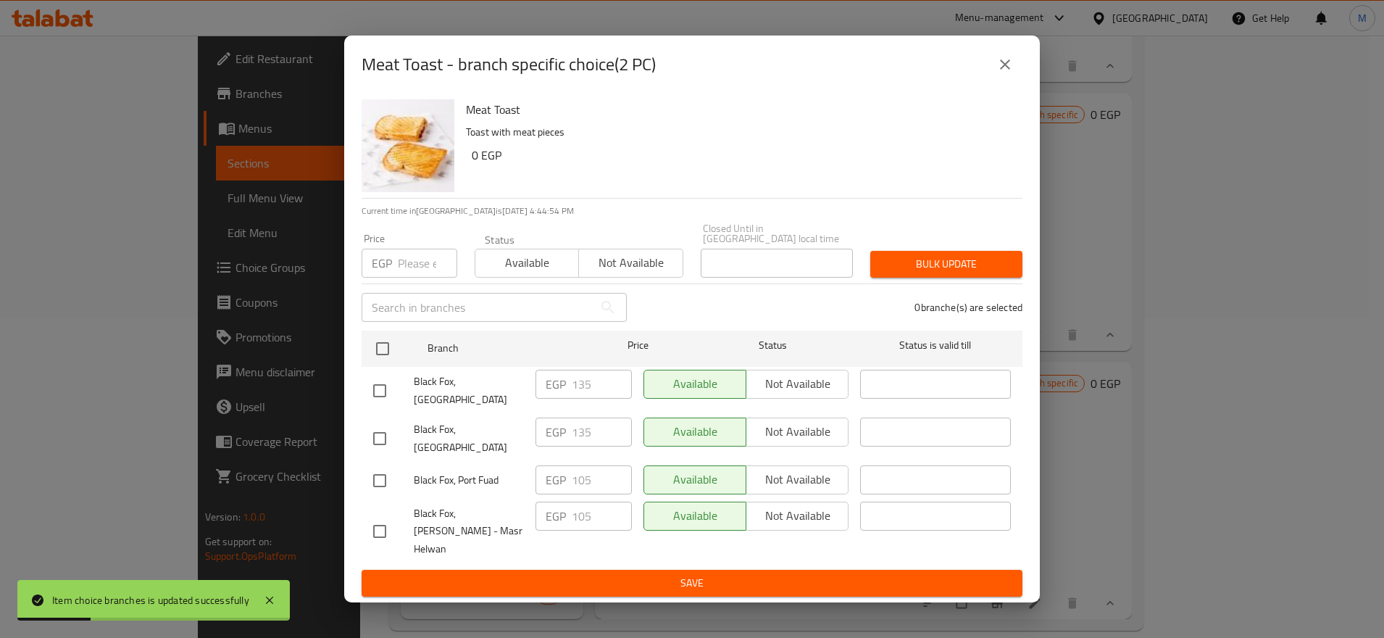
click at [407, 278] on input "number" at bounding box center [427, 263] width 59 height 29
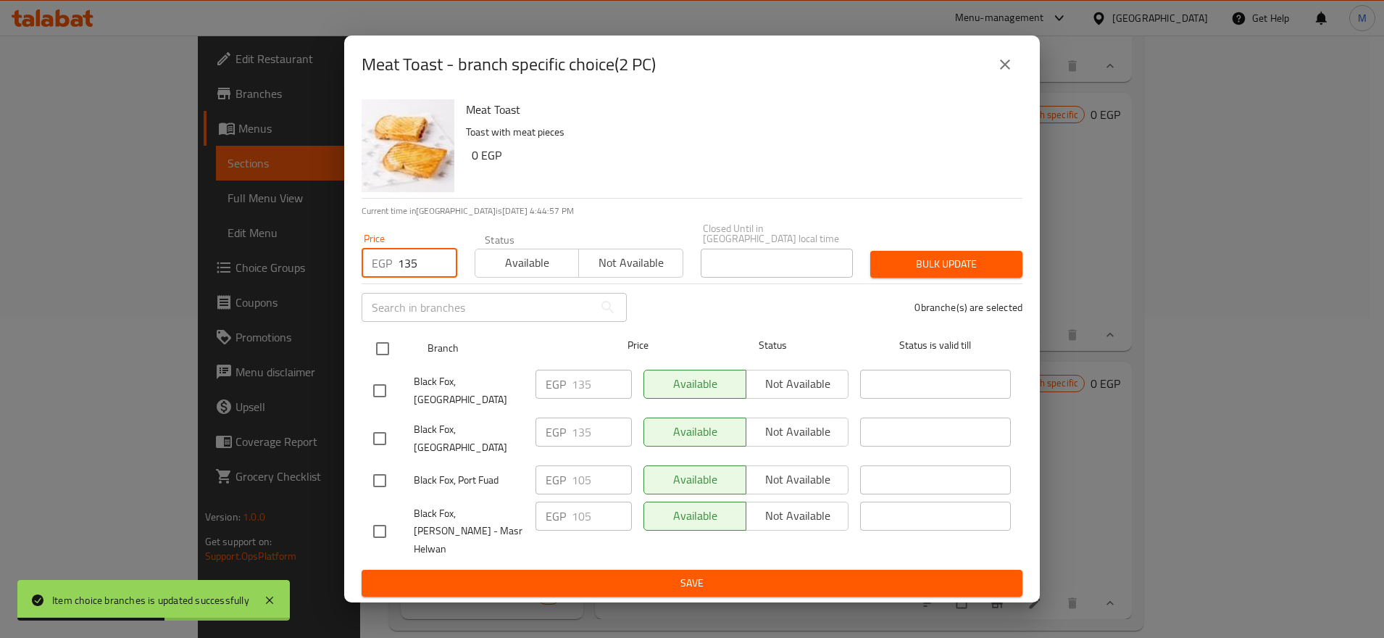
type input "135"
click at [386, 358] on input "checkbox" at bounding box center [382, 348] width 30 height 30
checkbox input "true"
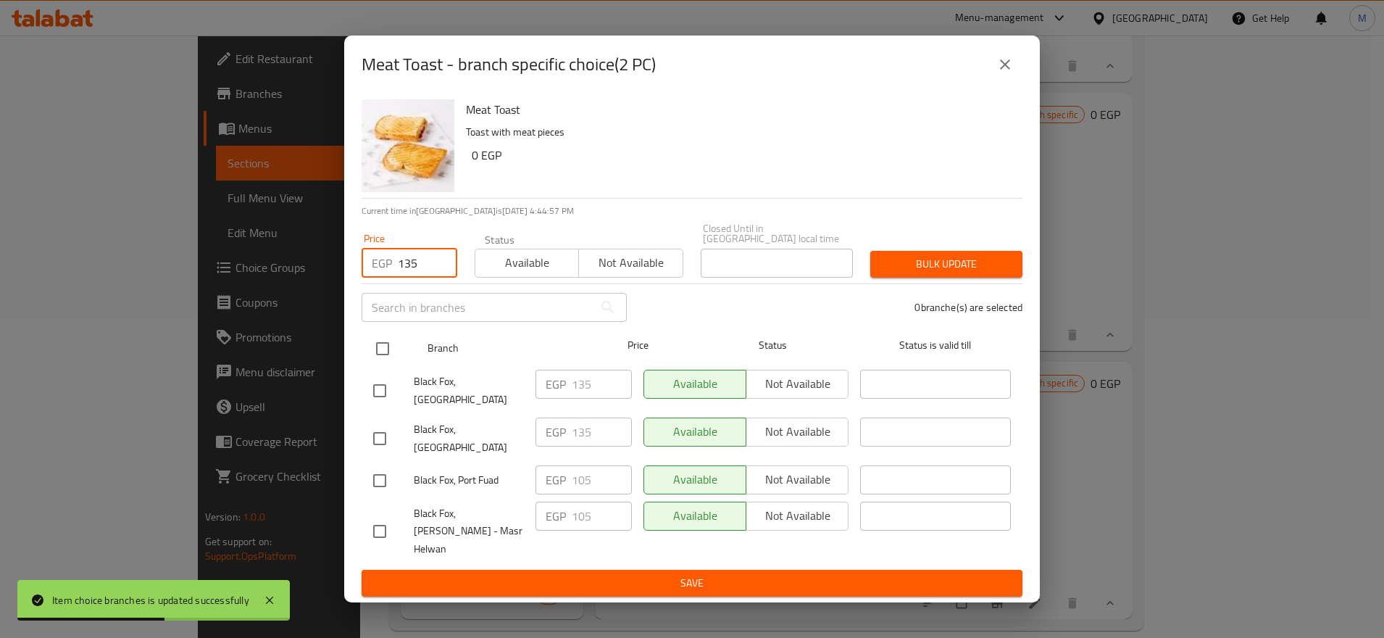
checkbox input "true"
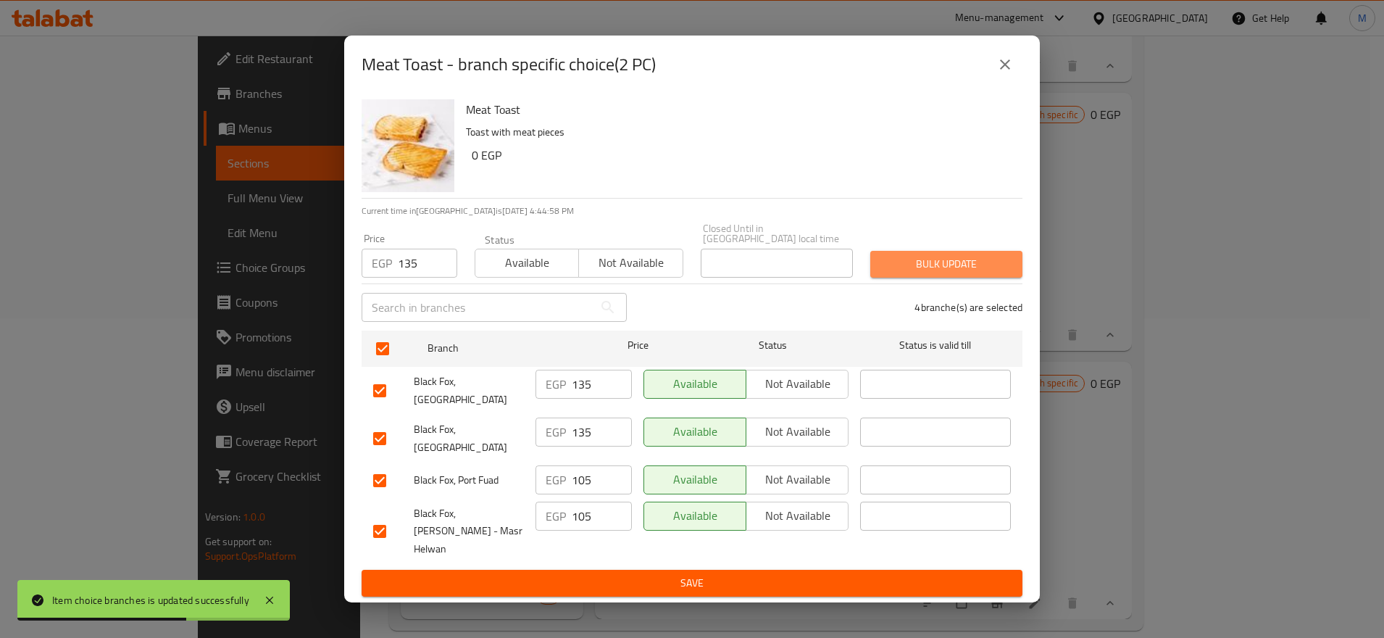
click at [907, 261] on span "Bulk update" at bounding box center [946, 264] width 129 height 18
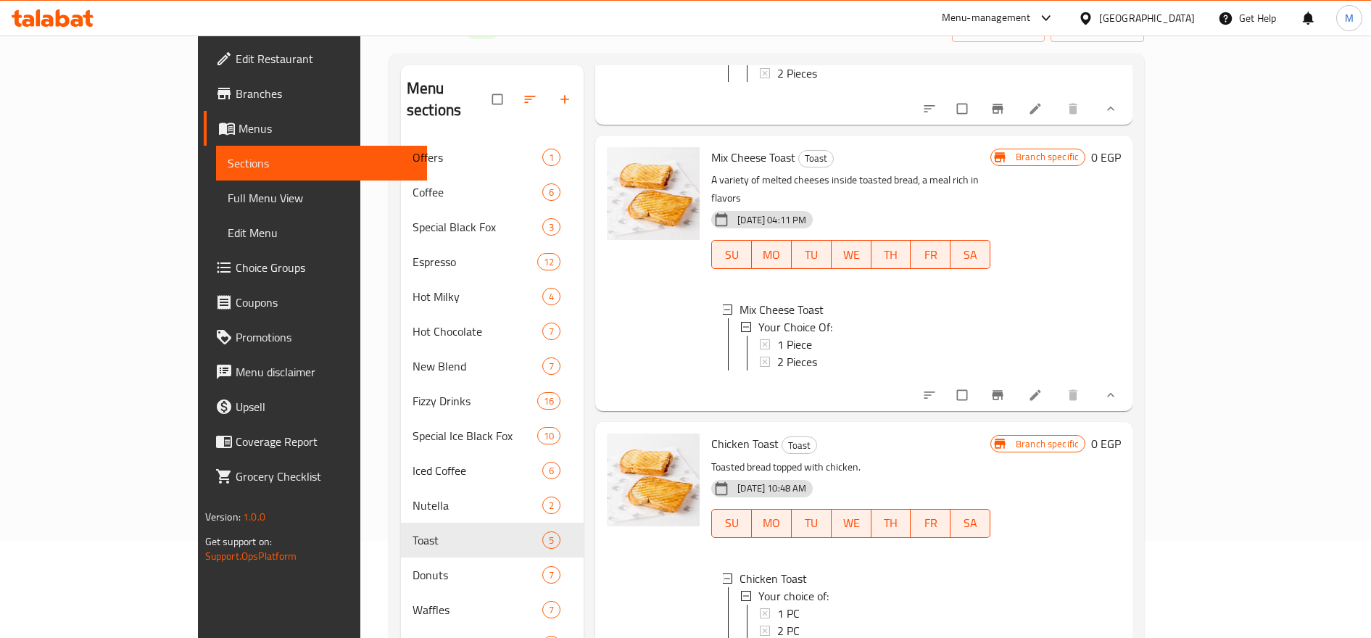
scroll to position [0, 0]
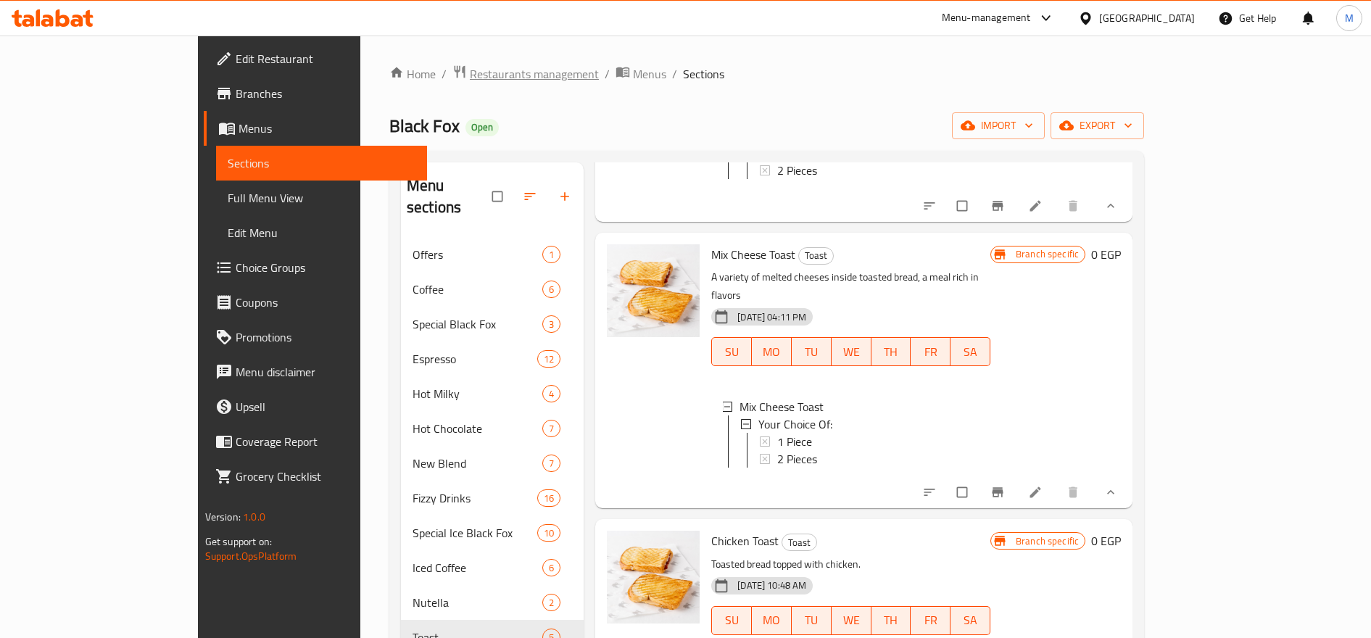
click at [470, 72] on span "Restaurants management" at bounding box center [534, 73] width 129 height 17
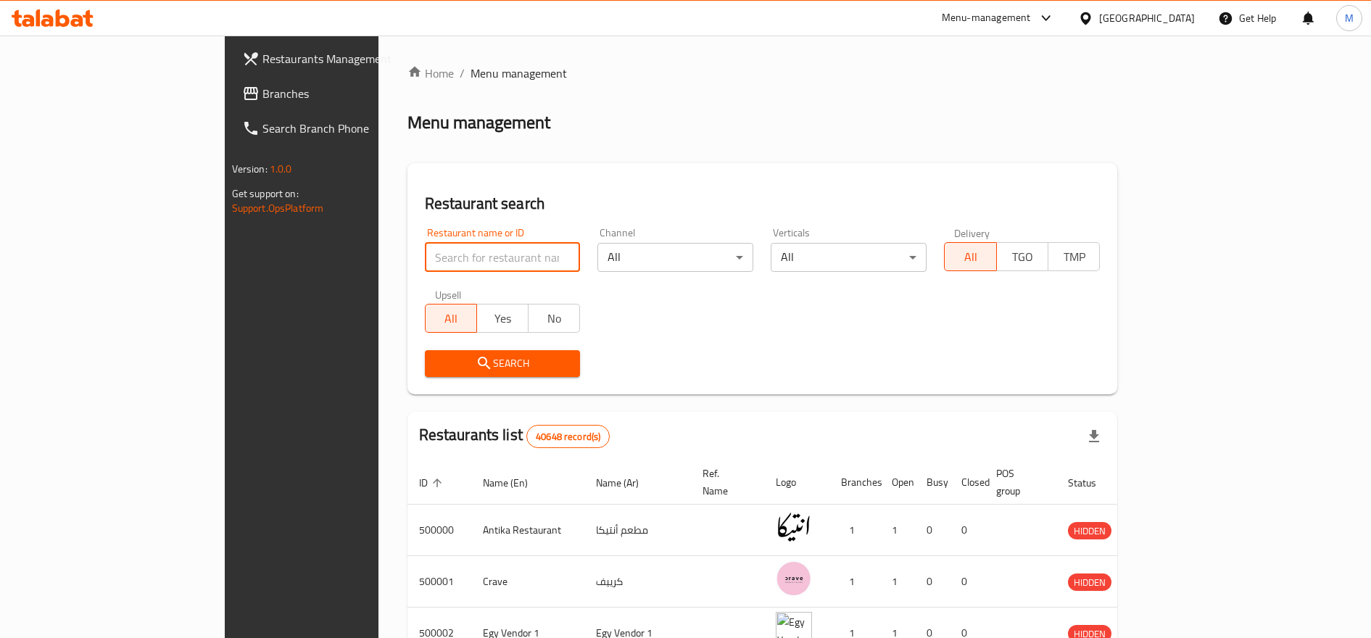
click at [437, 252] on input "search" at bounding box center [503, 257] width 156 height 29
type input "ل"
type input "Billy's"
click at [407, 386] on div "Restaurant search Restaurant name or ID Billy's Restaurant name or ID Channel A…" at bounding box center [762, 278] width 710 height 231
click at [425, 373] on button "Search" at bounding box center [503, 363] width 156 height 27
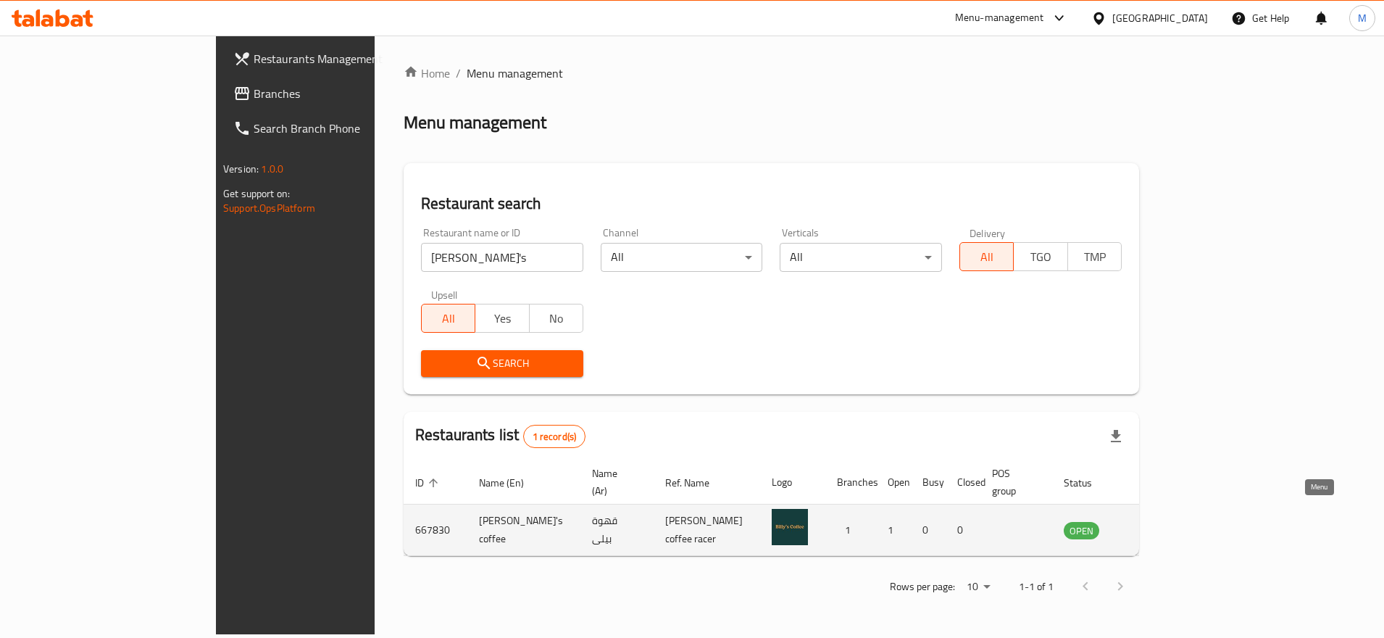
click at [1167, 521] on link "enhanced table" at bounding box center [1153, 529] width 27 height 17
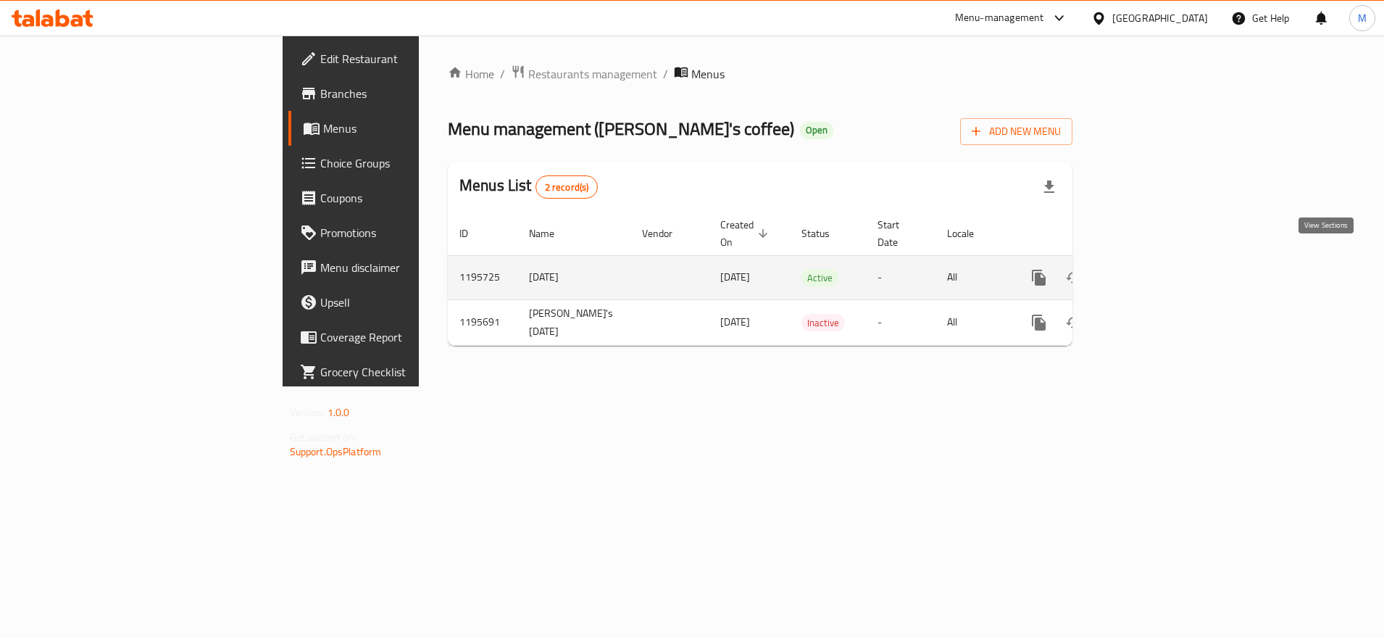
click at [1152, 269] on icon "enhanced table" at bounding box center [1143, 277] width 17 height 17
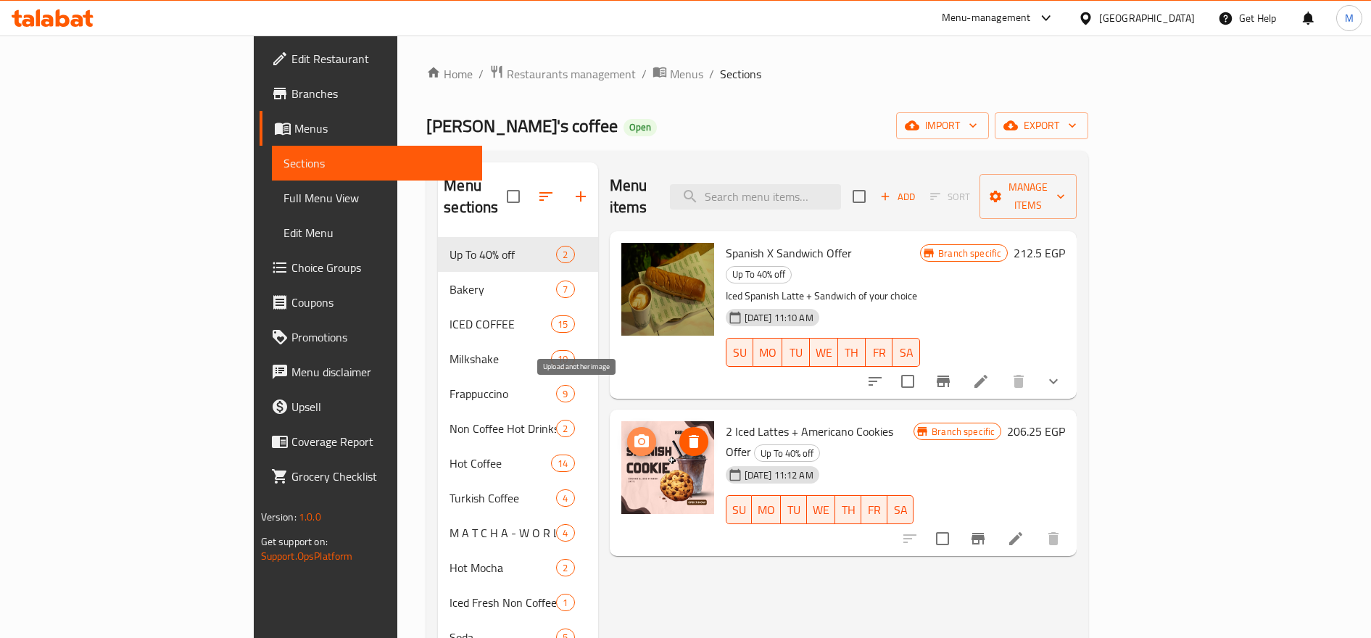
click at [633, 433] on icon "upload picture" at bounding box center [641, 441] width 17 height 17
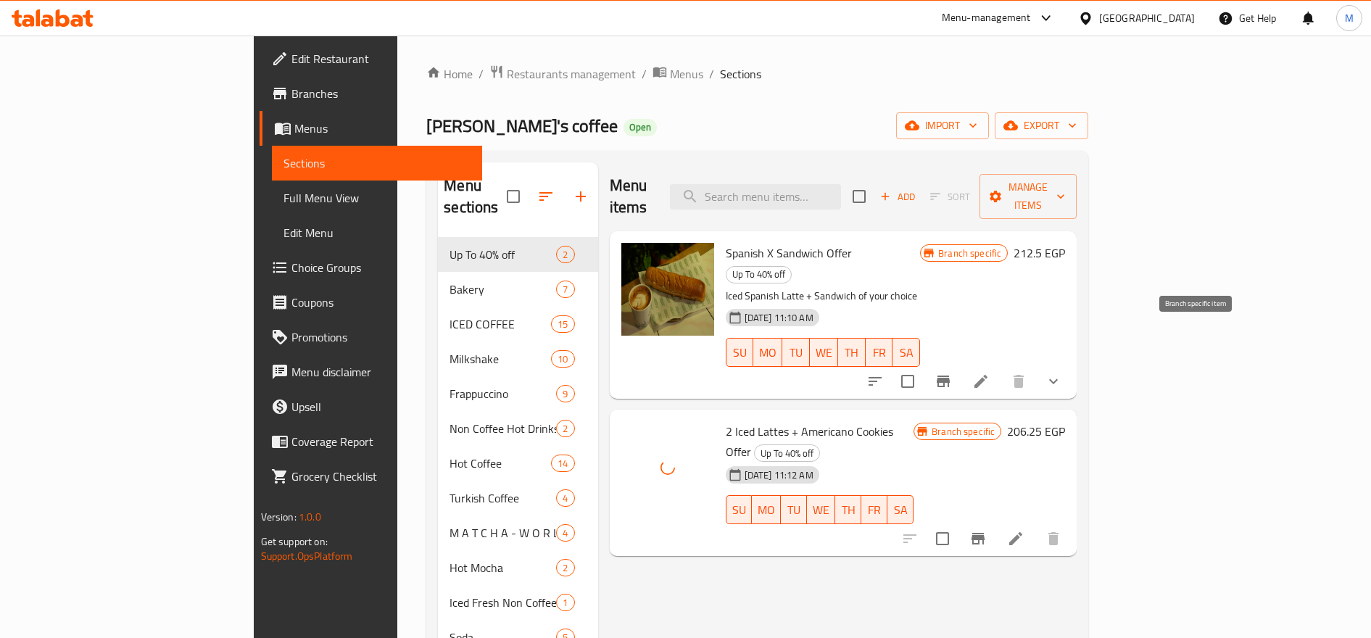
click at [960, 364] on button "Branch-specific-item" at bounding box center [943, 381] width 35 height 35
click at [995, 521] on button "Branch-specific-item" at bounding box center [977, 538] width 35 height 35
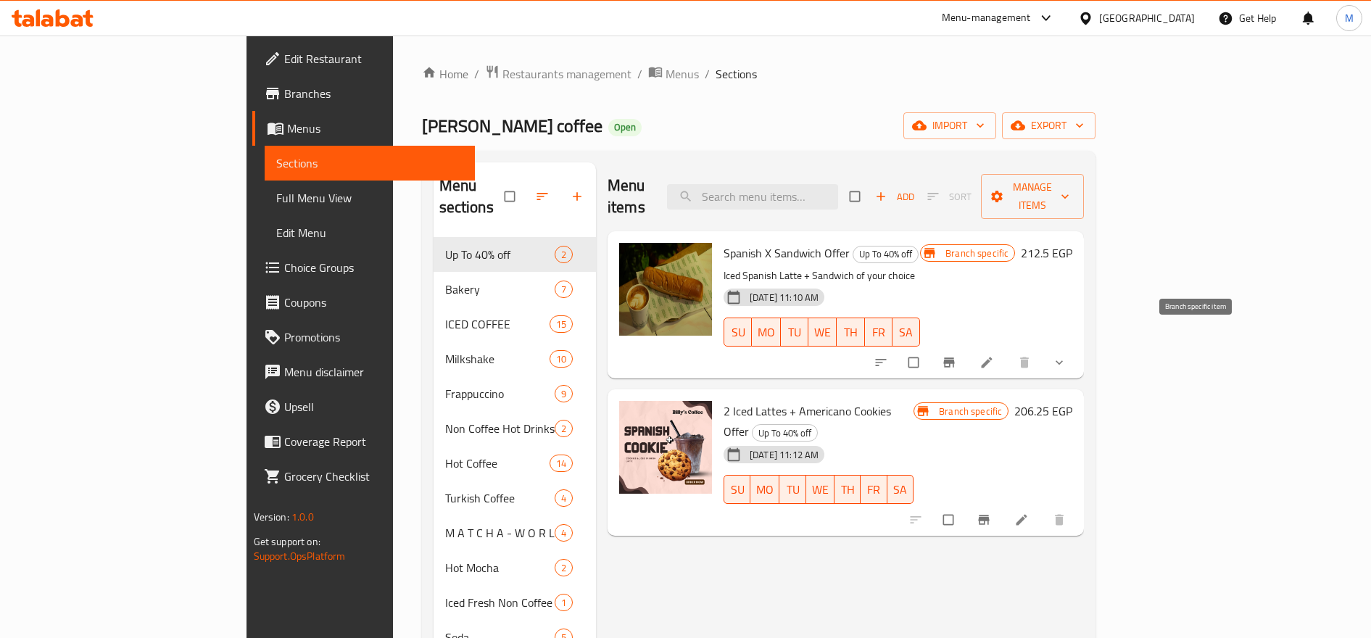
click at [956, 355] on icon "Branch-specific-item" at bounding box center [949, 362] width 14 height 14
click at [991, 512] on icon "Branch-specific-item" at bounding box center [983, 519] width 14 height 14
click at [1029, 512] on icon at bounding box center [1021, 519] width 14 height 14
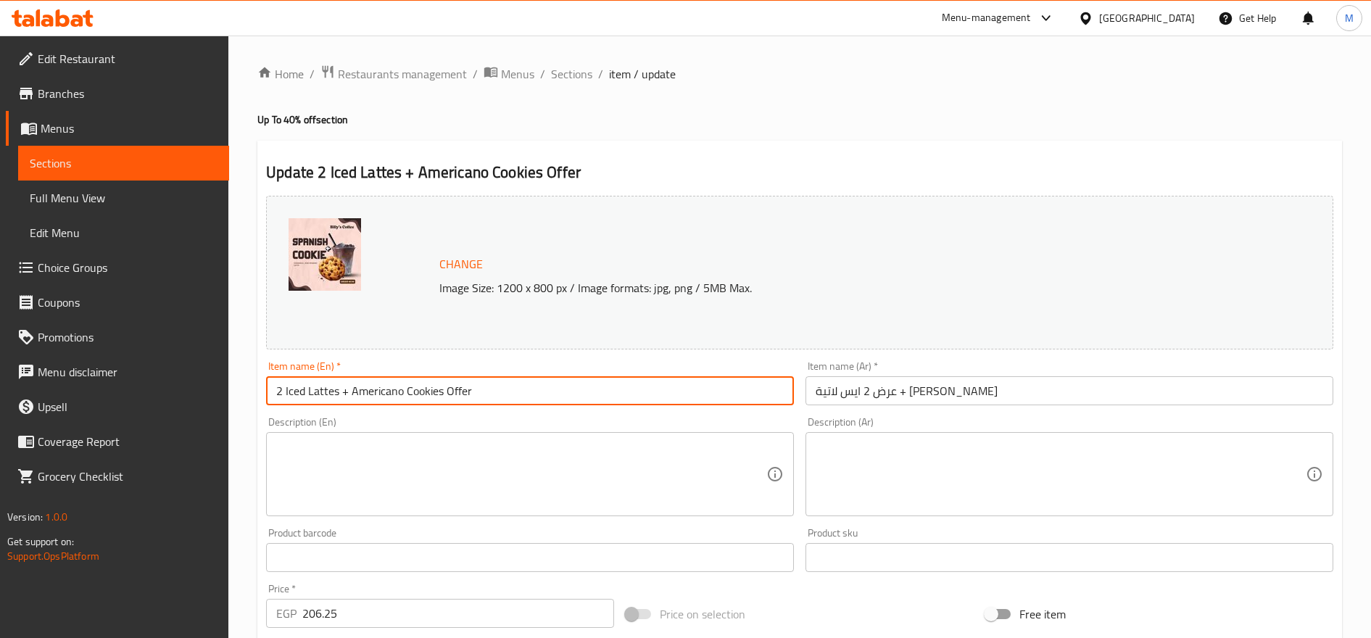
drag, startPoint x: 286, startPoint y: 391, endPoint x: 264, endPoint y: 387, distance: 22.0
click at [264, 387] on div "Item name (En)   * 2 Iced Lattes + Americano Cookies Offer Item name (En) *" at bounding box center [529, 383] width 539 height 56
type input "Iced Lattes + Americano Cookies Offer"
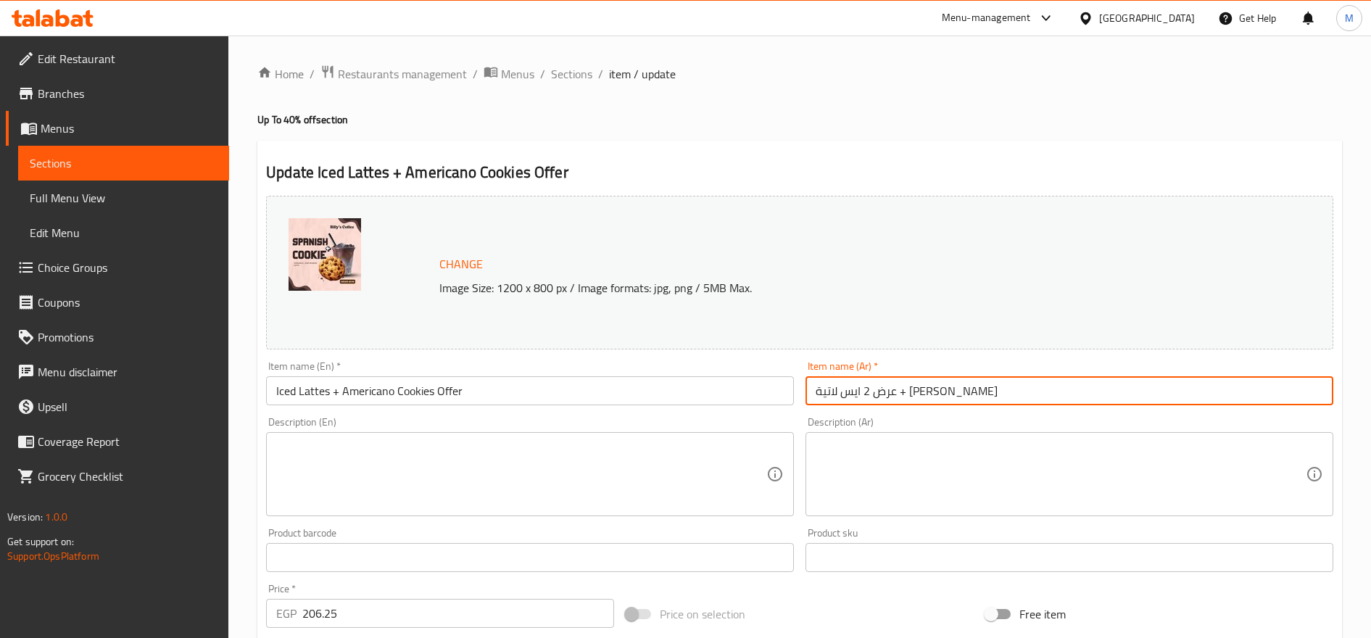
click at [947, 391] on input "عرض 2 ايس لاتية + [PERSON_NAME]" at bounding box center [1069, 390] width 528 height 29
type input "عرض ايس لاتية + [PERSON_NAME]"
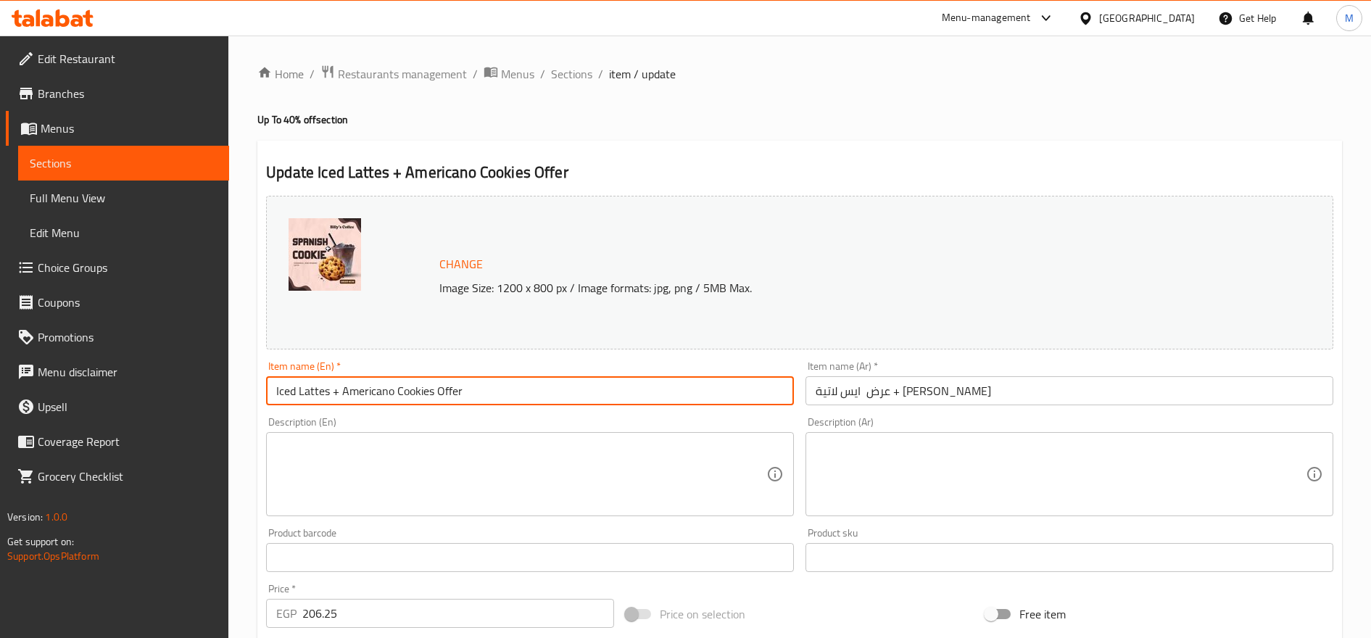
drag, startPoint x: 393, startPoint y: 391, endPoint x: 417, endPoint y: 397, distance: 24.6
click at [394, 391] on input "Iced Lattes + Americano Cookies Offer" at bounding box center [530, 390] width 528 height 29
type input "Iced Lattes + American Cookies Offer"
click at [1015, 443] on textarea at bounding box center [1060, 474] width 490 height 69
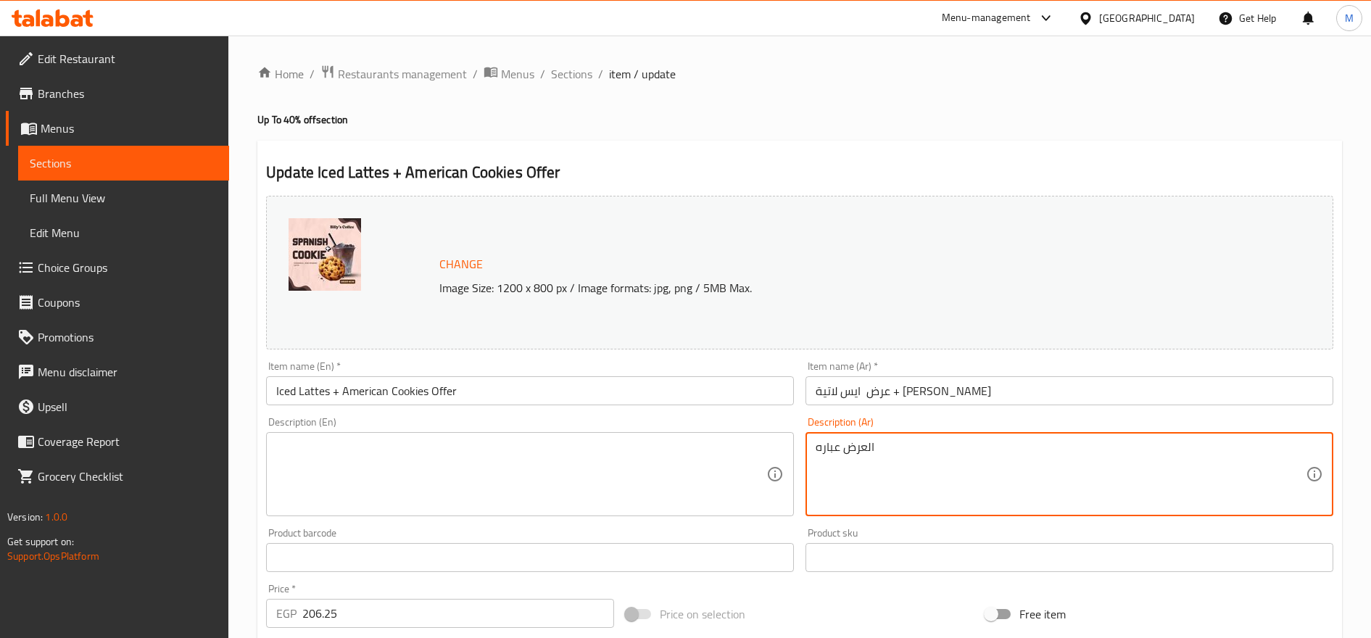
type textarea "العرض عباره"
click at [950, 376] on input "عرض ايس لاتية + [PERSON_NAME]" at bounding box center [1069, 390] width 528 height 29
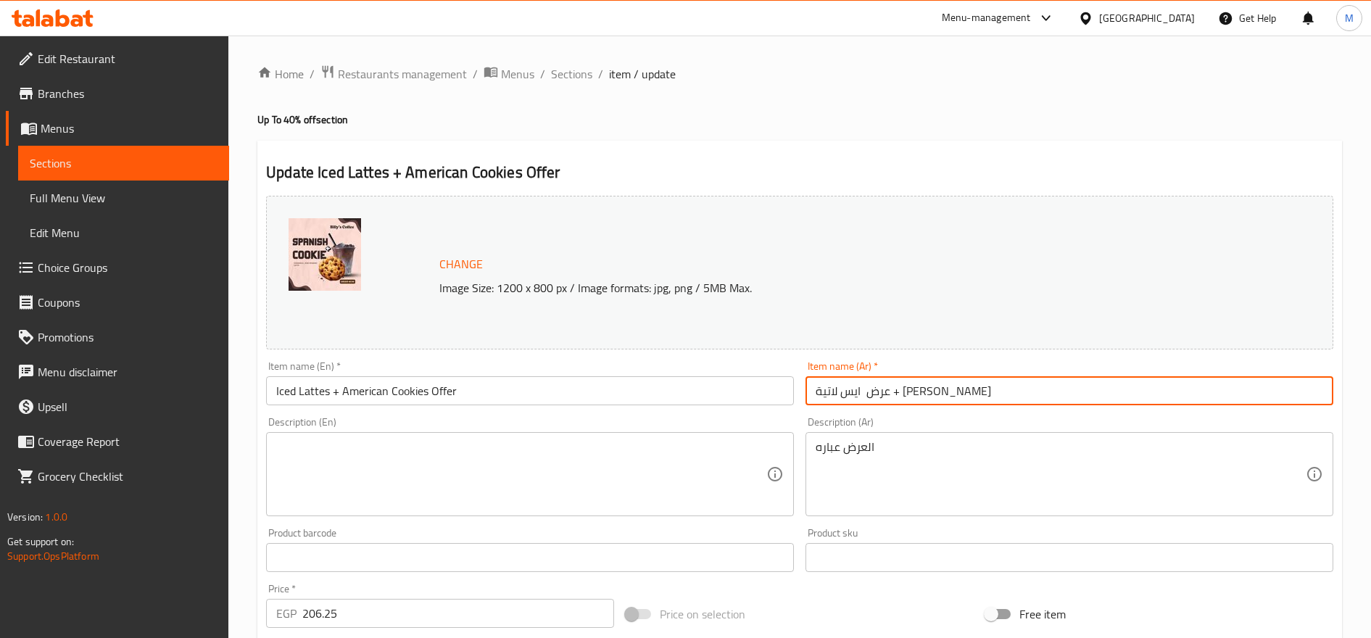
click at [950, 376] on input "عرض ايس لاتية + [PERSON_NAME]" at bounding box center [1069, 390] width 528 height 29
paste input "عرض الاسبانش مع الساندوتش"
type input "عرض الاسبانش مع الساندوتش"
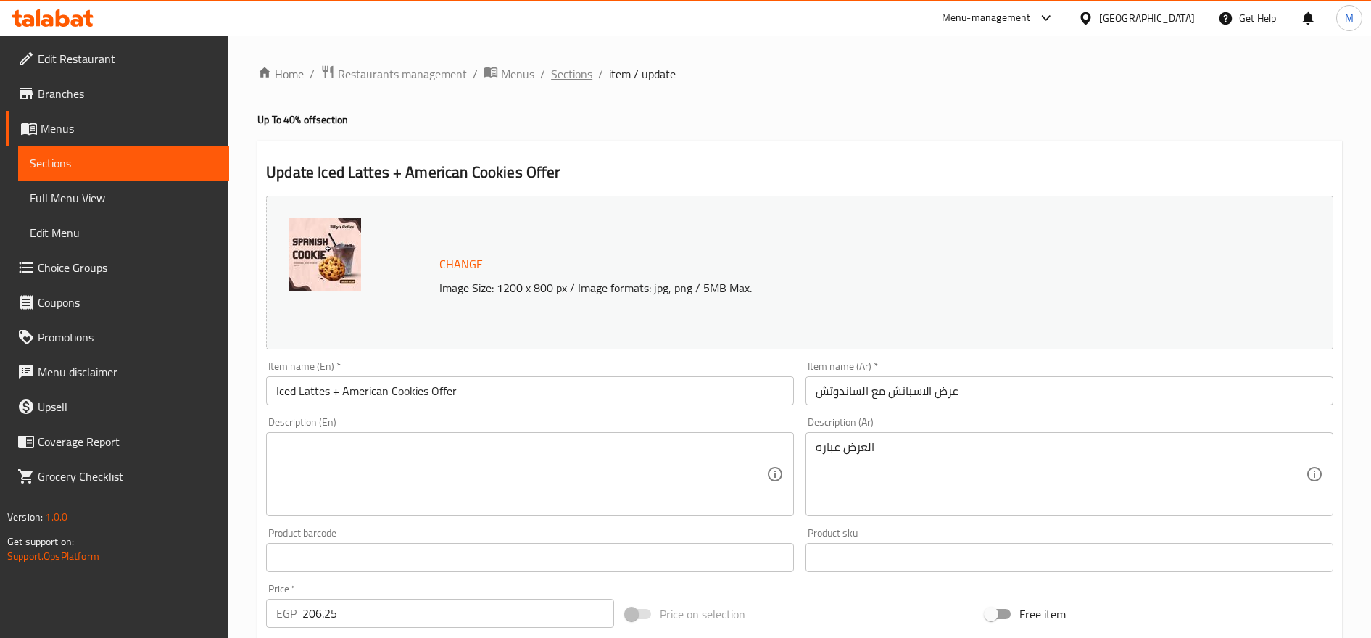
click at [569, 75] on span "Sections" at bounding box center [571, 73] width 41 height 17
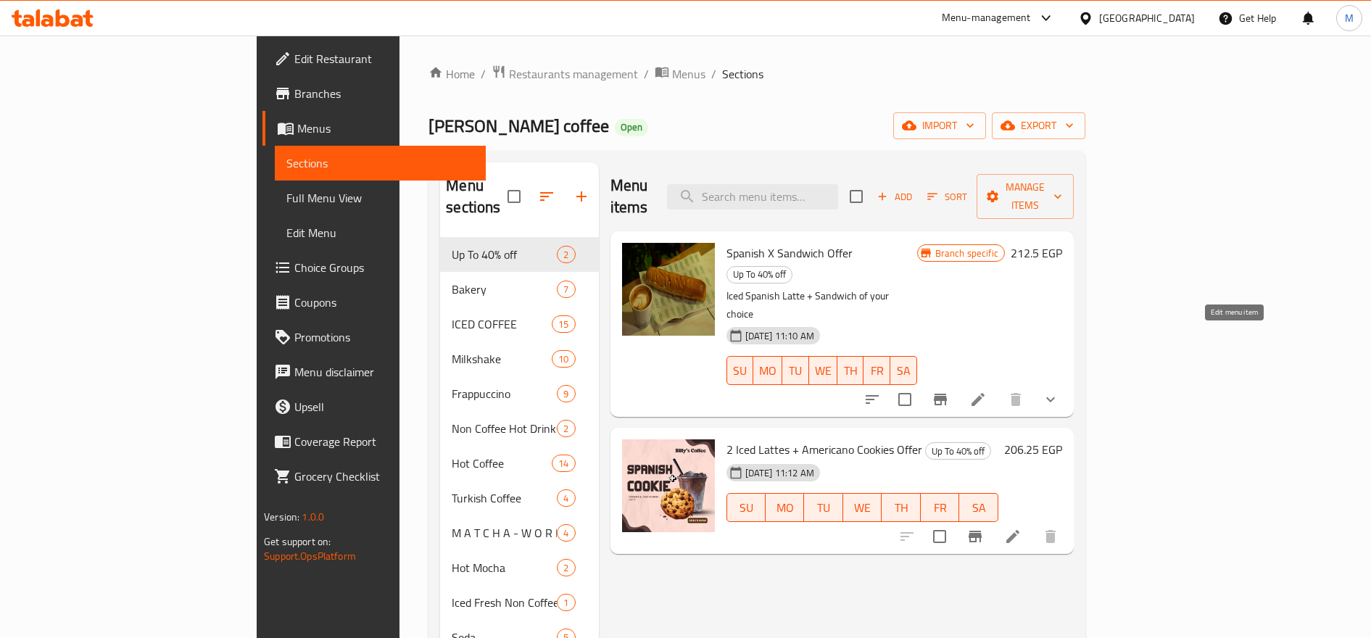
click at [986, 391] on icon at bounding box center [977, 399] width 17 height 17
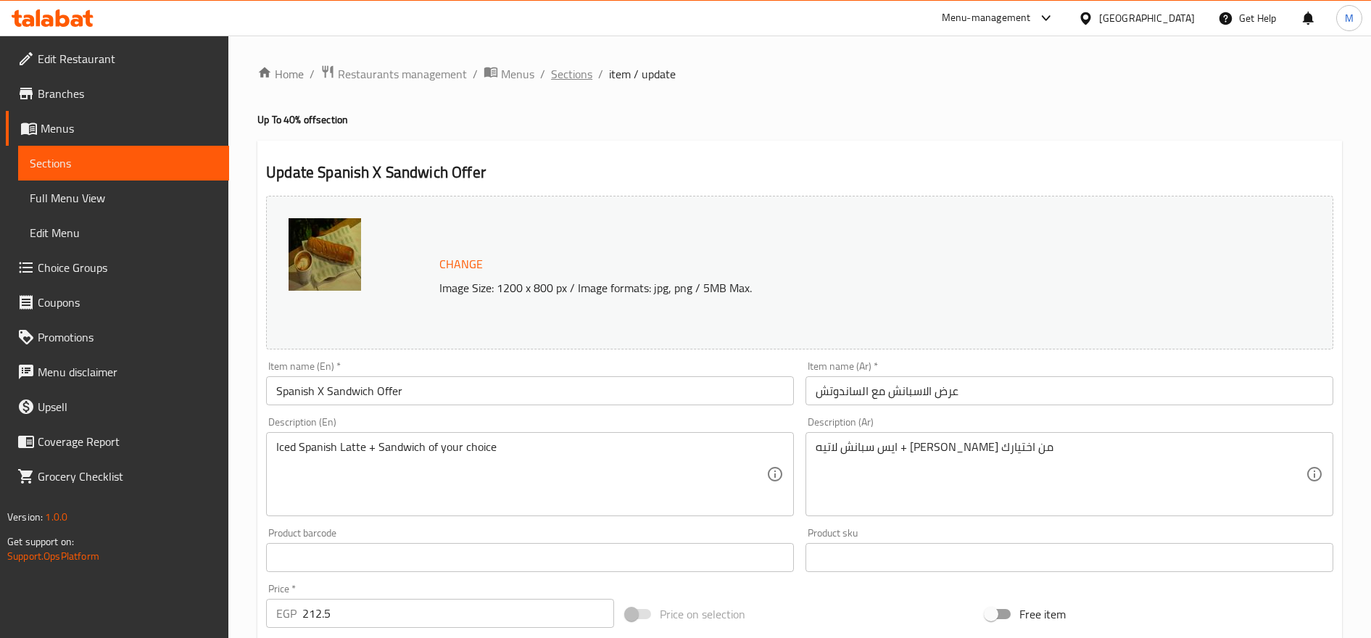
click at [570, 75] on span "Sections" at bounding box center [571, 73] width 41 height 17
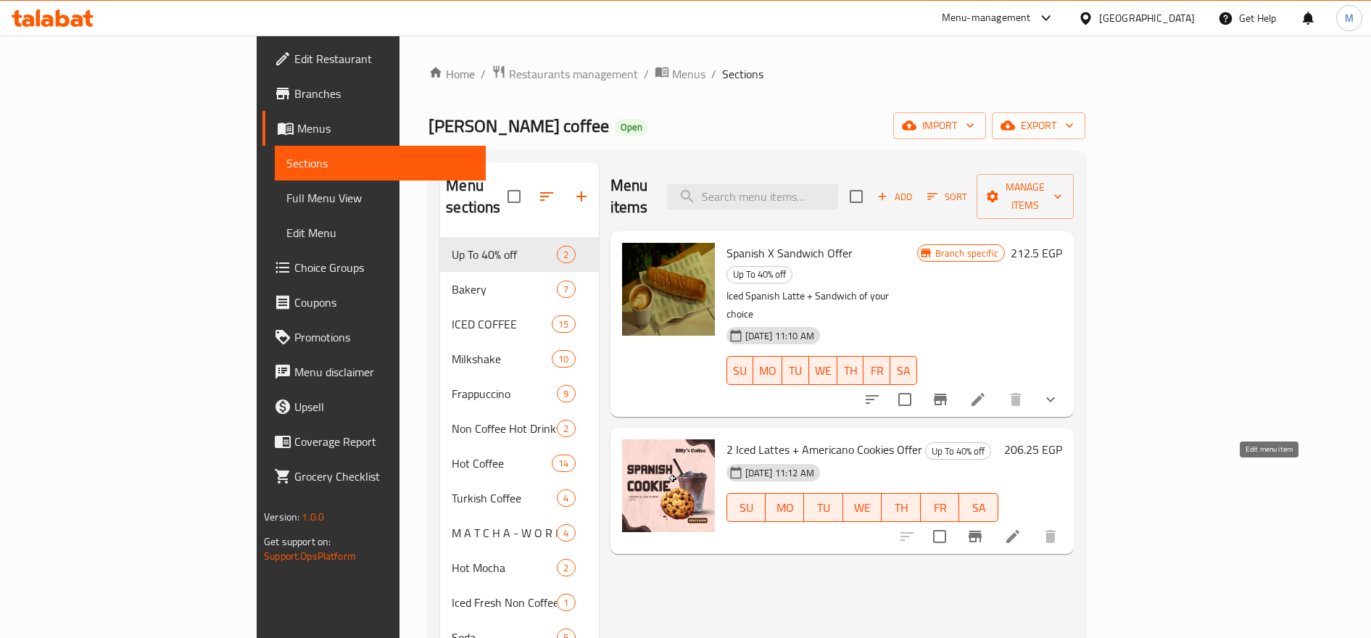
click at [1019, 530] on icon at bounding box center [1012, 536] width 13 height 13
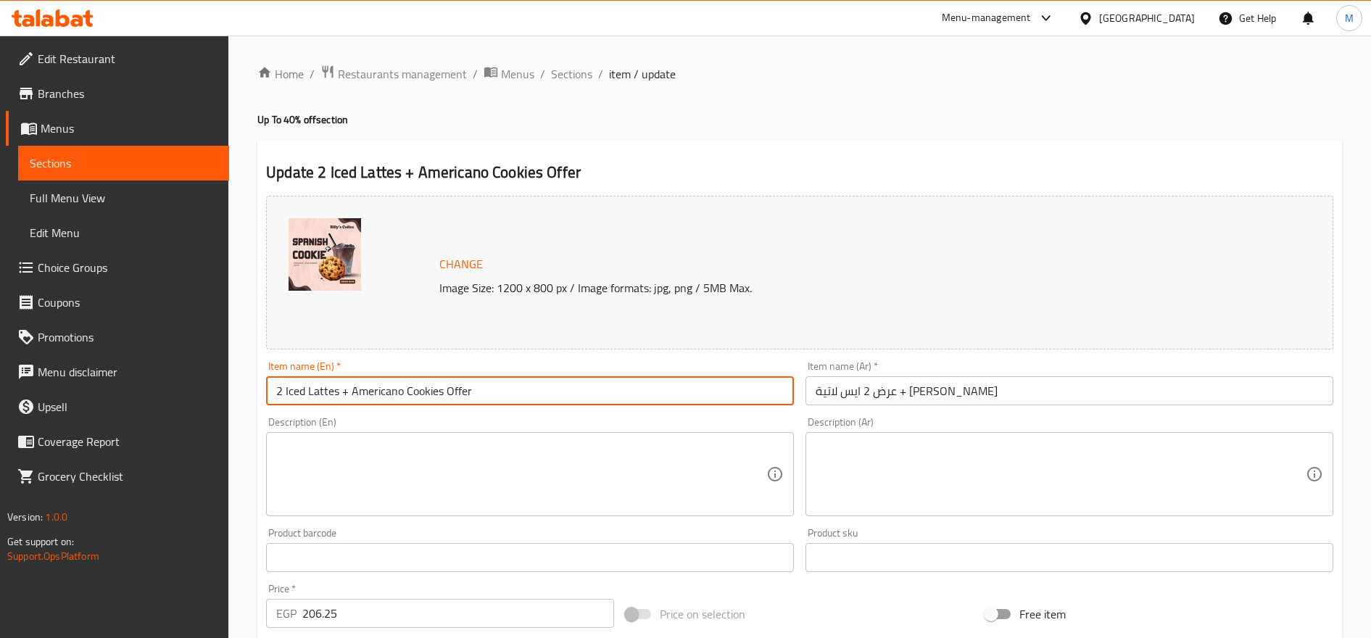
drag, startPoint x: 280, startPoint y: 383, endPoint x: 270, endPoint y: 388, distance: 11.3
click at [270, 388] on input "2 Iced Lattes + Americano Cookies Offer" at bounding box center [530, 390] width 528 height 29
click at [391, 394] on input "Iced Lattes + Americano Cookies Offer" at bounding box center [530, 390] width 528 height 29
type input "Iced Lattes + American Cookies Offer"
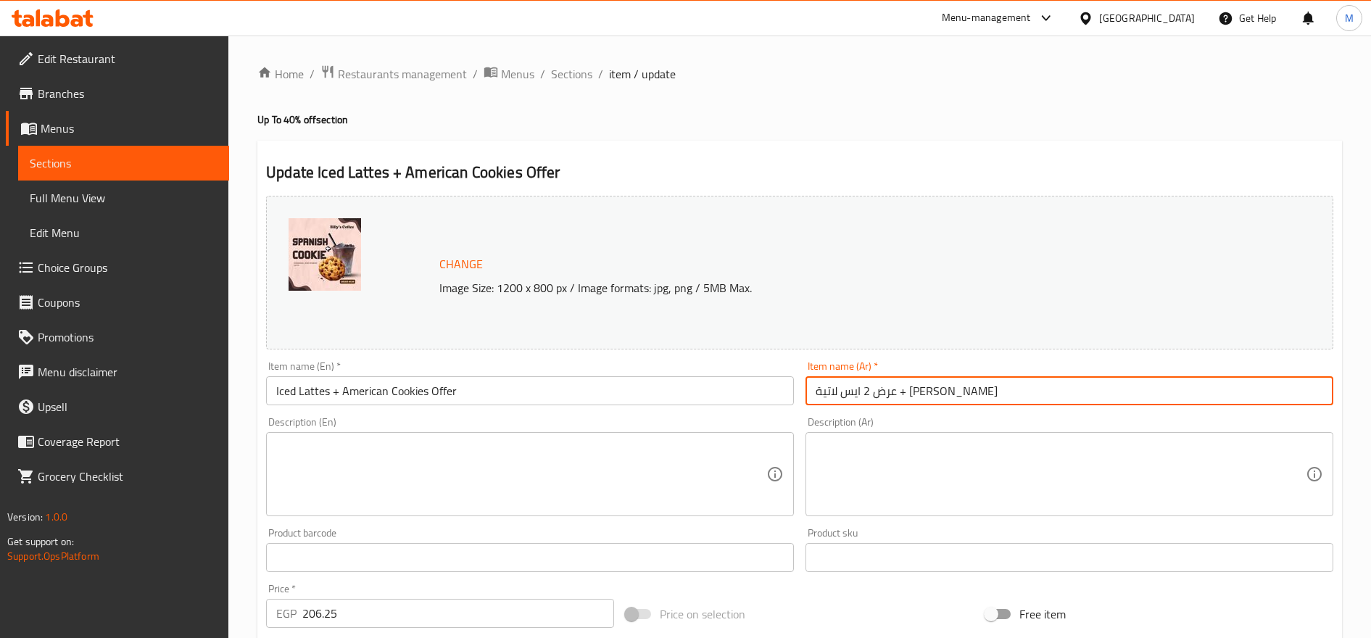
click at [947, 390] on input "عرض 2 ايس لاتية + [PERSON_NAME]" at bounding box center [1069, 390] width 528 height 29
type input "عرض ايس لاتية + [PERSON_NAME]"
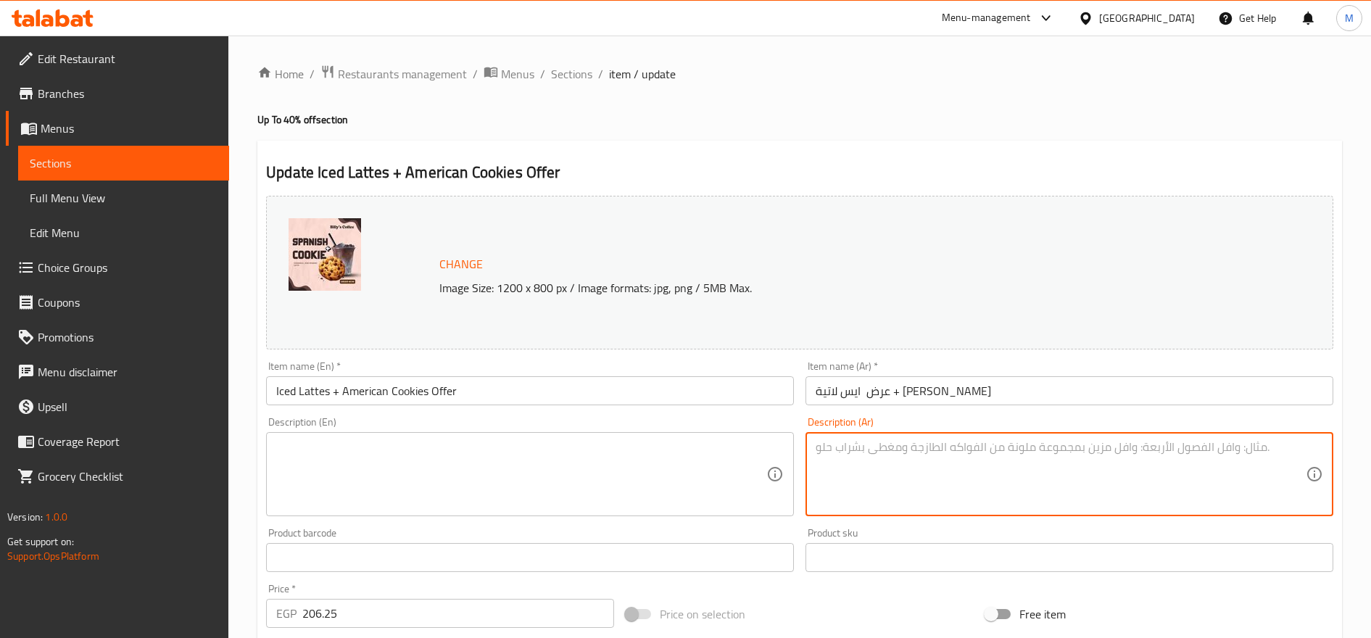
click at [986, 461] on textarea at bounding box center [1060, 474] width 490 height 69
type textarea "العرض عباره عن"
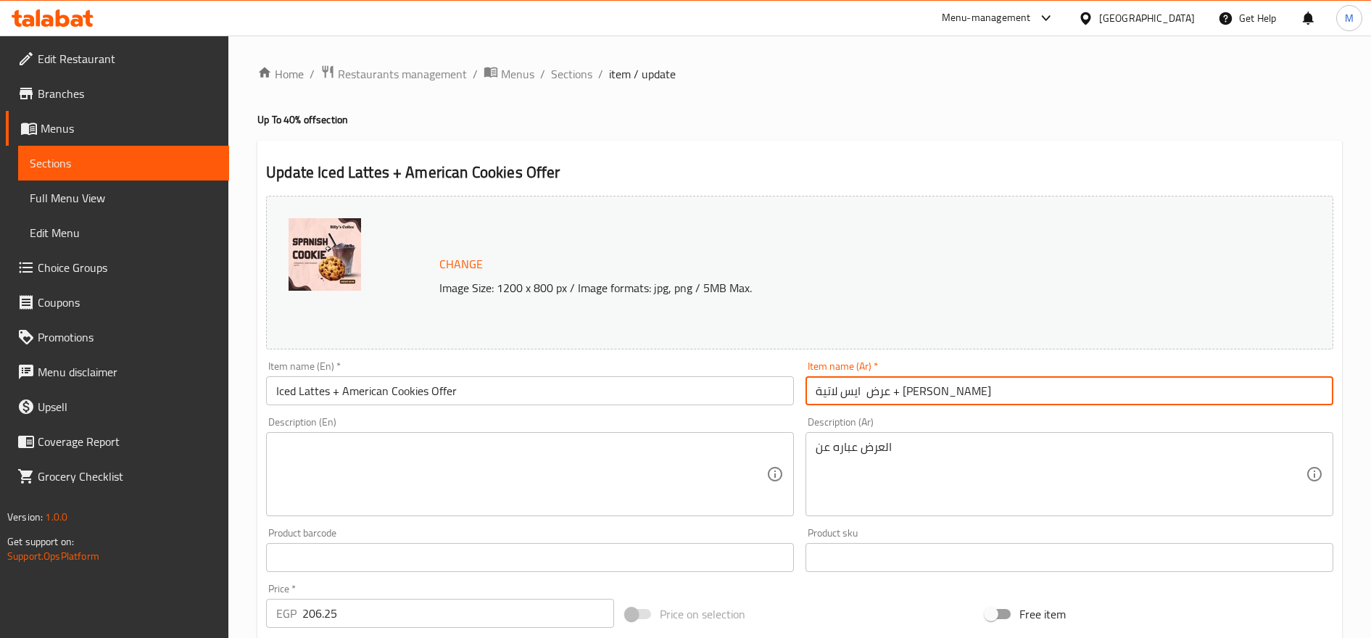
drag, startPoint x: 939, startPoint y: 389, endPoint x: 927, endPoint y: 390, distance: 12.3
click at [927, 390] on input "عرض ايس لاتية + [PERSON_NAME]" at bounding box center [1069, 390] width 528 height 29
click at [949, 391] on input "عرض ايس لاتية + [PERSON_NAME]" at bounding box center [1069, 390] width 528 height 29
drag, startPoint x: 947, startPoint y: 393, endPoint x: 917, endPoint y: 396, distance: 29.9
click at [788, 397] on div "Change Image Size: 1200 x 800 px / Image formats: jpg, png / 5MB Max. Item name…" at bounding box center [799, 513] width 1079 height 646
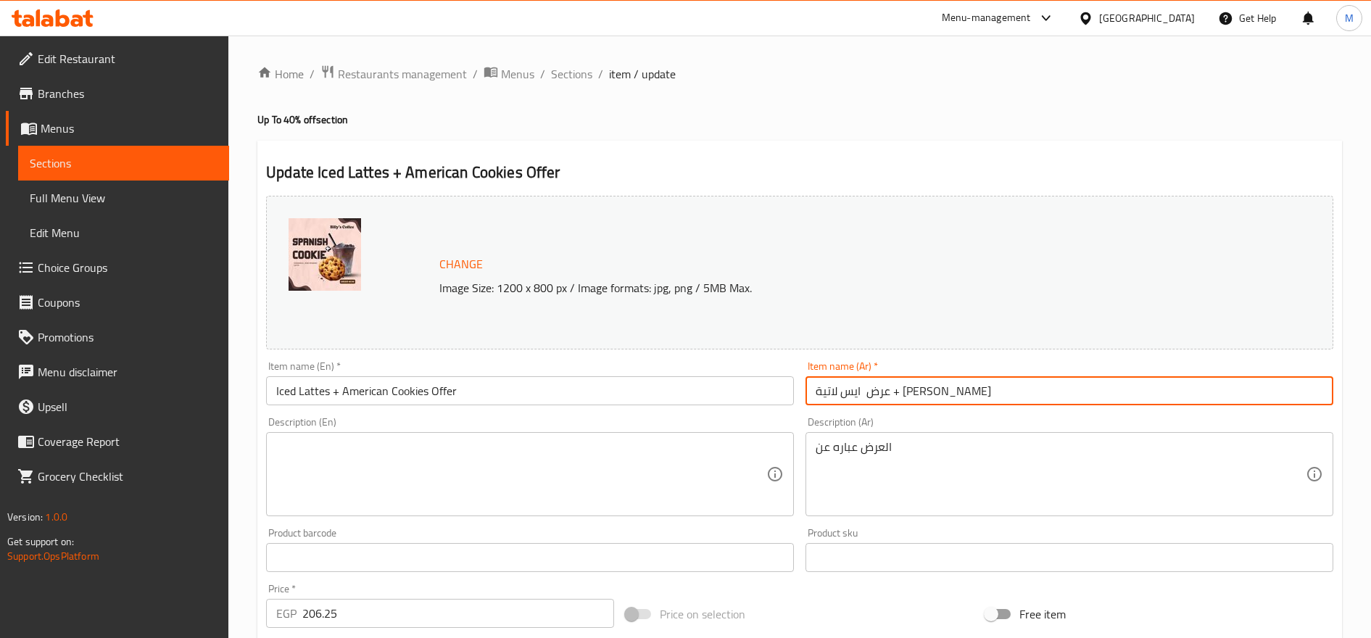
click at [939, 396] on input "عرض ايس لاتية + [PERSON_NAME]" at bounding box center [1069, 390] width 528 height 29
click at [949, 390] on input "عرض ايس لاتية + [PERSON_NAME]" at bounding box center [1069, 390] width 528 height 29
click at [945, 394] on input "عرض ايس لاتية + [PERSON_NAME]" at bounding box center [1069, 390] width 528 height 29
click at [820, 389] on input "عرض ايس لاتية + [PERSON_NAME]" at bounding box center [1069, 390] width 528 height 29
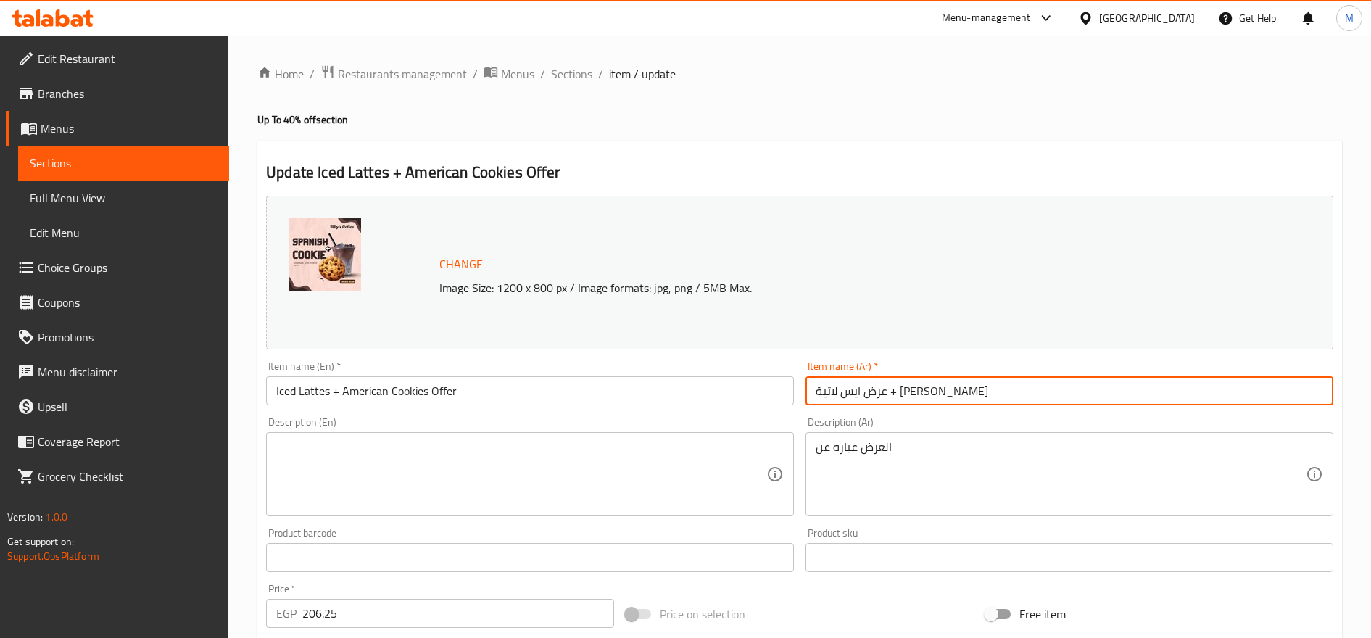
click at [820, 390] on input "عرض ايس لاتية + [PERSON_NAME]" at bounding box center [1069, 390] width 528 height 29
type input "عرض ايس لاتية + [PERSON_NAME]"
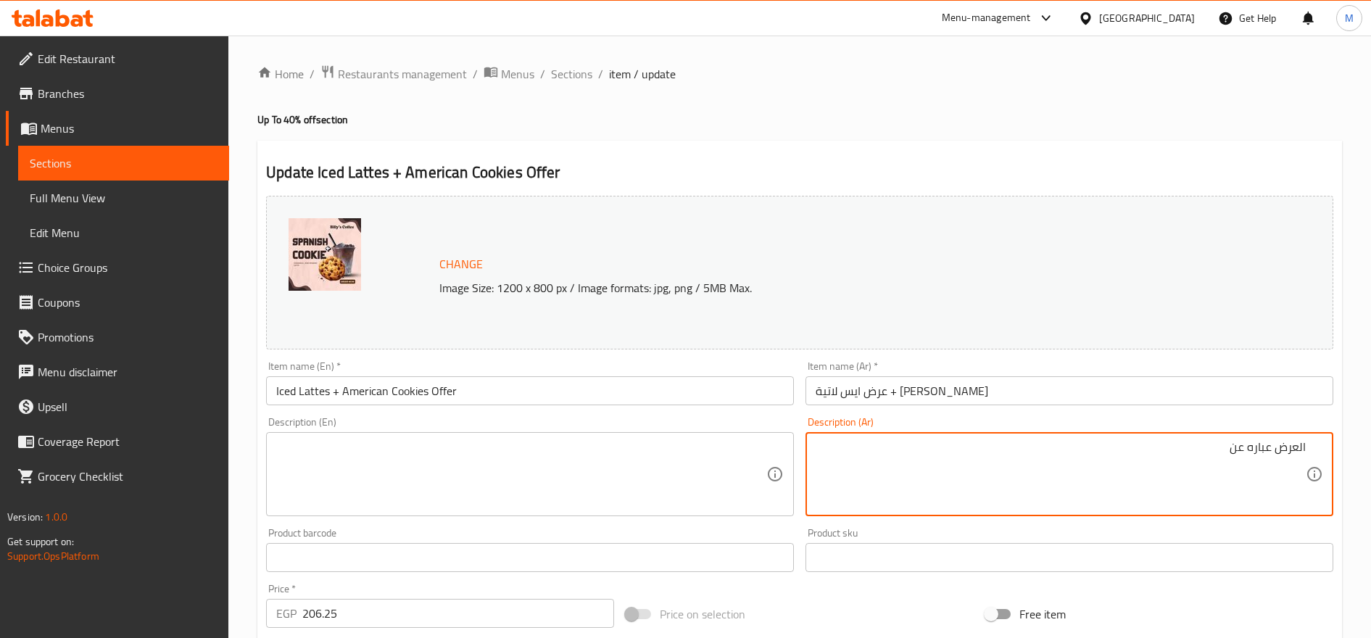
paste textarea "عرض ايس لاتية + [PERSON_NAME]"
click at [1214, 447] on textarea "العرض عباره عن عرض ايس لاتية + [PERSON_NAME]" at bounding box center [1060, 474] width 490 height 69
click at [1214, 448] on textarea "العرض عباره عن عرض ايس لاتية + [PERSON_NAME]" at bounding box center [1060, 474] width 490 height 69
click at [1199, 453] on textarea "العرض عباره عن ايس لاتية + [PERSON_NAME]" at bounding box center [1060, 474] width 490 height 69
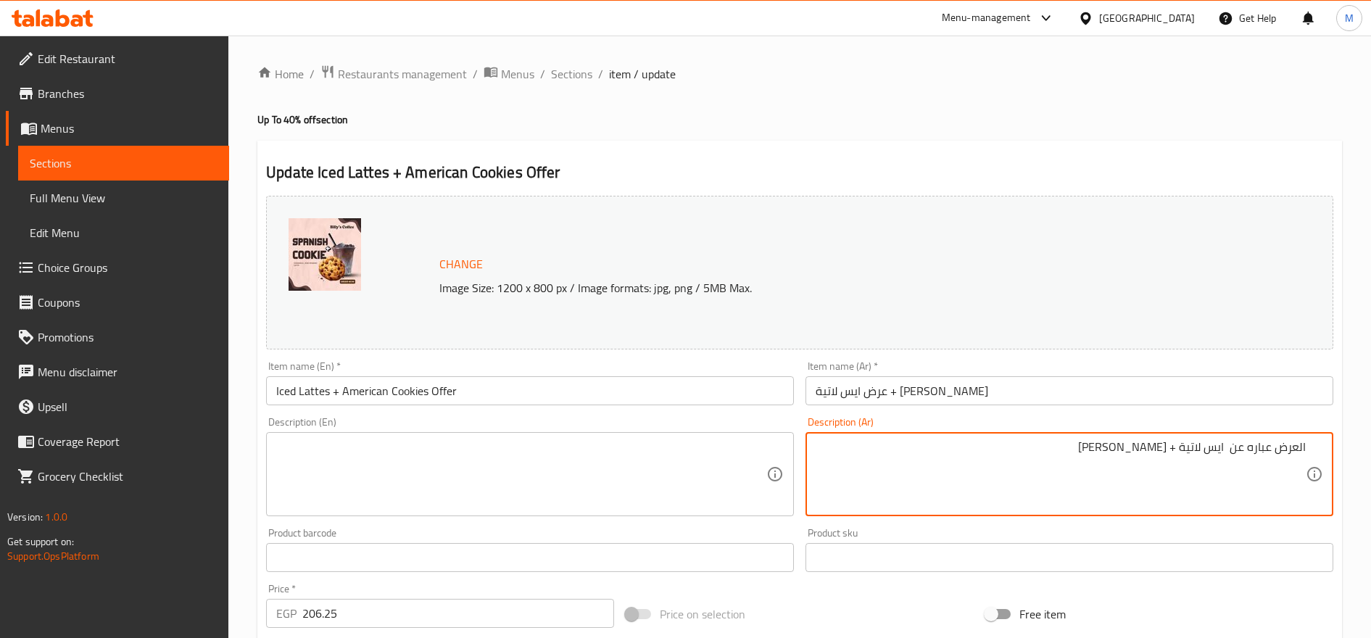
click at [1199, 453] on textarea "العرض عباره عن ايس لاتية + [PERSON_NAME]" at bounding box center [1060, 474] width 490 height 69
type textarea "العرض عباره عن ايس لاتية + [PERSON_NAME]"
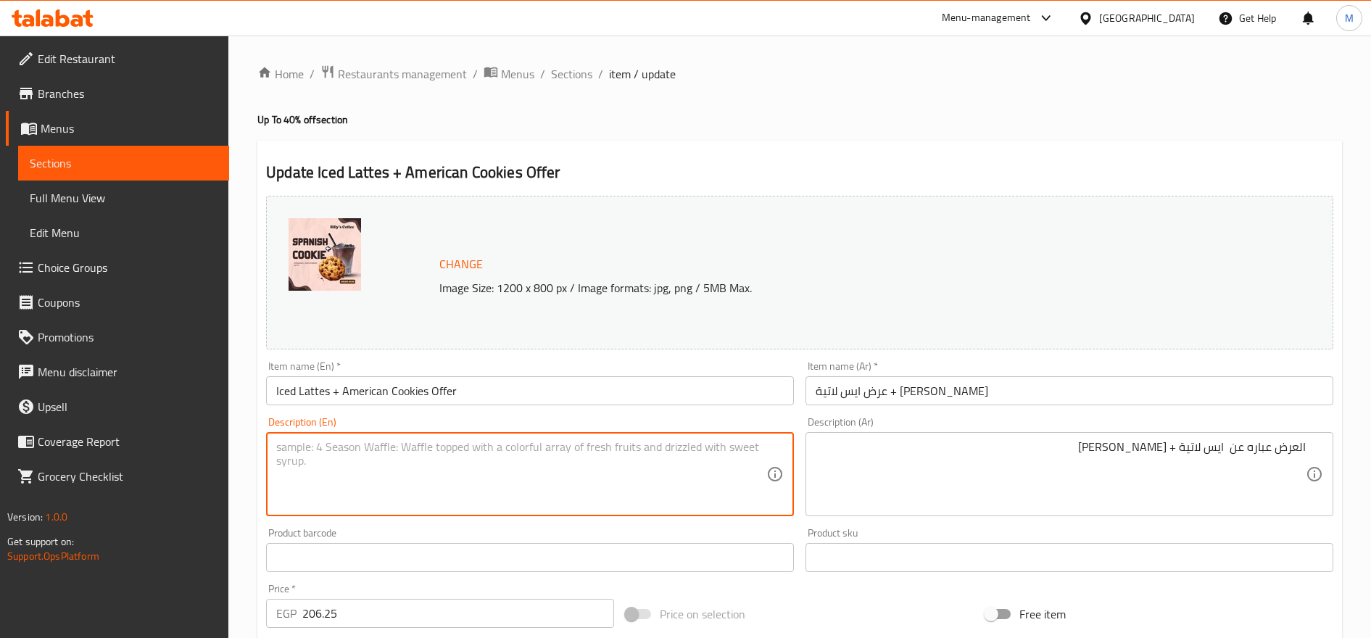
click at [610, 499] on textarea at bounding box center [521, 474] width 490 height 69
paste textarea "The offer is an iced latte and an Americano."
type textarea "The offer is an iced latte and an Americano."
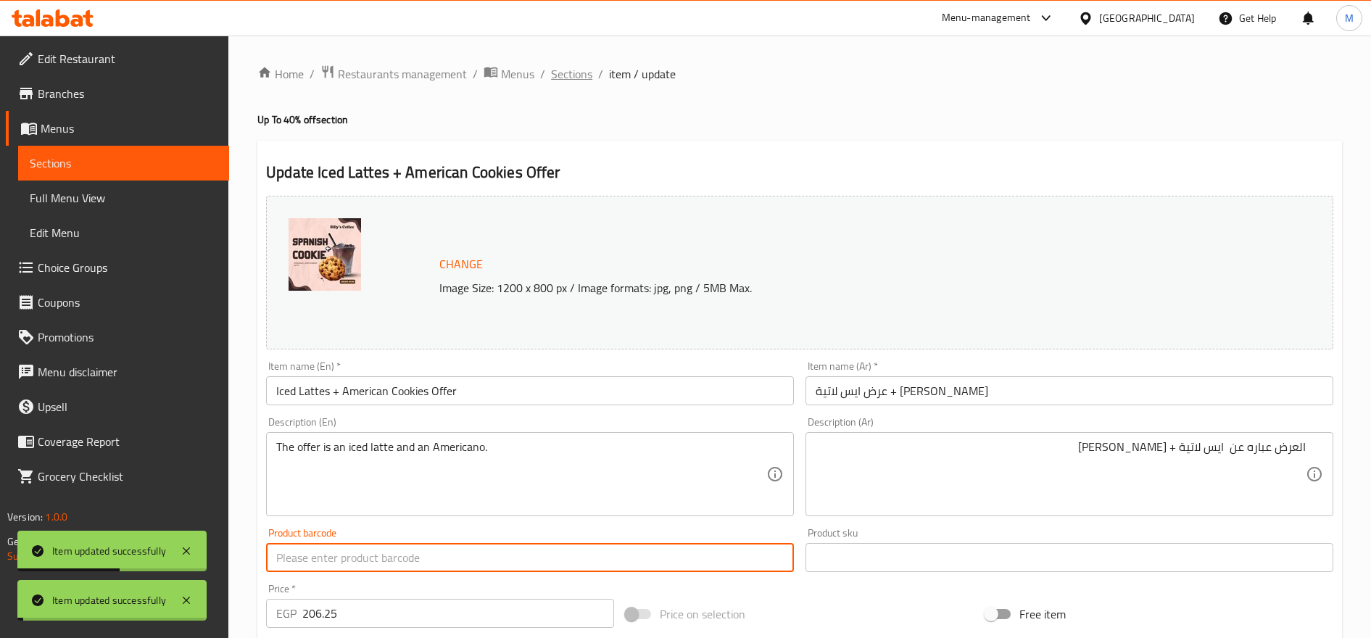
click at [570, 71] on span "Sections" at bounding box center [571, 73] width 41 height 17
